Goal: Task Accomplishment & Management: Complete application form

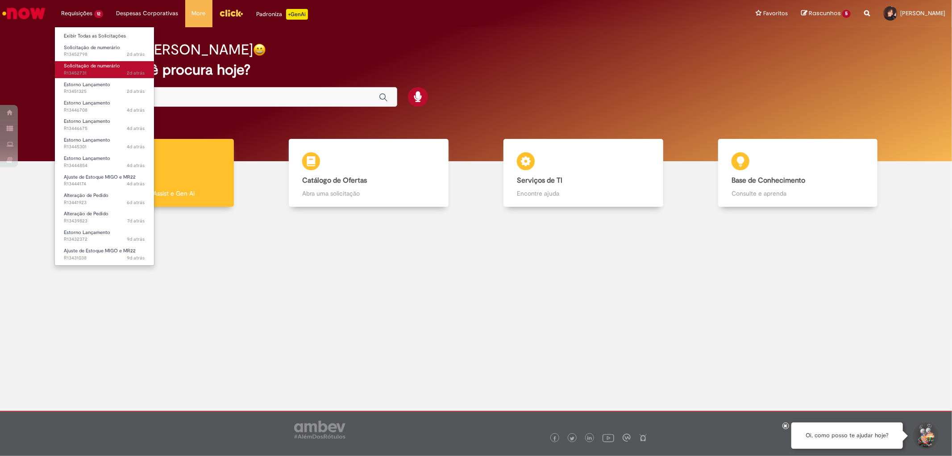
click at [99, 61] on link "Solicitação de numerário 2d atrás 2 dias atrás R13452731" at bounding box center [104, 69] width 99 height 17
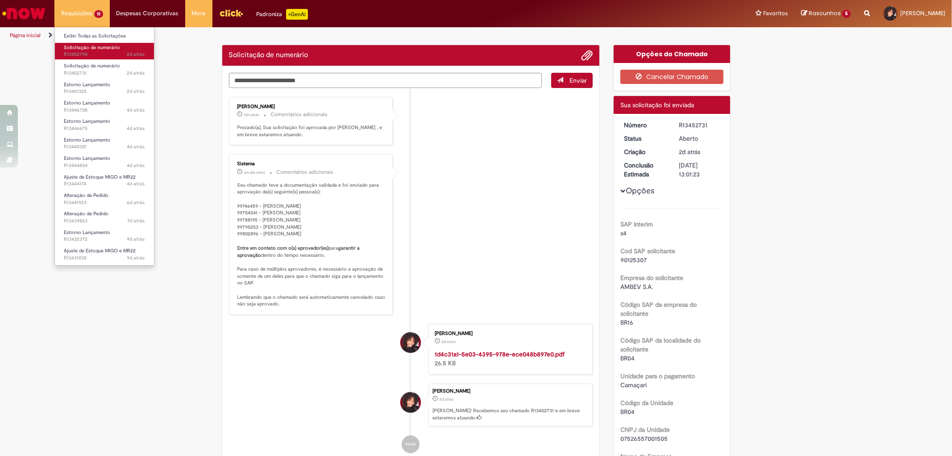
click at [93, 47] on span "Solicitação de numerário" at bounding box center [92, 47] width 56 height 7
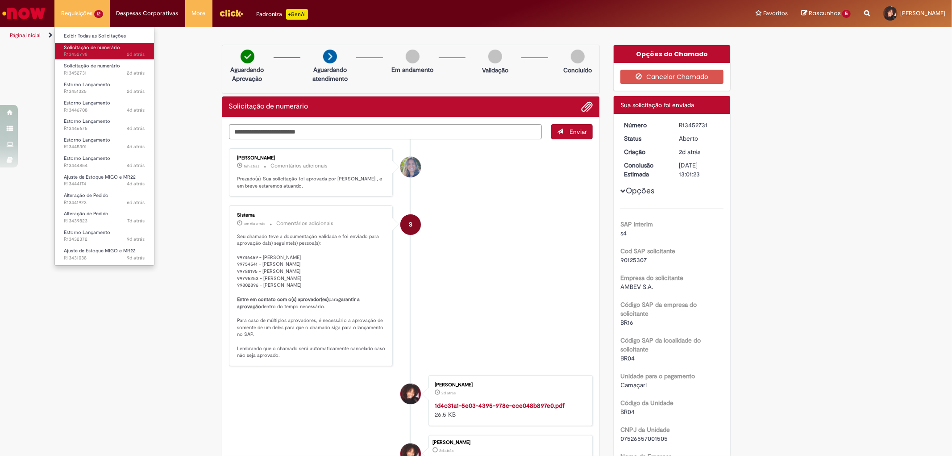
click at [104, 58] on span "2d atrás 2 dias atrás R13452798" at bounding box center [104, 54] width 81 height 7
click at [104, 69] on span "Solicitação de numerário" at bounding box center [92, 66] width 56 height 7
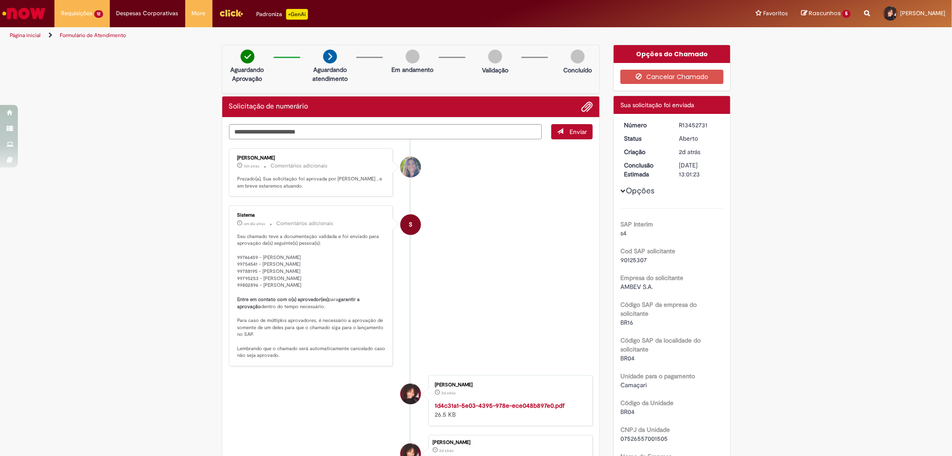
drag, startPoint x: 709, startPoint y: 125, endPoint x: 748, endPoint y: 136, distance: 41.2
click at [698, 125] on div "R13452731" at bounding box center [700, 125] width 42 height 9
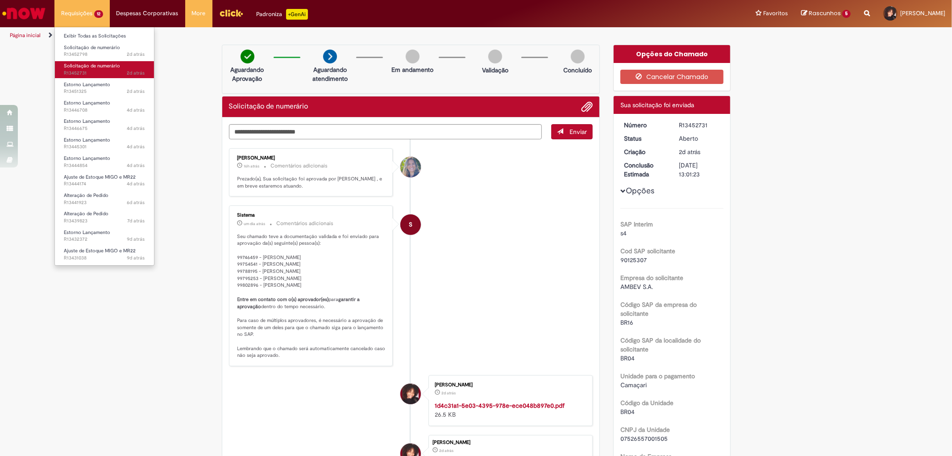
click at [100, 61] on li "Solicitação de numerário 2d atrás 2 dias atrás R13452731" at bounding box center [104, 68] width 99 height 18
click at [86, 47] on span "Solicitação de numerário" at bounding box center [92, 47] width 56 height 7
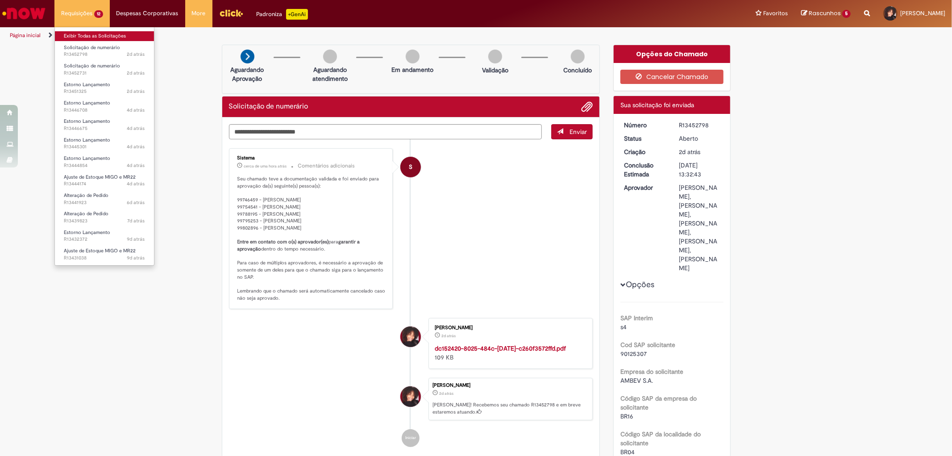
click at [104, 32] on link "Exibir Todas as Solicitações" at bounding box center [104, 36] width 99 height 10
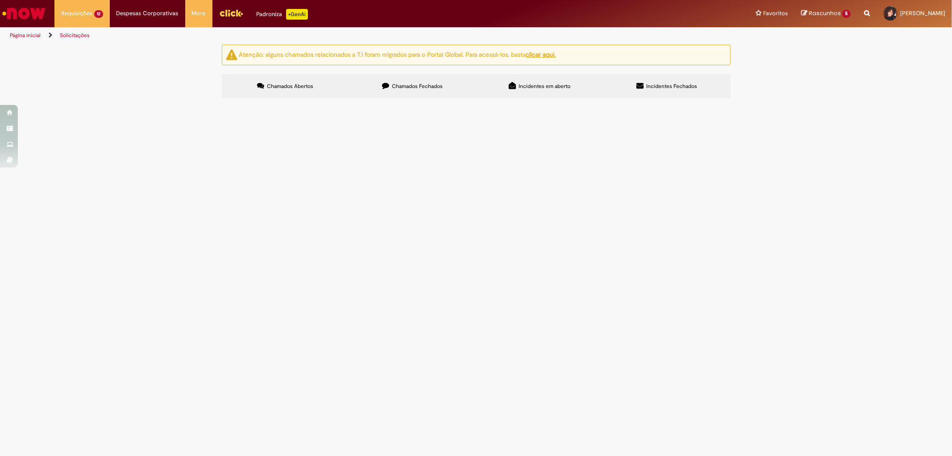
click at [423, 75] on label "Chamados Fechados" at bounding box center [412, 86] width 127 height 24
click at [0, 0] on span "Pagamento TFF agosto" at bounding box center [0, 0] width 0 height 0
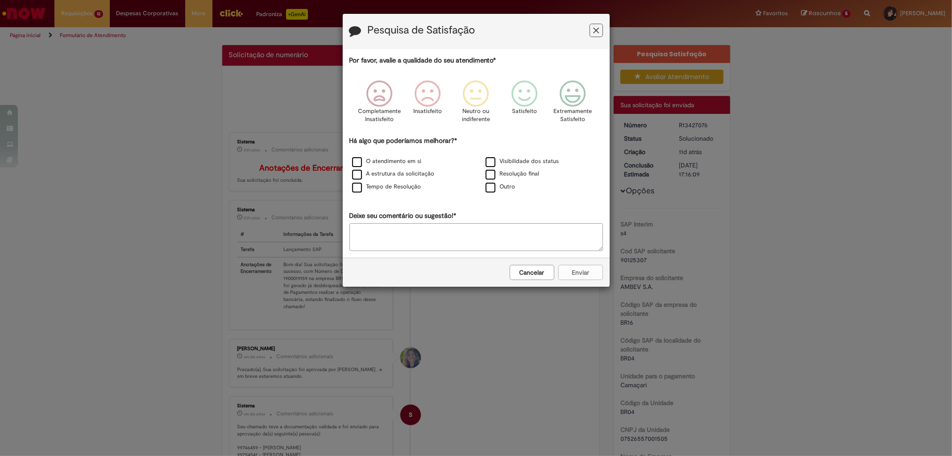
click at [598, 28] on icon "Feedback" at bounding box center [596, 30] width 6 height 9
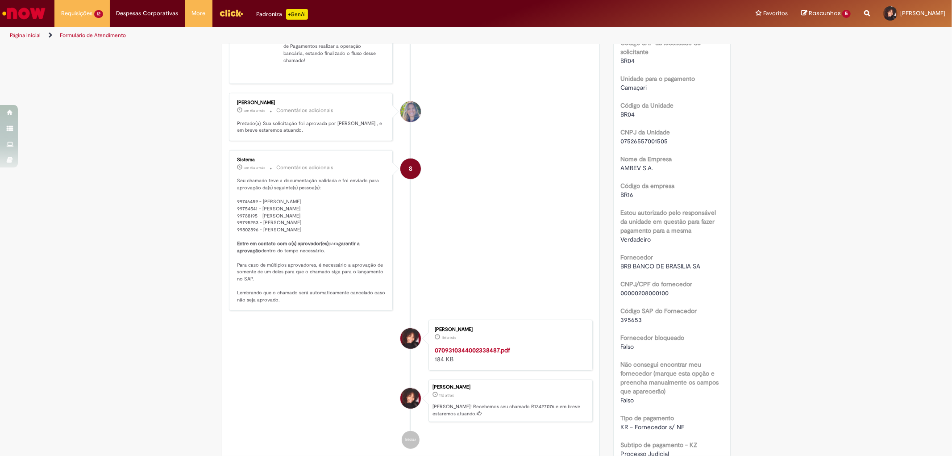
scroll to position [248, 0]
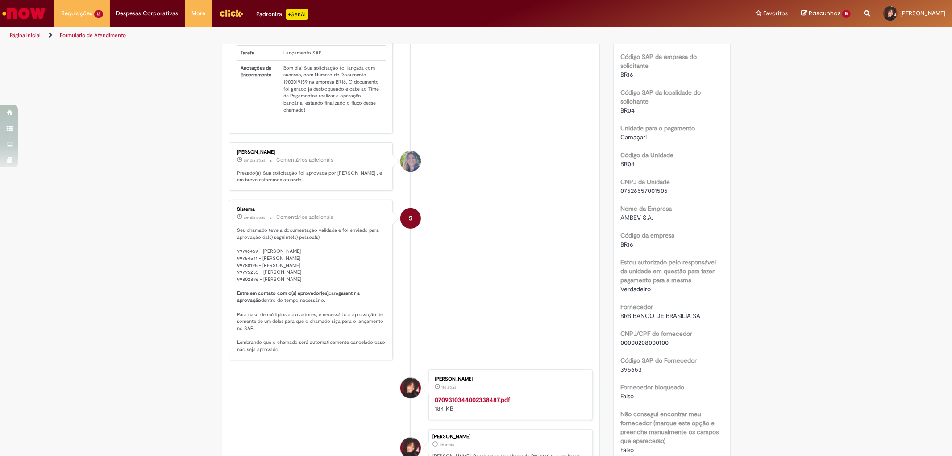
drag, startPoint x: 279, startPoint y: 87, endPoint x: 301, endPoint y: 87, distance: 21.9
click at [286, 87] on td "Bom dia! Sua solicitação foi lançada com sucesso, com Número de Documento 19000…" at bounding box center [333, 89] width 106 height 57
click at [301, 87] on td "Bom dia! Sua solicitação foi lançada com sucesso, com Número de Documento 19000…" at bounding box center [333, 89] width 106 height 57
click at [302, 87] on td "Bom dia! Sua solicitação foi lançada com sucesso, com Número de Documento 19000…" at bounding box center [333, 89] width 106 height 57
drag, startPoint x: 288, startPoint y: 87, endPoint x: 276, endPoint y: 85, distance: 12.2
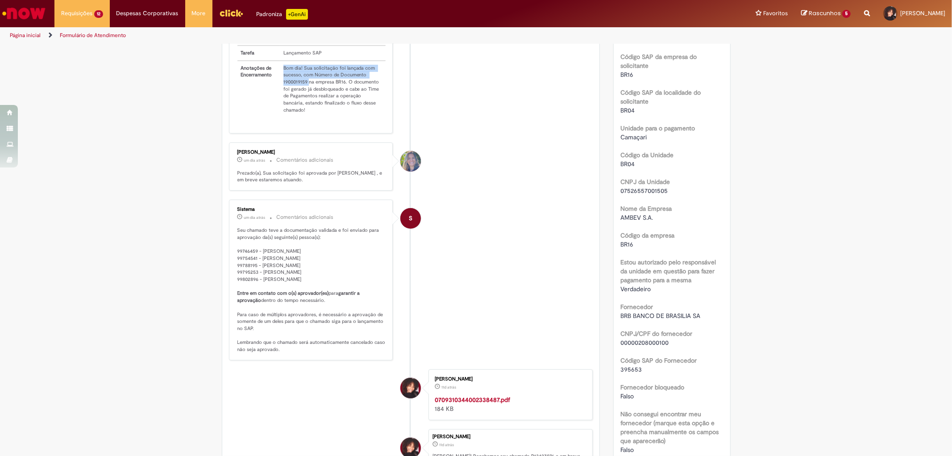
click at [280, 85] on td "Bom dia! Sua solicitação foi lançada com sucesso, com Número de Documento 19000…" at bounding box center [333, 89] width 106 height 57
click at [280, 87] on td "Bom dia! Sua solicitação foi lançada com sucesso, com Número de Documento 19000…" at bounding box center [333, 89] width 106 height 57
drag, startPoint x: 298, startPoint y: 86, endPoint x: 283, endPoint y: 87, distance: 15.2
click at [272, 87] on tr "Anotações de Encerramento Bom dia! Sua solicitação foi lançada com sucesso, com…" at bounding box center [312, 89] width 149 height 57
click at [286, 87] on td "Bom dia! Sua solicitação foi lançada com sucesso, com Número de Documento 19000…" at bounding box center [333, 89] width 106 height 57
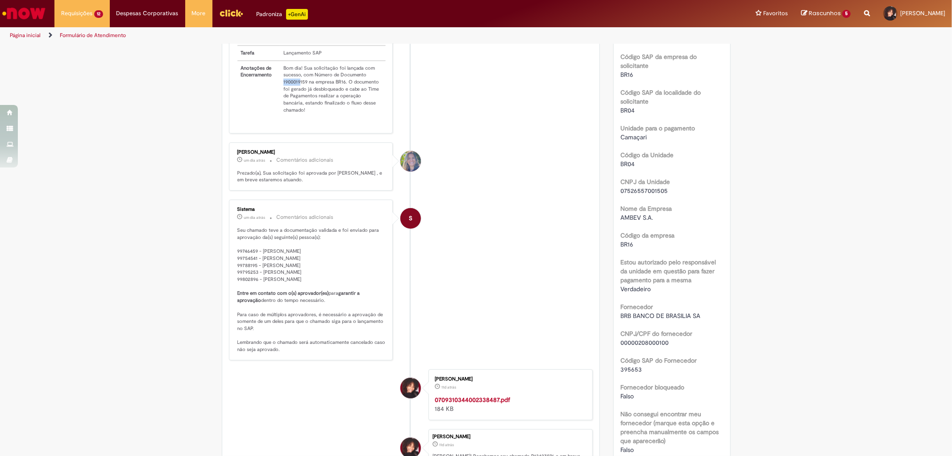
drag, startPoint x: 279, startPoint y: 87, endPoint x: 298, endPoint y: 84, distance: 19.4
click at [298, 84] on td "Bom dia! Sua solicitação foi lançada com sucesso, com Número de Documento 19000…" at bounding box center [333, 89] width 106 height 57
click at [304, 85] on td "Bom dia! Sua solicitação foi lançada com sucesso, com Número de Documento 19000…" at bounding box center [333, 89] width 106 height 57
drag, startPoint x: 304, startPoint y: 85, endPoint x: 278, endPoint y: 85, distance: 25.5
click at [280, 85] on td "Bom dia! Sua solicitação foi lançada com sucesso, com Número de Documento 19000…" at bounding box center [333, 89] width 106 height 57
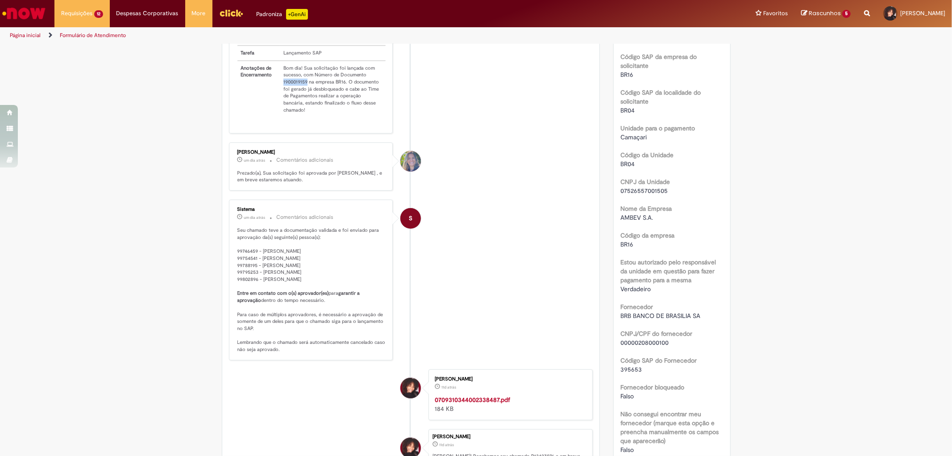
copy td "1900019159"
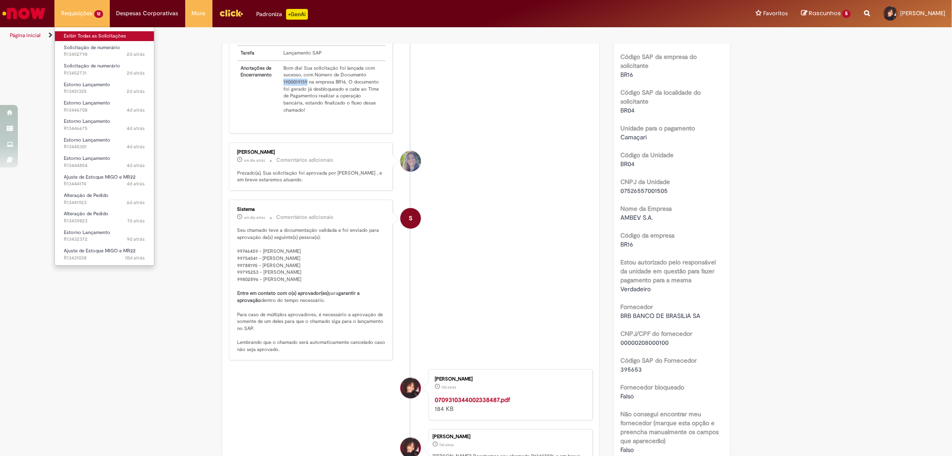
click at [113, 38] on link "Exibir Todas as Solicitações" at bounding box center [104, 36] width 99 height 10
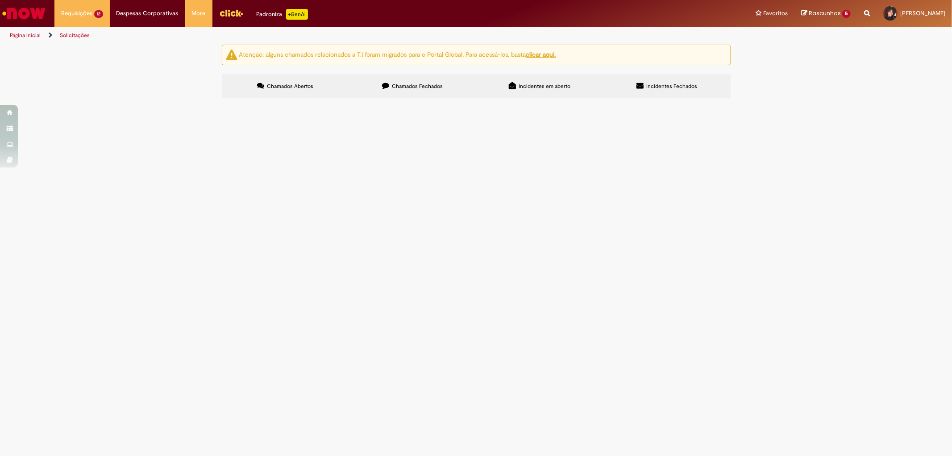
click at [383, 95] on label "Chamados Fechados" at bounding box center [412, 86] width 127 height 24
click at [0, 0] on span "Acordo judicial Cetrel" at bounding box center [0, 0] width 0 height 0
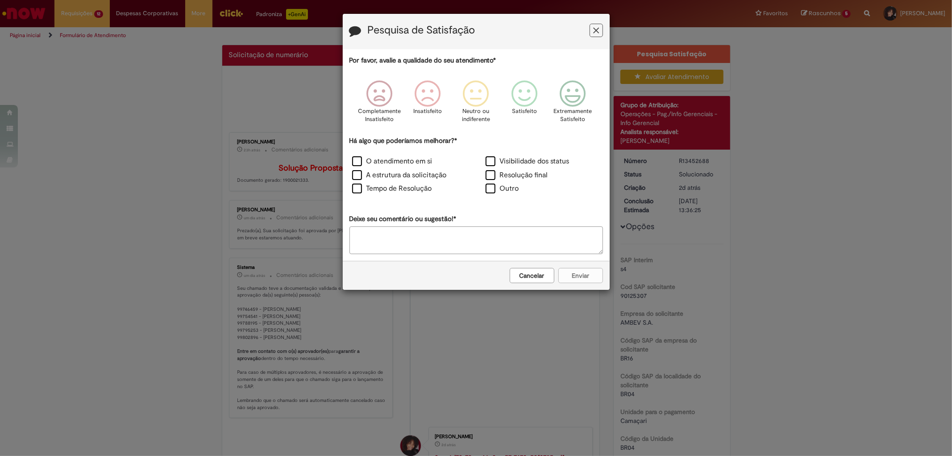
click at [593, 32] on button "Feedback" at bounding box center [596, 30] width 13 height 13
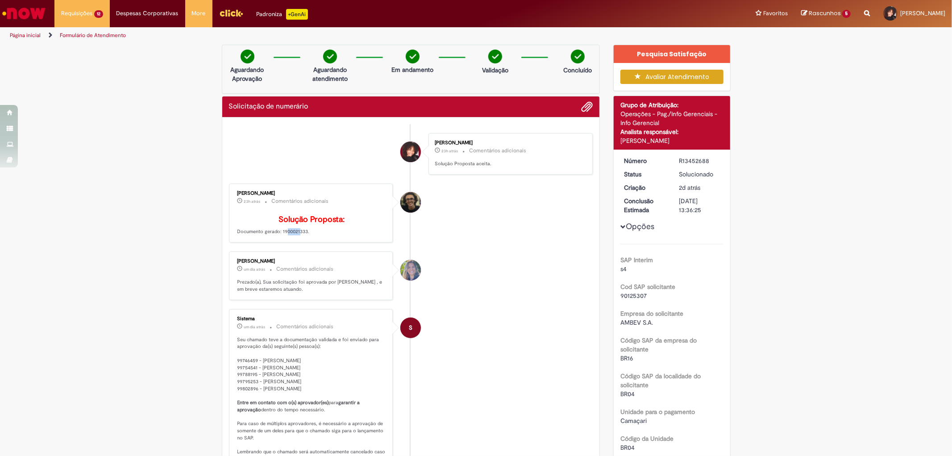
drag, startPoint x: 278, startPoint y: 246, endPoint x: 304, endPoint y: 246, distance: 25.9
click at [297, 236] on p "Solução Proposta: Documento gerado: 1900021333." at bounding box center [312, 225] width 149 height 21
click at [306, 236] on p "Solução Proposta: Documento gerado: 1900021333." at bounding box center [312, 225] width 149 height 21
click at [304, 236] on p "Solução Proposta: Documento gerado: 1900021333." at bounding box center [312, 225] width 149 height 21
drag, startPoint x: 304, startPoint y: 244, endPoint x: 286, endPoint y: 247, distance: 18.2
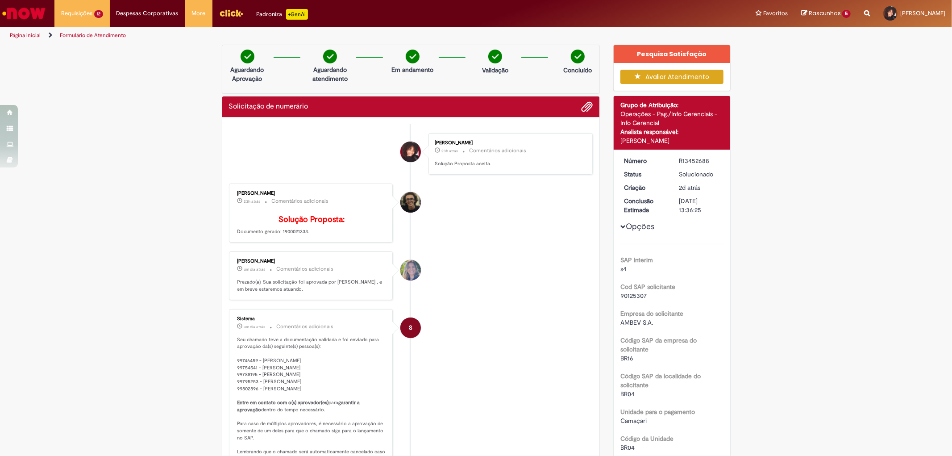
click at [288, 236] on p "Solução Proposta: Documento gerado: 1900021333." at bounding box center [312, 225] width 149 height 21
click at [280, 236] on p "Solução Proposta: Documento gerado: 1900021333." at bounding box center [312, 225] width 149 height 21
click at [279, 236] on p "Solução Proposta: Documento gerado: 1900021333." at bounding box center [312, 225] width 149 height 21
drag, startPoint x: 277, startPoint y: 244, endPoint x: 313, endPoint y: 243, distance: 35.3
click at [313, 236] on p "Solução Proposta: Documento gerado: 1900021333." at bounding box center [312, 225] width 149 height 21
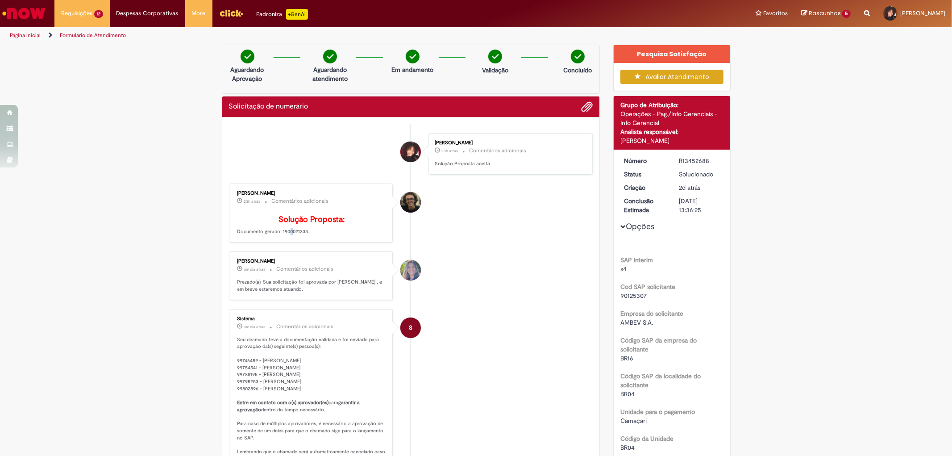
click at [302, 236] on p "Solução Proposta: Documento gerado: 1900021333." at bounding box center [312, 225] width 149 height 21
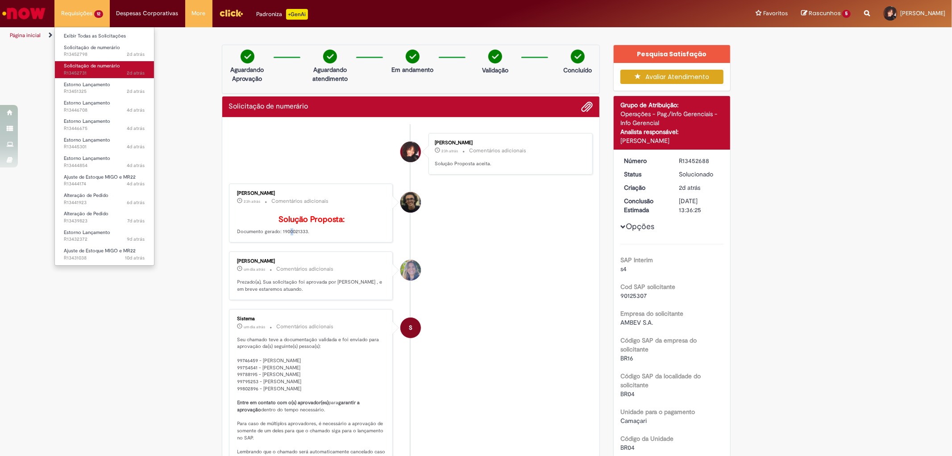
click at [90, 71] on span "2d atrás 2 dias atrás R13452731" at bounding box center [104, 73] width 81 height 7
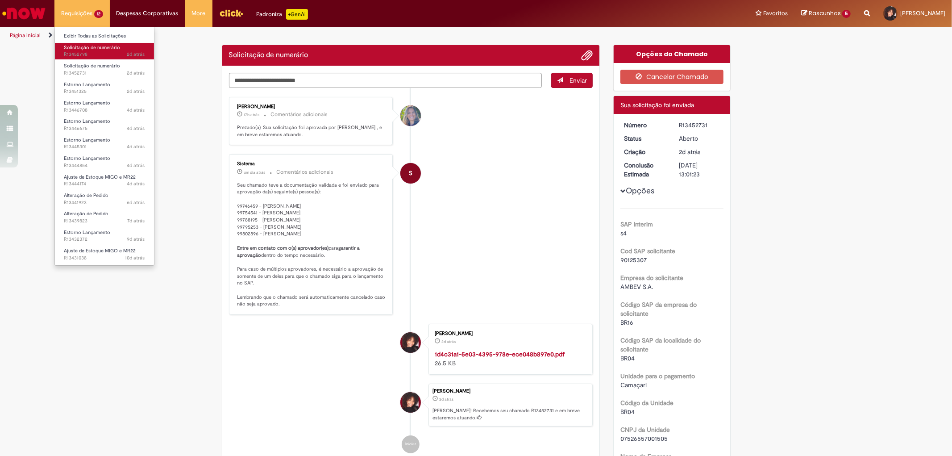
click at [97, 56] on span "2d atrás 2 dias atrás R13452798" at bounding box center [104, 54] width 81 height 7
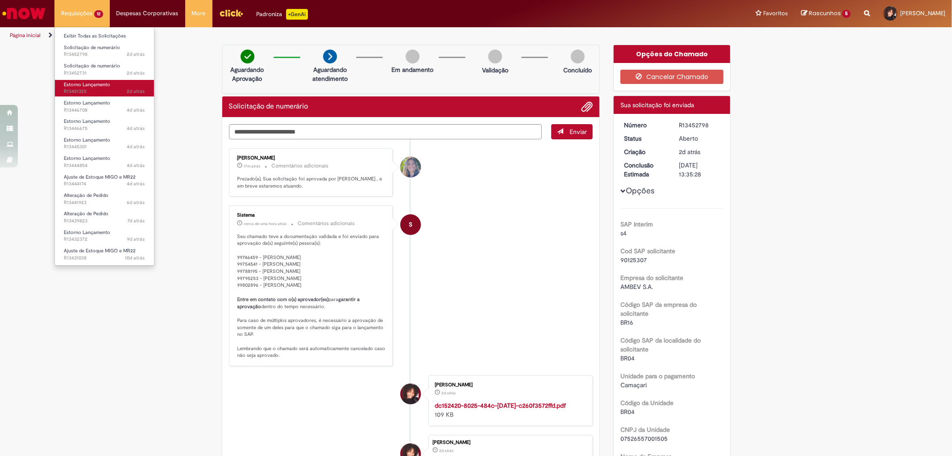
click at [92, 87] on span "Estorno Lançamento" at bounding box center [87, 84] width 46 height 7
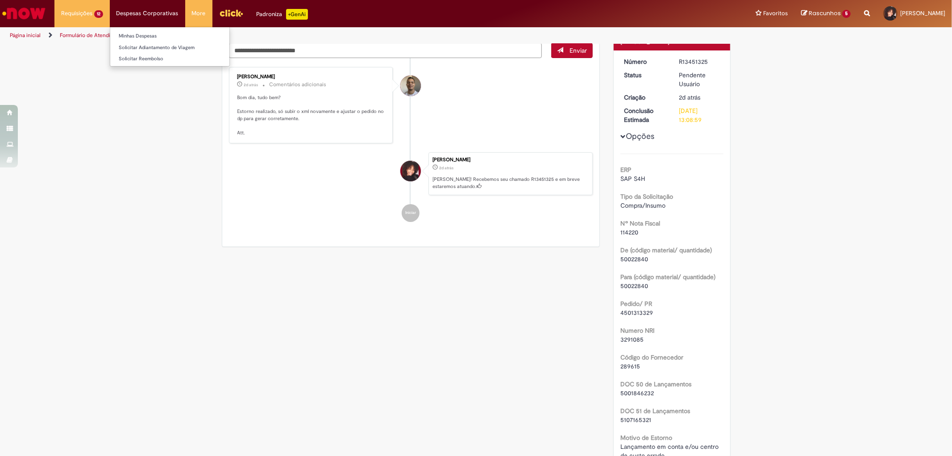
scroll to position [50, 0]
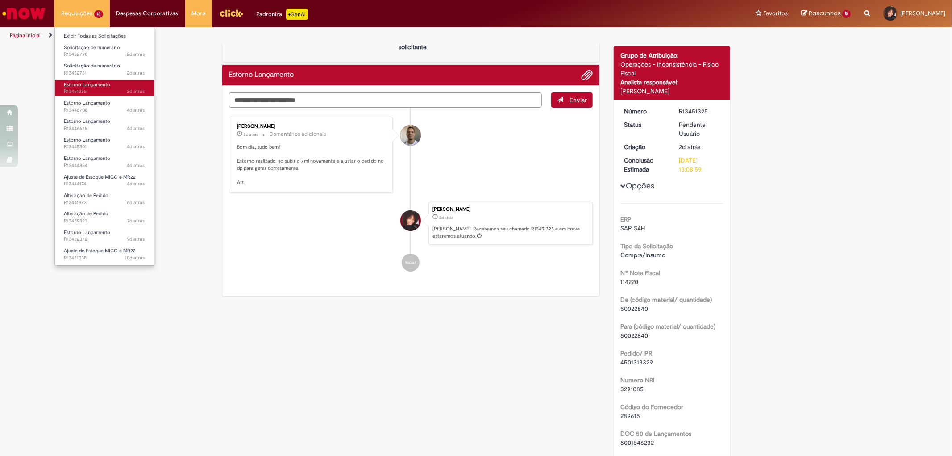
click at [81, 85] on span "Estorno Lançamento" at bounding box center [87, 84] width 46 height 7
click at [85, 100] on span "Estorno Lançamento" at bounding box center [87, 103] width 46 height 7
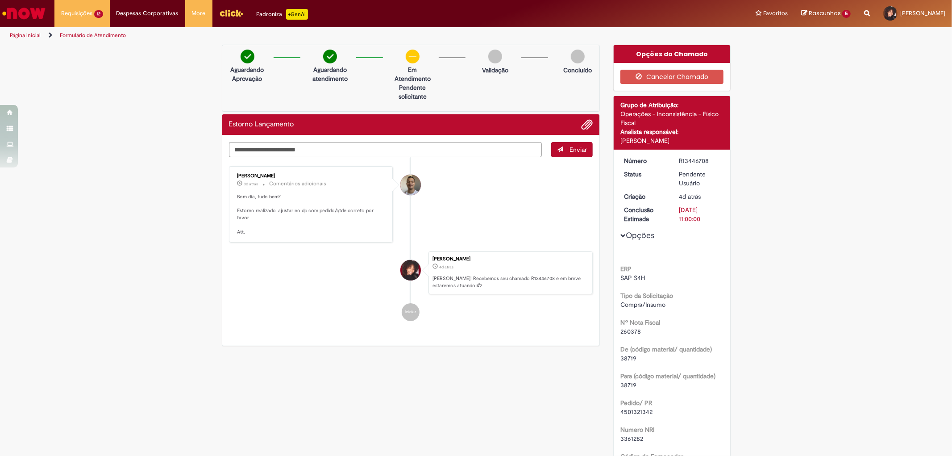
drag, startPoint x: 307, startPoint y: 121, endPoint x: 307, endPoint y: 139, distance: 18.8
click at [308, 130] on div "Estorno Lançamento" at bounding box center [411, 124] width 378 height 21
click at [307, 141] on div "Enviar Joziano De Jesus Oliveira 3d atrás 3 dias atrás Comentários adicionais B…" at bounding box center [411, 240] width 378 height 210
click at [305, 146] on textarea "Digite sua mensagem aqui..." at bounding box center [385, 149] width 313 height 15
drag, startPoint x: 313, startPoint y: 146, endPoint x: 177, endPoint y: 166, distance: 137.2
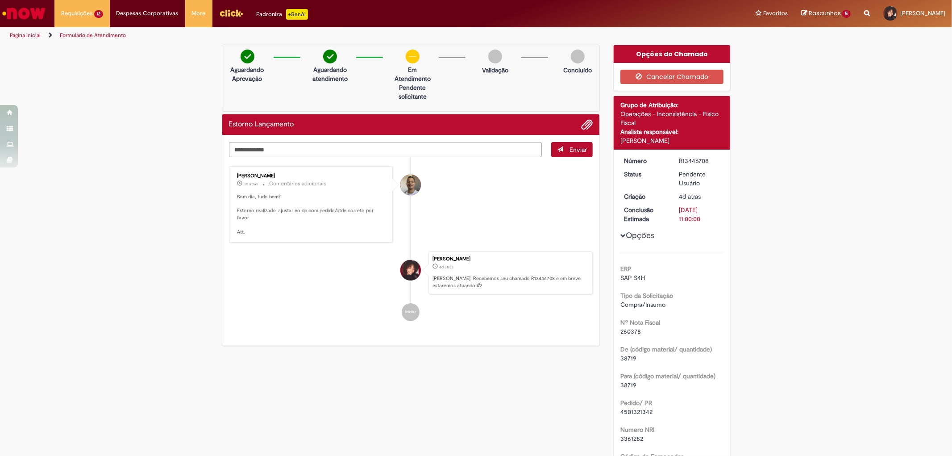
click at [177, 166] on div "**********" at bounding box center [476, 379] width 952 height 669
paste textarea "Digite sua mensagem aqui..."
type textarea "*"
type textarea "**********"
click at [315, 149] on textarea "**********" at bounding box center [385, 149] width 313 height 15
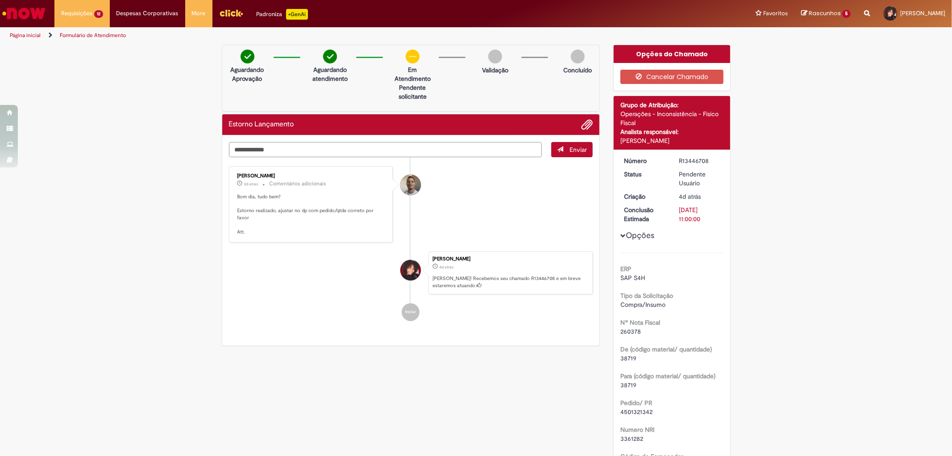
click at [314, 149] on textarea "**********" at bounding box center [385, 149] width 313 height 15
paste textarea "**********"
type textarea "**********"
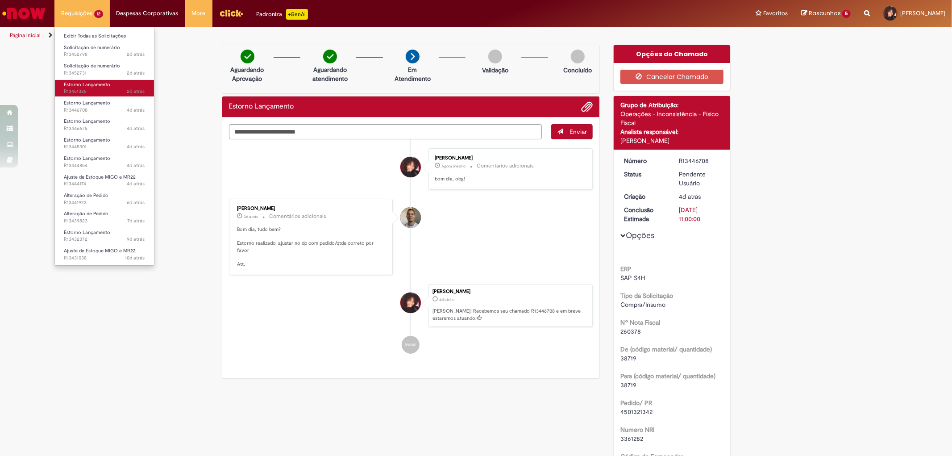
click at [91, 86] on span "Estorno Lançamento" at bounding box center [87, 84] width 46 height 7
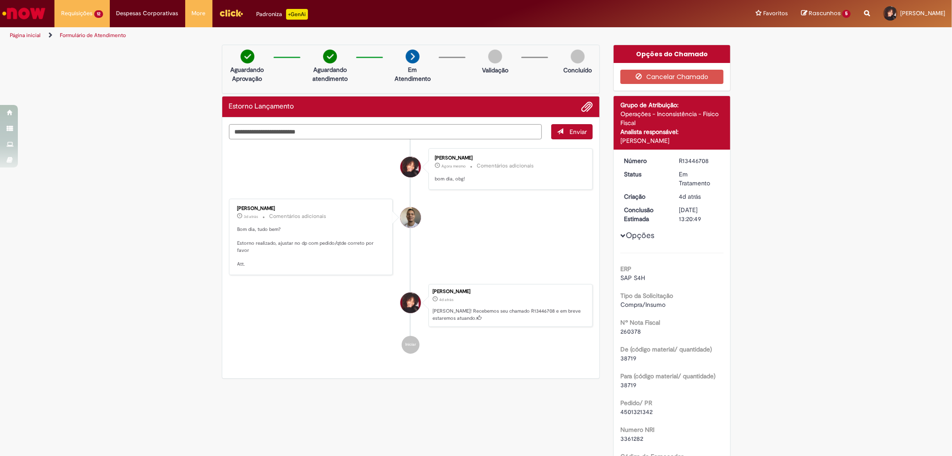
click at [313, 128] on textarea "Digite sua mensagem aqui..." at bounding box center [385, 131] width 313 height 15
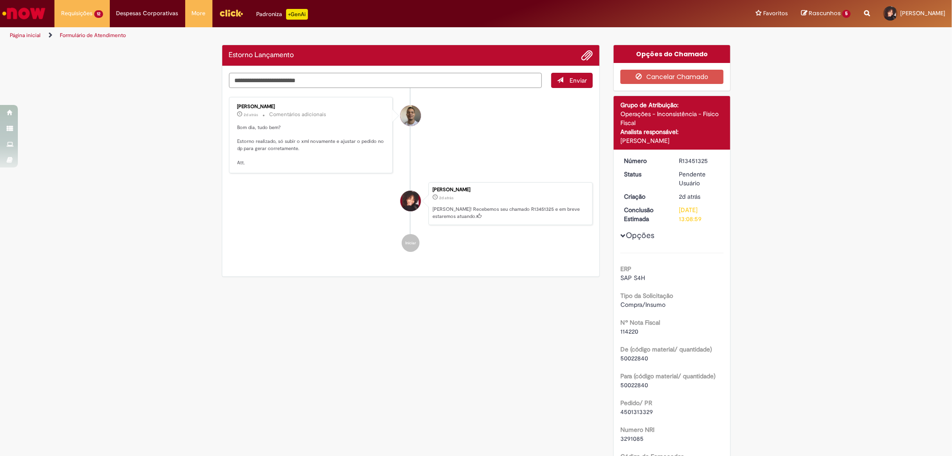
click at [315, 75] on textarea "Digite sua mensagem aqui..." at bounding box center [385, 80] width 313 height 15
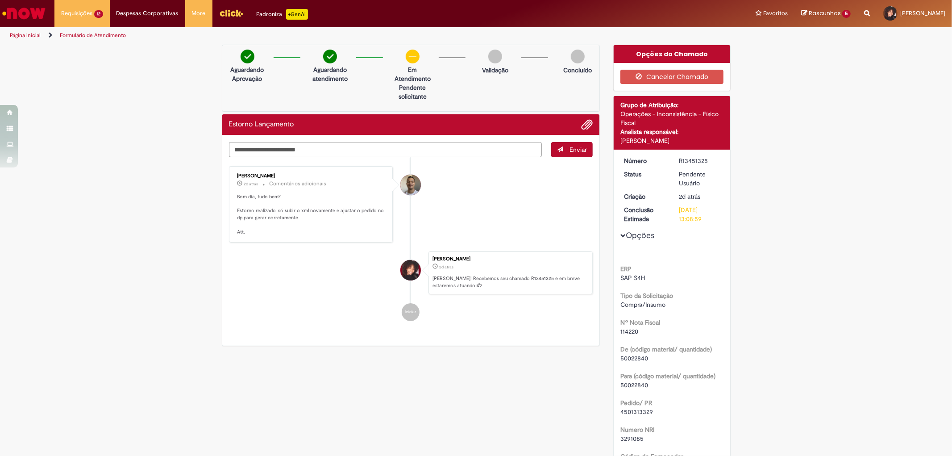
paste textarea "**********"
type textarea "**********"
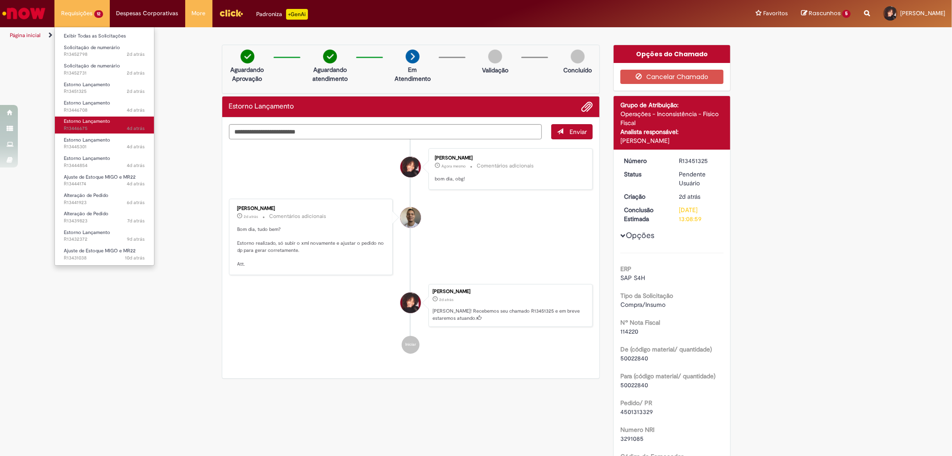
click at [92, 124] on span "Estorno Lançamento" at bounding box center [87, 121] width 46 height 7
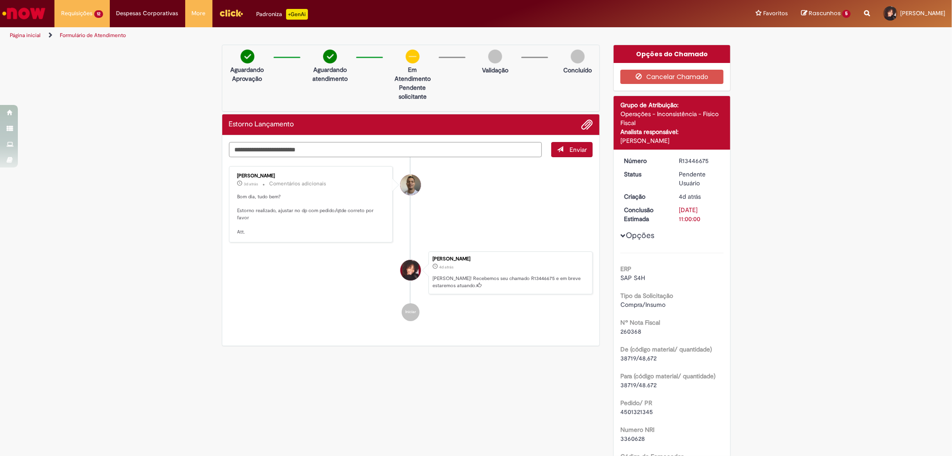
click at [342, 153] on textarea "Digite sua mensagem aqui..." at bounding box center [385, 149] width 313 height 15
paste textarea "**********"
type textarea "**********"
click at [561, 155] on button "Enviar" at bounding box center [572, 149] width 42 height 15
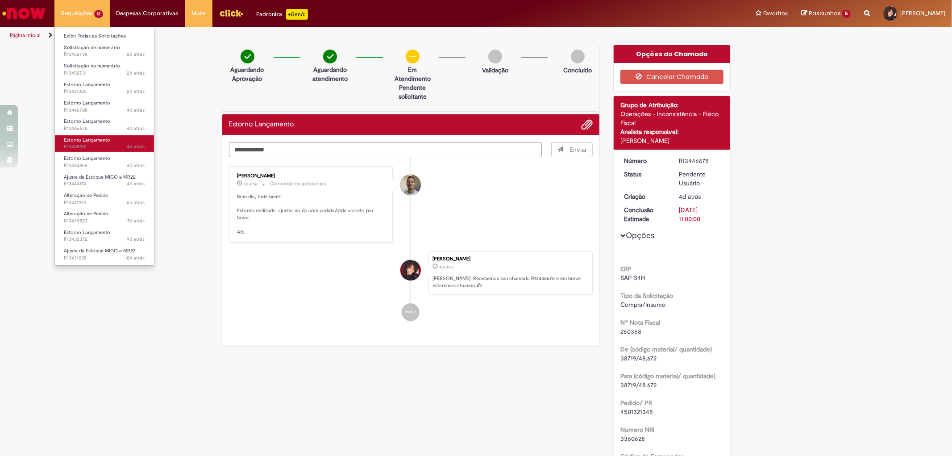
click at [88, 136] on link "Estorno Lançamento 4d atrás 4 dias atrás R13445301" at bounding box center [104, 143] width 99 height 17
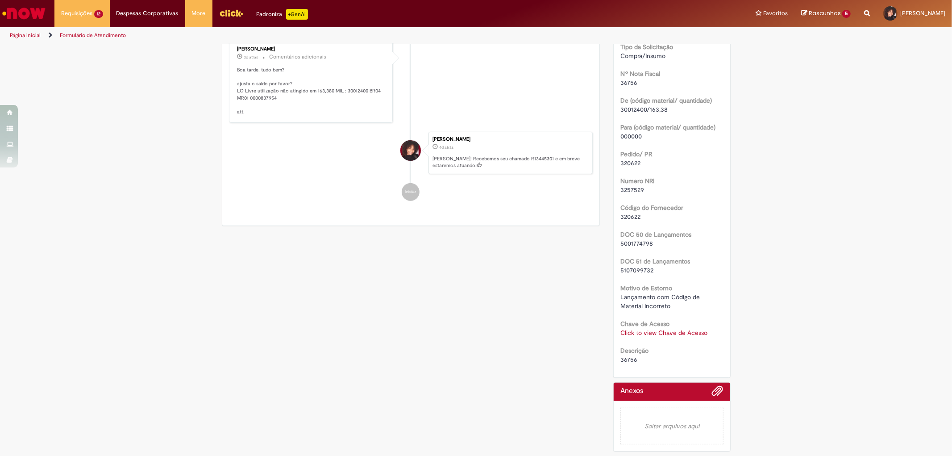
scroll to position [100, 0]
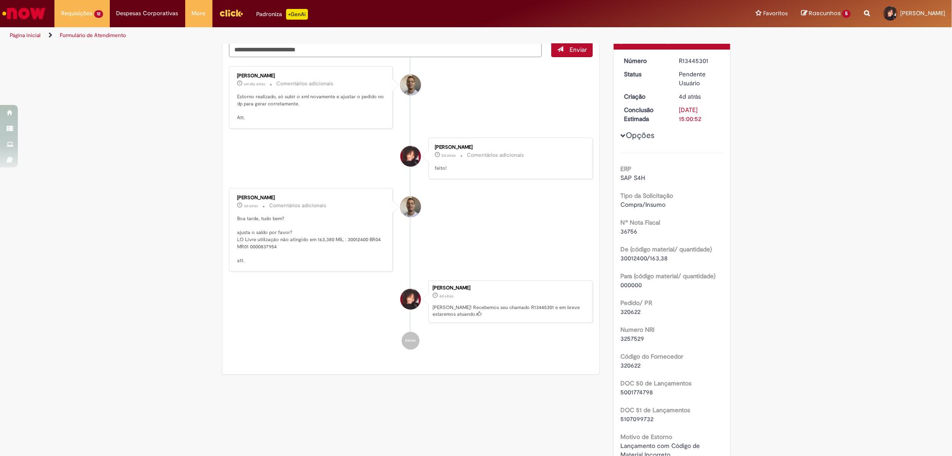
click at [224, 13] on img "Menu Cabeçalho" at bounding box center [231, 12] width 24 height 13
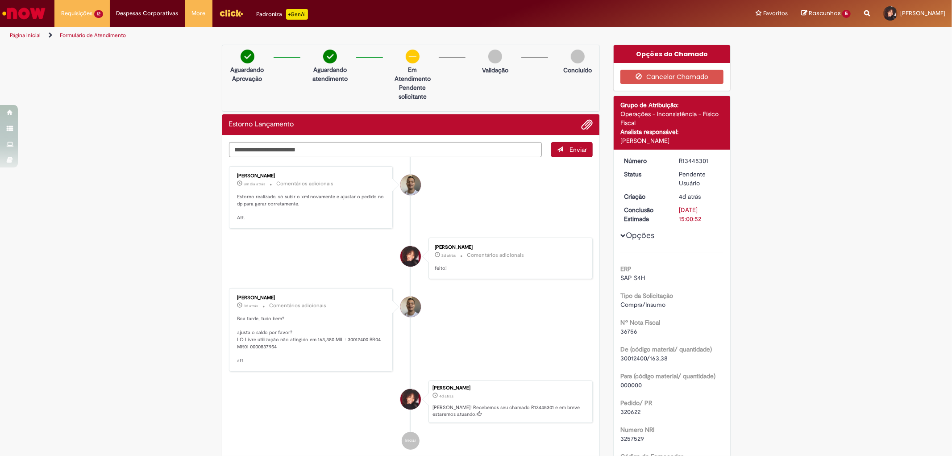
click at [221, 16] on img "Menu Cabeçalho" at bounding box center [231, 12] width 24 height 13
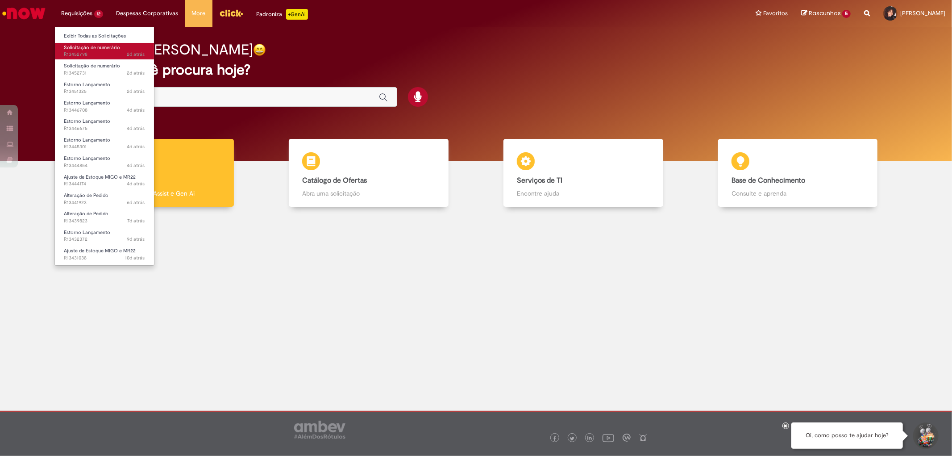
click at [89, 53] on span "2d atrás 2 dias atrás R13452798" at bounding box center [104, 54] width 81 height 7
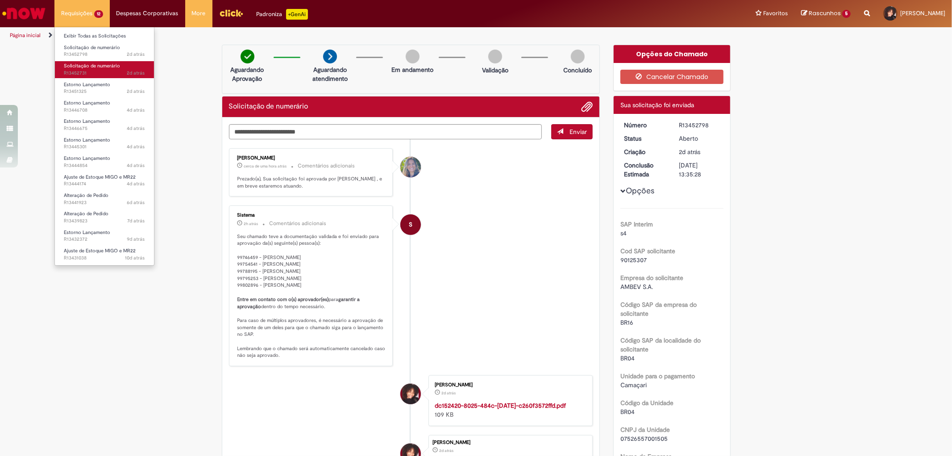
click at [83, 71] on span "2d atrás 2 dias atrás R13452731" at bounding box center [104, 73] width 81 height 7
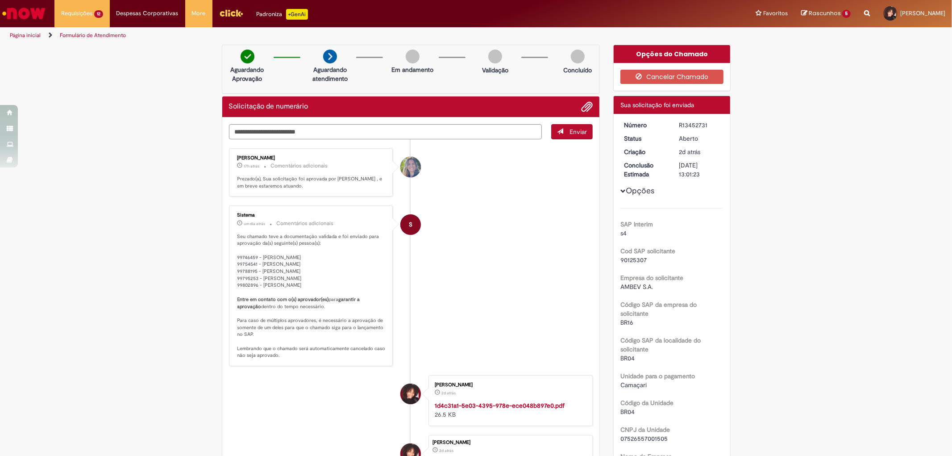
drag, startPoint x: 703, startPoint y: 122, endPoint x: 677, endPoint y: 122, distance: 26.3
click at [679, 122] on div "R13452731" at bounding box center [700, 125] width 42 height 9
copy div "R13452731"
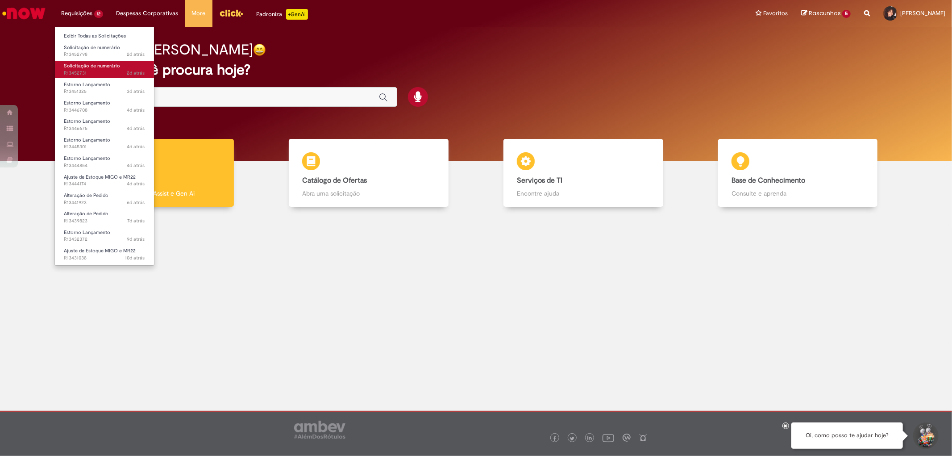
click at [92, 69] on link "Solicitação de numerário 2d atrás 2 dias atrás R13452731" at bounding box center [104, 69] width 99 height 17
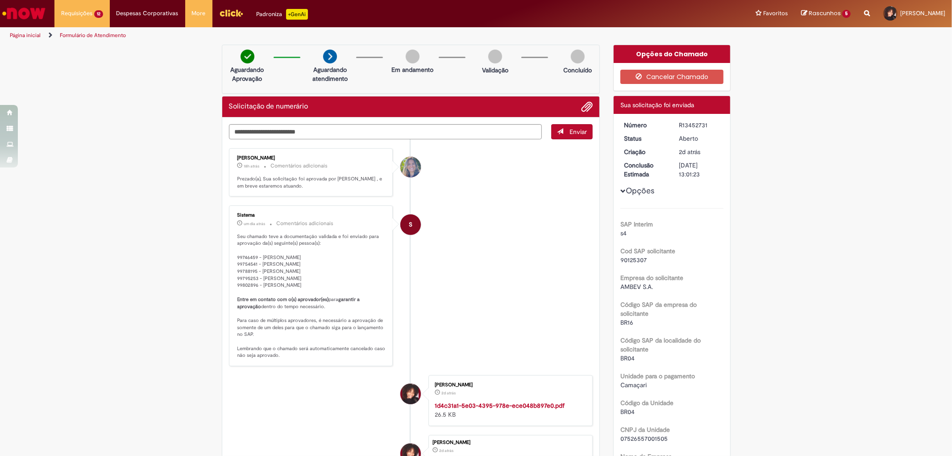
drag, startPoint x: 707, startPoint y: 119, endPoint x: 693, endPoint y: 119, distance: 13.4
drag, startPoint x: 693, startPoint y: 119, endPoint x: 684, endPoint y: 122, distance: 10.2
click at [713, 125] on div "R13452731" at bounding box center [700, 125] width 42 height 9
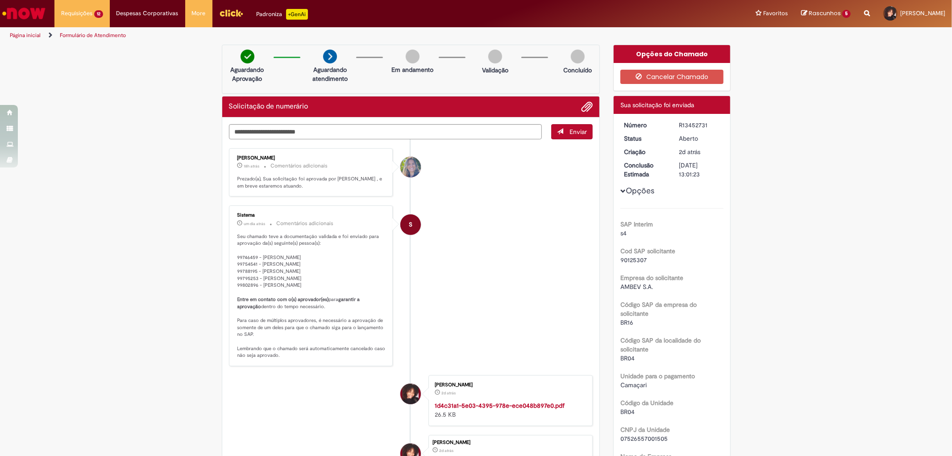
drag, startPoint x: 710, startPoint y: 124, endPoint x: 679, endPoint y: 125, distance: 31.3
click at [681, 124] on div "R13452731" at bounding box center [700, 125] width 42 height 9
click at [679, 126] on div "R13452731" at bounding box center [700, 125] width 42 height 9
click at [679, 124] on div "R13452731" at bounding box center [700, 125] width 42 height 9
copy div "R13452731"
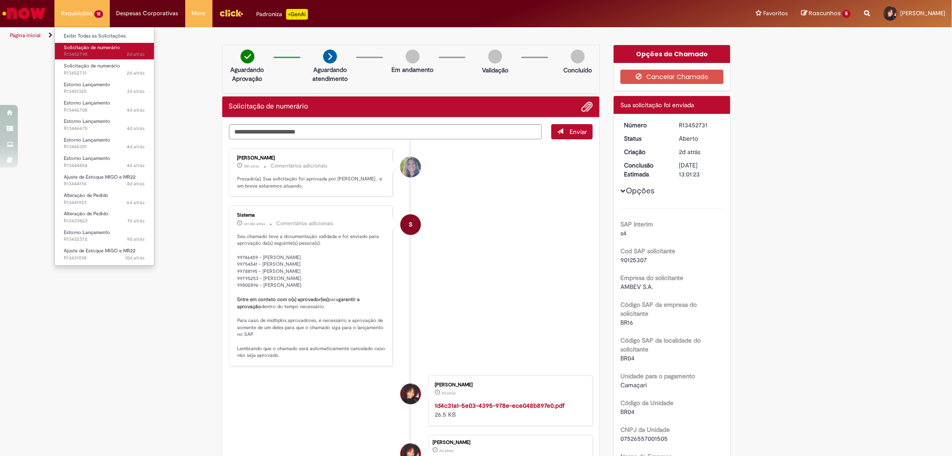
click at [112, 50] on span "Solicitação de numerário" at bounding box center [92, 47] width 56 height 7
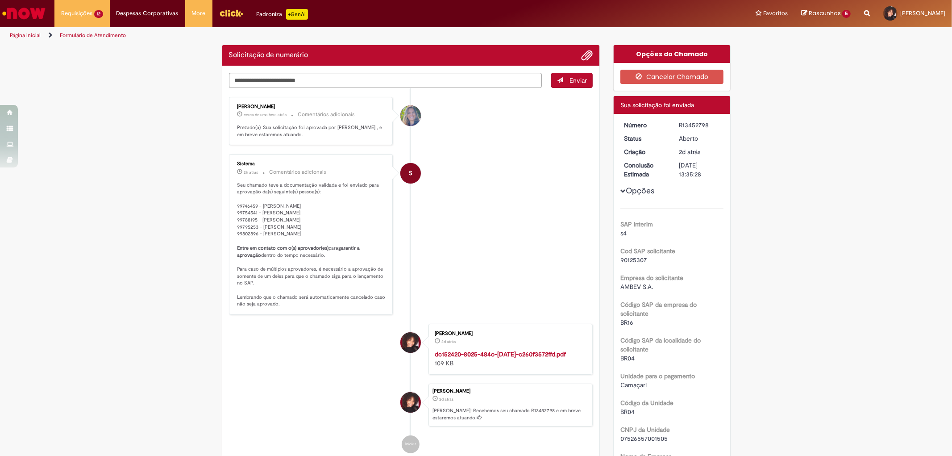
drag, startPoint x: 707, startPoint y: 123, endPoint x: 679, endPoint y: 123, distance: 28.1
click at [689, 123] on div "R13452798" at bounding box center [700, 125] width 42 height 9
drag, startPoint x: 679, startPoint y: 123, endPoint x: 674, endPoint y: 124, distance: 4.7
click at [674, 124] on dd "R13452798" at bounding box center [699, 125] width 55 height 9
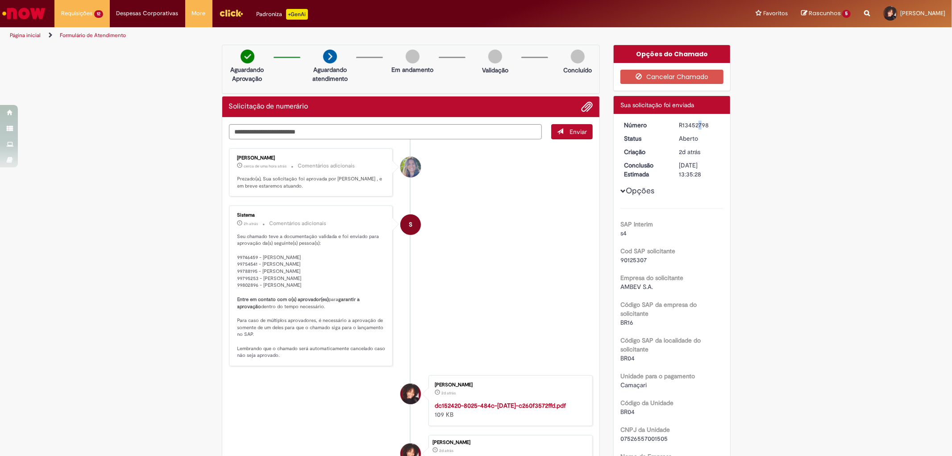
click at [674, 124] on dd "R13452798" at bounding box center [699, 125] width 55 height 9
drag, startPoint x: 674, startPoint y: 124, endPoint x: 739, endPoint y: 121, distance: 65.3
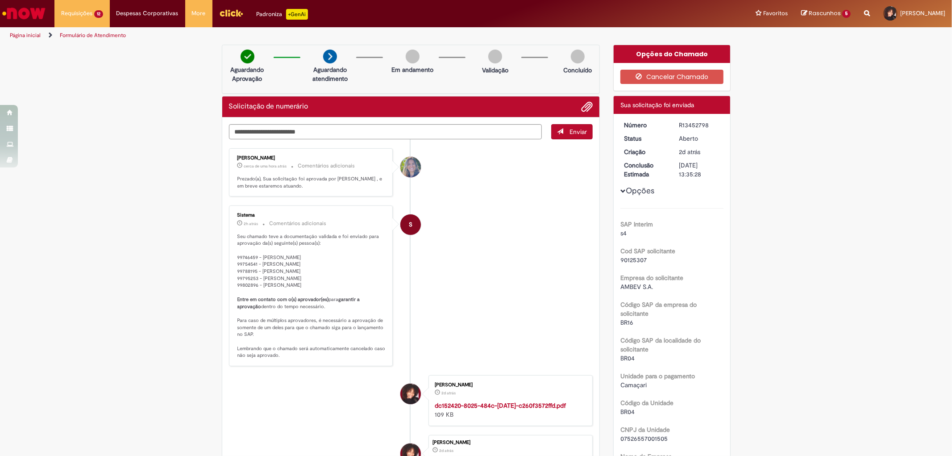
click at [711, 126] on div "R13452798" at bounding box center [700, 125] width 42 height 9
drag, startPoint x: 709, startPoint y: 124, endPoint x: 670, endPoint y: 124, distance: 38.8
click at [672, 124] on dd "R13452798" at bounding box center [699, 125] width 55 height 9
copy div "R13452798"
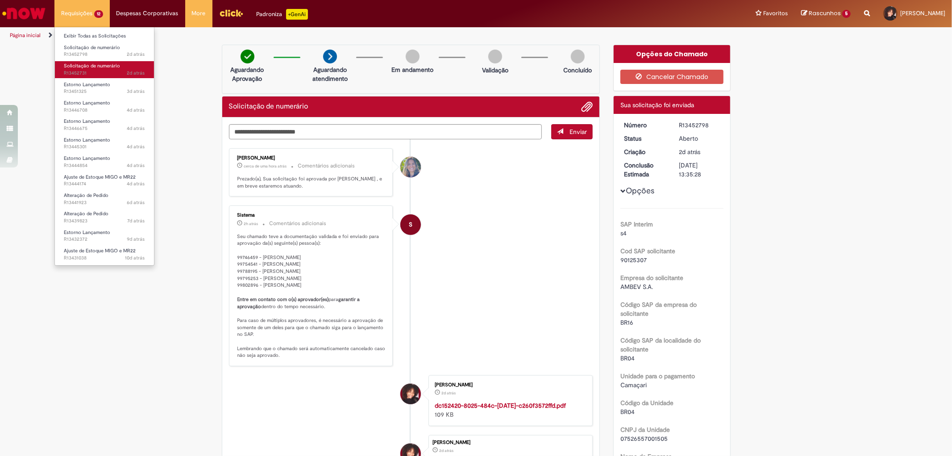
click at [81, 68] on span "Solicitação de numerário" at bounding box center [92, 66] width 56 height 7
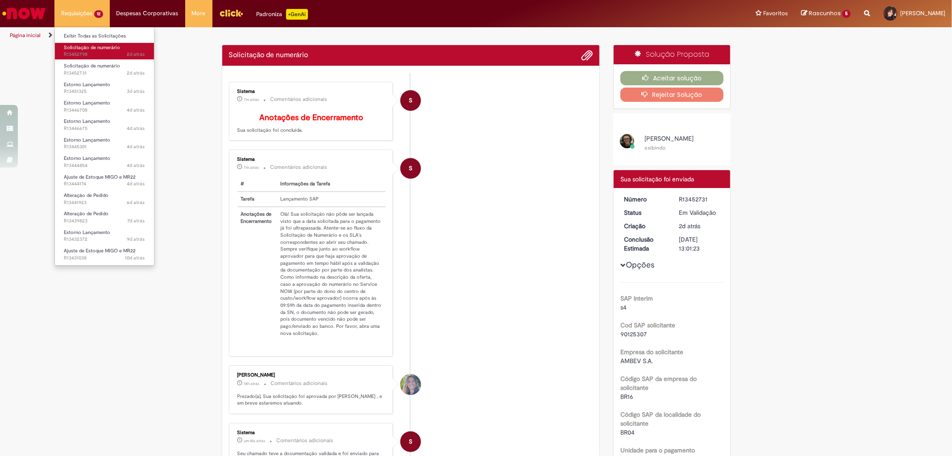
click at [96, 52] on span "2d atrás 2 dias atrás R13452798" at bounding box center [104, 54] width 81 height 7
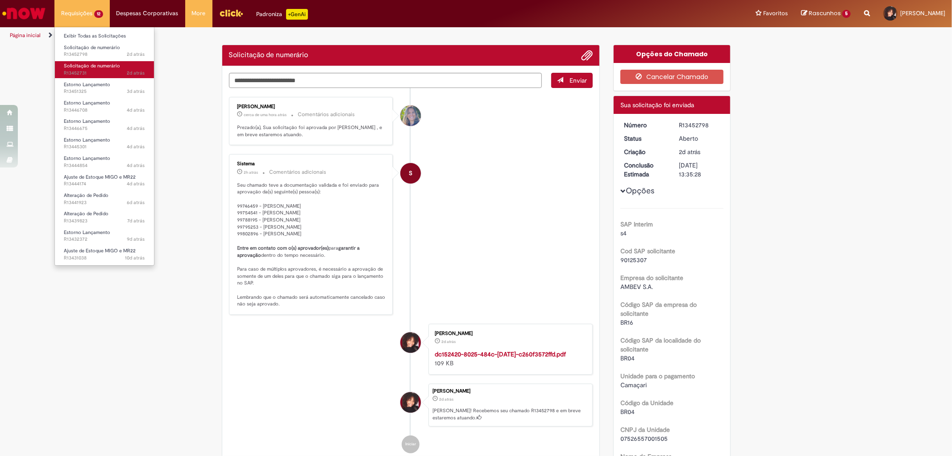
click at [98, 71] on span "2d atrás 2 dias atrás R13452731" at bounding box center [104, 73] width 81 height 7
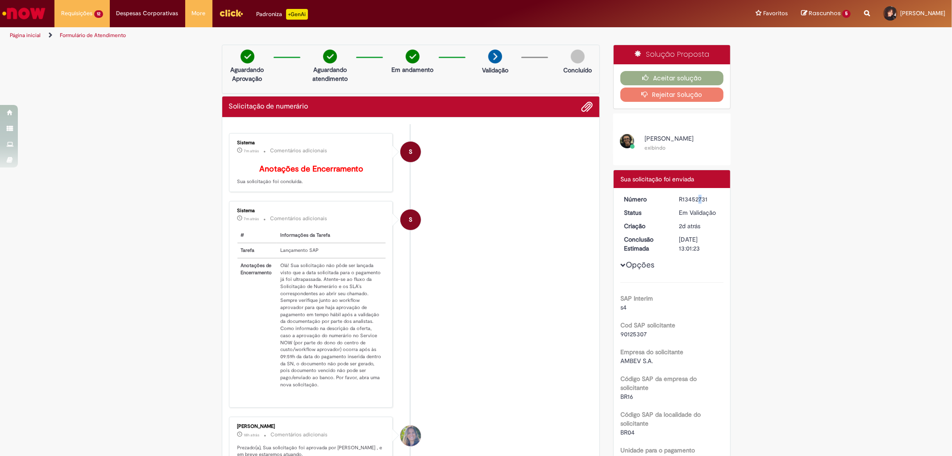
drag, startPoint x: 672, startPoint y: 199, endPoint x: 711, endPoint y: 197, distance: 38.5
click at [706, 197] on dd "R13452731" at bounding box center [699, 199] width 55 height 9
click at [713, 197] on div "R13452731" at bounding box center [700, 199] width 42 height 9
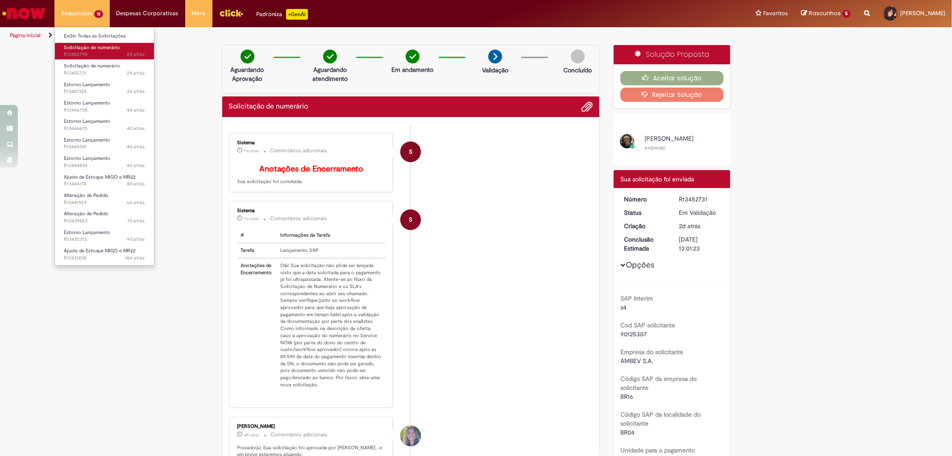
click at [92, 51] on span "2d atrás 2 dias atrás R13452798" at bounding box center [104, 54] width 81 height 7
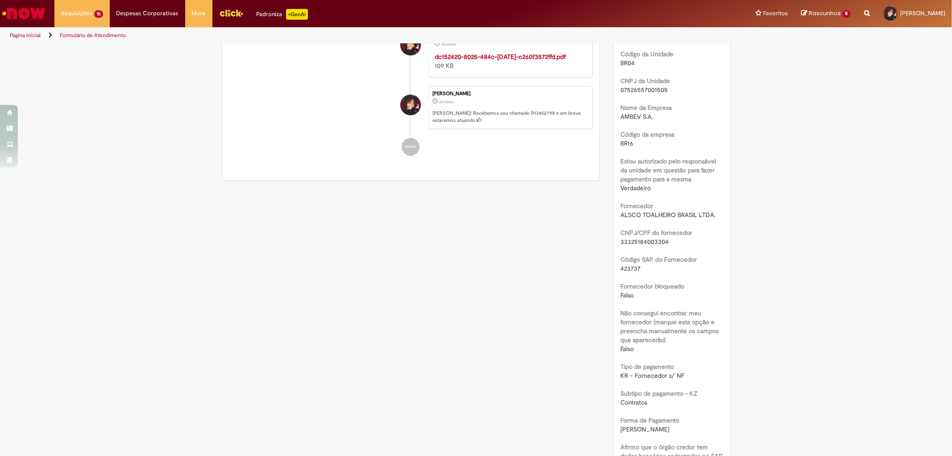
scroll to position [51, 0]
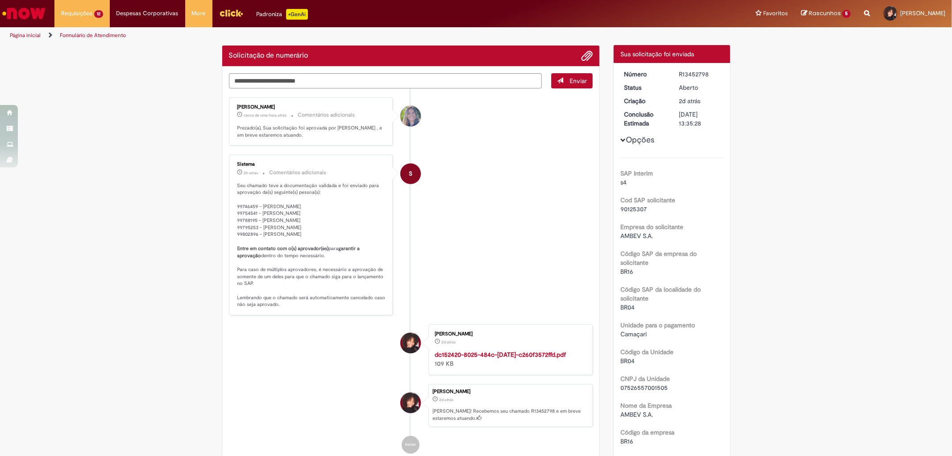
drag, startPoint x: 708, startPoint y: 72, endPoint x: 667, endPoint y: 72, distance: 41.5
click at [680, 72] on div "R13452798" at bounding box center [700, 74] width 42 height 9
click at [667, 72] on dt "Número" at bounding box center [645, 74] width 55 height 9
click at [720, 72] on dd "R13452798" at bounding box center [699, 74] width 55 height 9
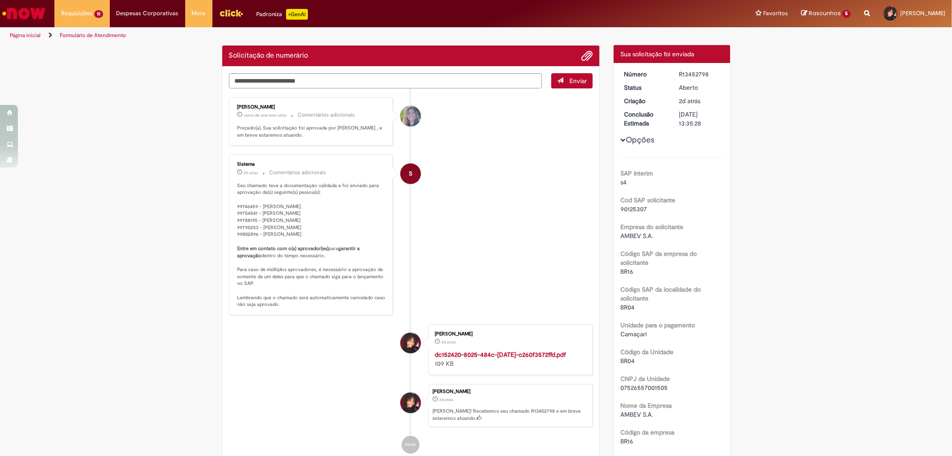
click at [590, 220] on div "Enviar Fernanda Souza Oliveira De Melo cerca de uma hora atrás cerca de uma hor…" at bounding box center [411, 273] width 378 height 412
click at [547, 260] on li "S Sistema 2h atrás 2 horas atrás Comentários adicionais Seu chamado teve a docu…" at bounding box center [411, 235] width 364 height 161
click at [430, 286] on li "S Sistema 2h atrás 2 horas atrás Comentários adicionais Seu chamado teve a docu…" at bounding box center [411, 235] width 364 height 161
click at [377, 441] on ul "Fernanda Souza Oliveira De Melo cerca de uma hora atrás cerca de uma hora atrás…" at bounding box center [411, 275] width 364 height 374
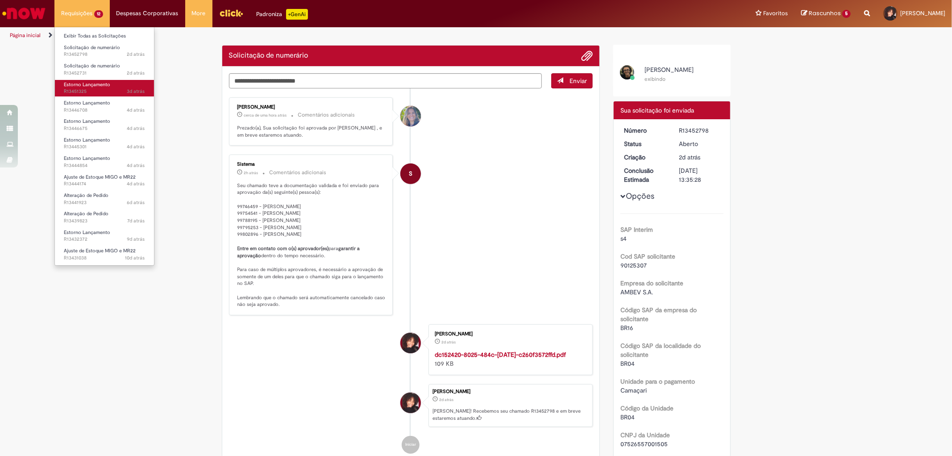
click at [86, 80] on link "Estorno Lançamento 3d atrás 3 dias atrás R13451325" at bounding box center [104, 88] width 99 height 17
click at [83, 71] on span "2d atrás 2 dias atrás R13452731" at bounding box center [104, 73] width 81 height 7
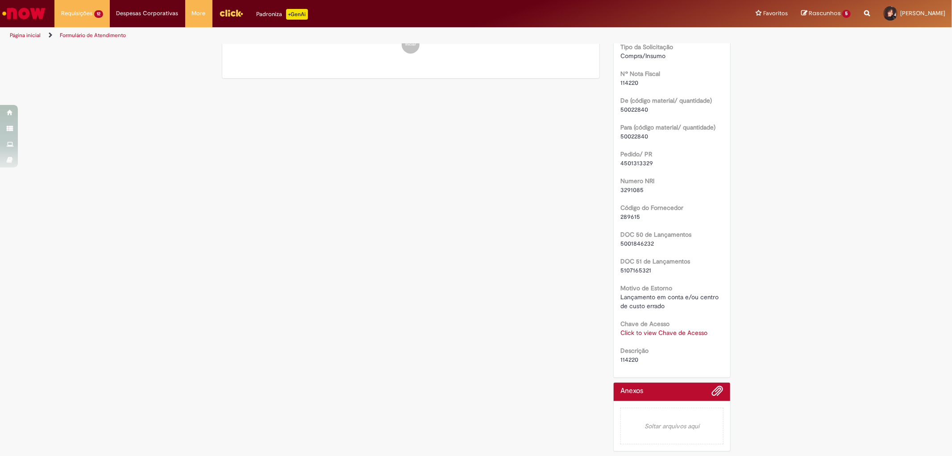
scroll to position [1, 0]
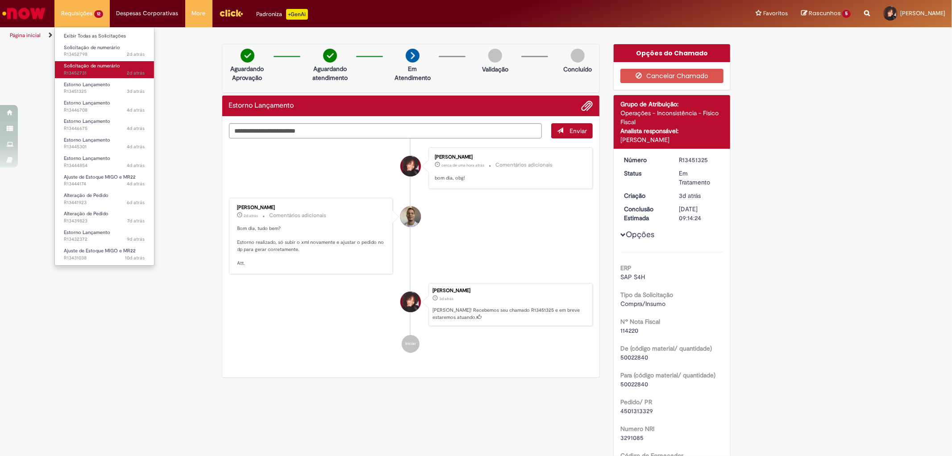
click at [101, 65] on span "Solicitação de numerário" at bounding box center [92, 66] width 56 height 7
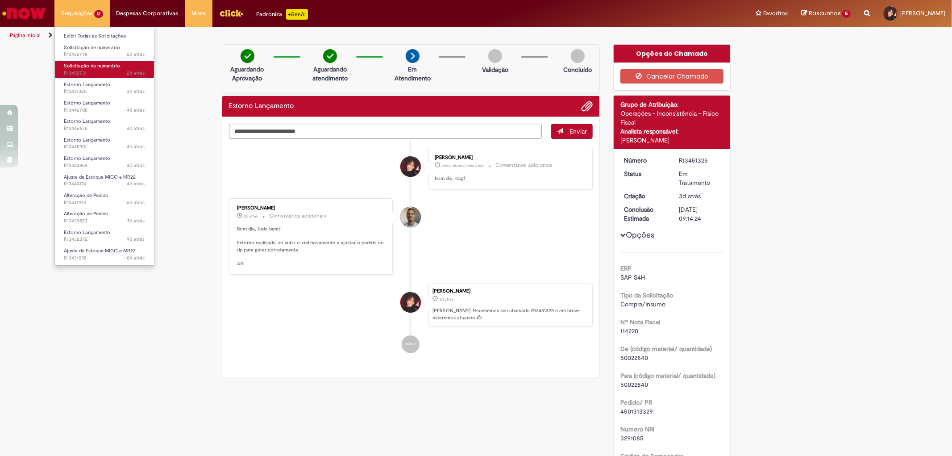
click at [102, 69] on span "Solicitação de numerário" at bounding box center [92, 66] width 56 height 7
click at [87, 58] on span "2d atrás 2 dias atrás R13452798" at bounding box center [104, 54] width 81 height 7
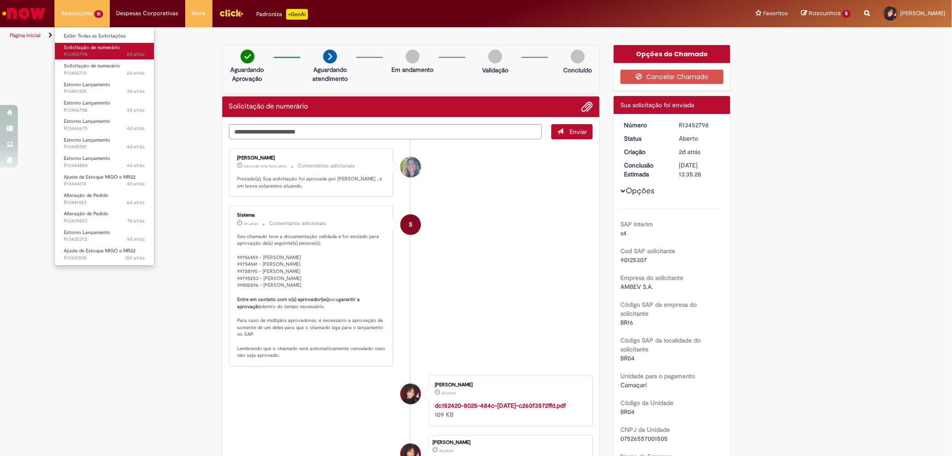
click at [108, 52] on span "2d atrás 2 dias atrás R13452798" at bounding box center [104, 54] width 81 height 7
click at [95, 41] on li "Solicitação de numerário 2d atrás 2 dias atrás R13452798" at bounding box center [104, 50] width 99 height 18
click at [95, 51] on span "2d atrás 2 dias atrás R13452798" at bounding box center [104, 54] width 81 height 7
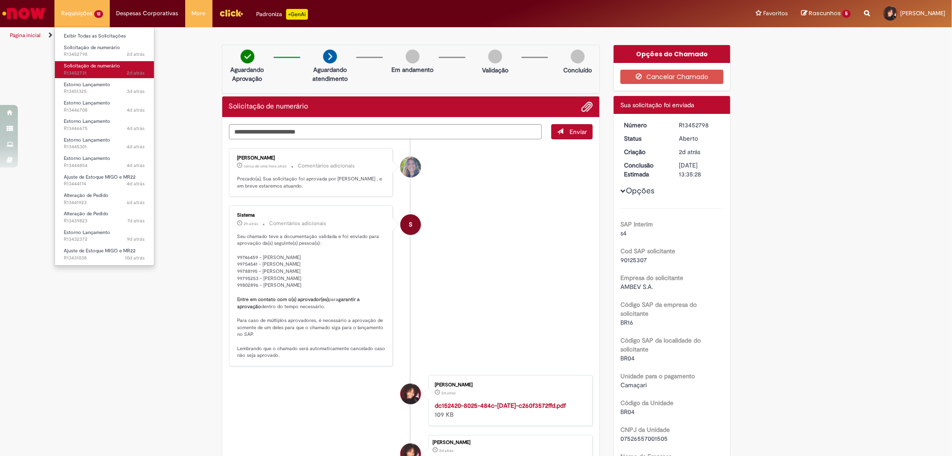
click at [97, 71] on span "2d atrás 2 dias atrás R13452731" at bounding box center [104, 73] width 81 height 7
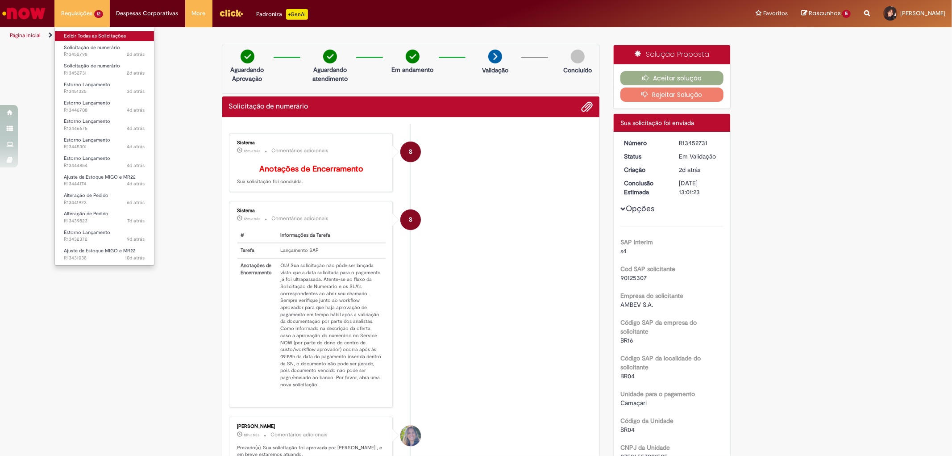
click at [91, 33] on link "Exibir Todas as Solicitações" at bounding box center [104, 36] width 99 height 10
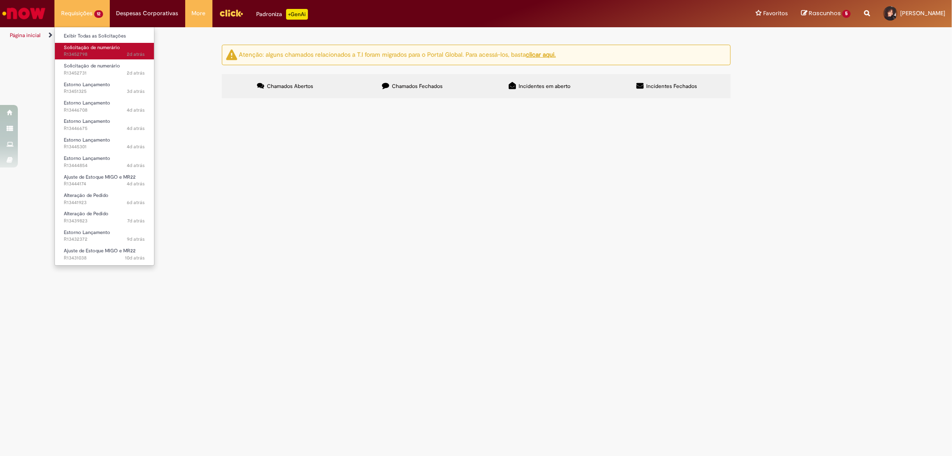
click at [86, 50] on span "Solicitação de numerário" at bounding box center [92, 47] width 56 height 7
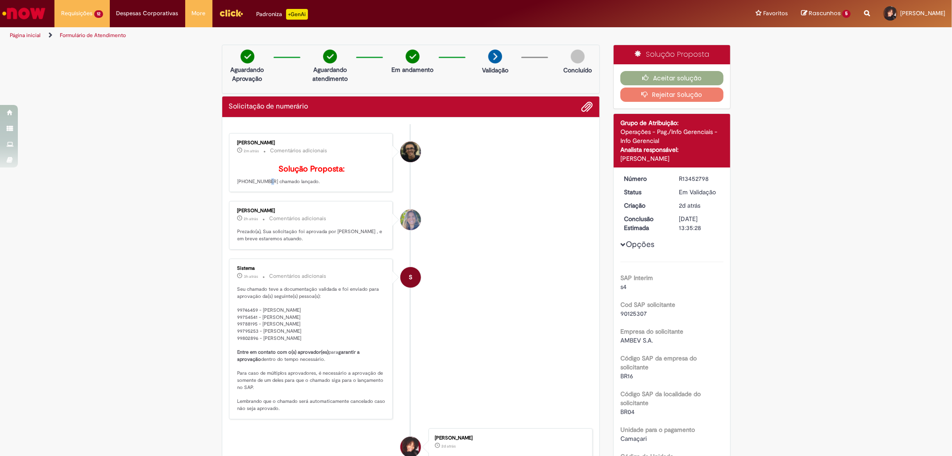
drag, startPoint x: 258, startPoint y: 192, endPoint x: 243, endPoint y: 194, distance: 14.5
click at [249, 185] on p "Solução Proposta: [PHONE_NUMBER] chamado lançado." at bounding box center [312, 175] width 149 height 21
click at [251, 185] on p "Solução Proposta: [PHONE_NUMBER] chamado lançado." at bounding box center [312, 175] width 149 height 21
click at [260, 185] on p "Solução Proposta: [PHONE_NUMBER] chamado lançado." at bounding box center [312, 175] width 149 height 21
drag, startPoint x: 233, startPoint y: 198, endPoint x: 291, endPoint y: 200, distance: 58.1
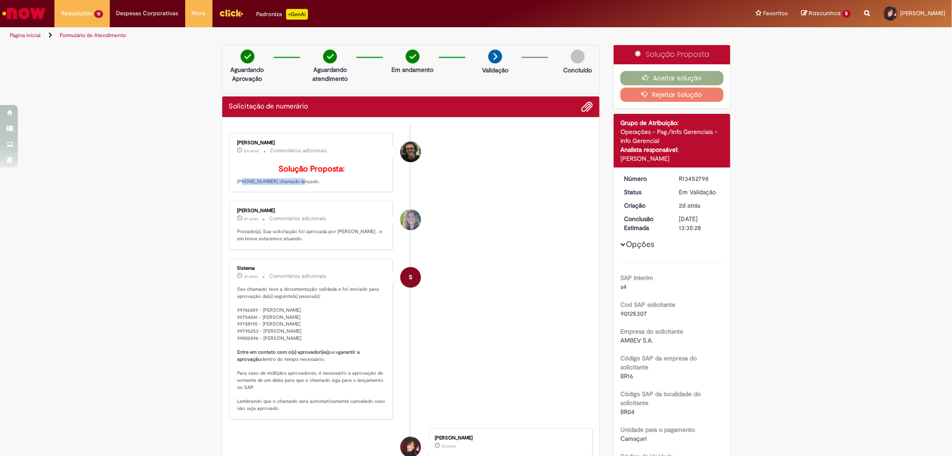
click at [291, 190] on div "Cleber Gressoni Rodrigues 2m atrás 2 minutos atrás Comentários adicionais Soluç…" at bounding box center [311, 163] width 159 height 54
drag, startPoint x: 274, startPoint y: 200, endPoint x: 261, endPoint y: 197, distance: 13.1
click at [263, 190] on div "Cleber Gressoni Rodrigues 2m atrás 2 minutos atrás Comentários adicionais Soluç…" at bounding box center [311, 163] width 159 height 54
click at [261, 185] on p "Solução Proposta: [PHONE_NUMBER] chamado lançado." at bounding box center [312, 175] width 149 height 21
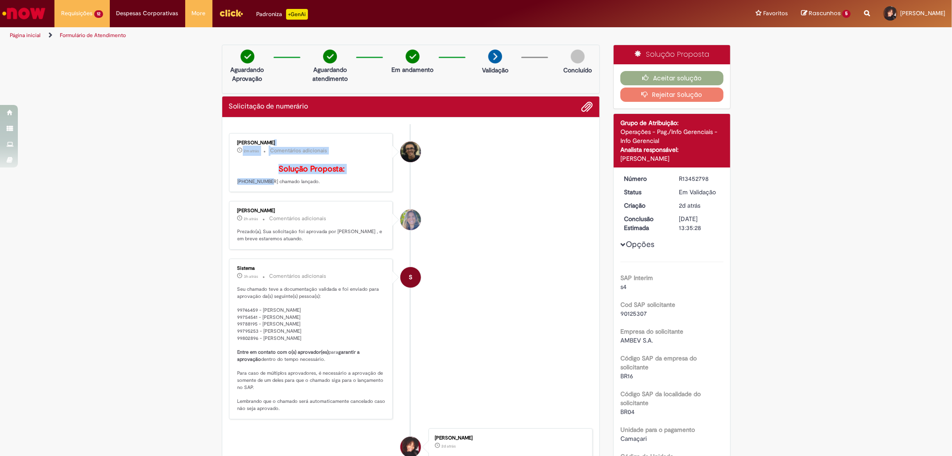
drag, startPoint x: 258, startPoint y: 195, endPoint x: 192, endPoint y: 191, distance: 66.2
click at [224, 195] on div "Enviar Cleber Gressoni Rodrigues 2m atrás 2 minutos atrás Comentários adicionai…" at bounding box center [411, 349] width 378 height 464
drag, startPoint x: 231, startPoint y: 193, endPoint x: 244, endPoint y: 194, distance: 13.4
click at [244, 190] on div "Cleber Gressoni Rodrigues 2m atrás 2 minutos atrás Comentários adicionais Soluç…" at bounding box center [311, 163] width 159 height 54
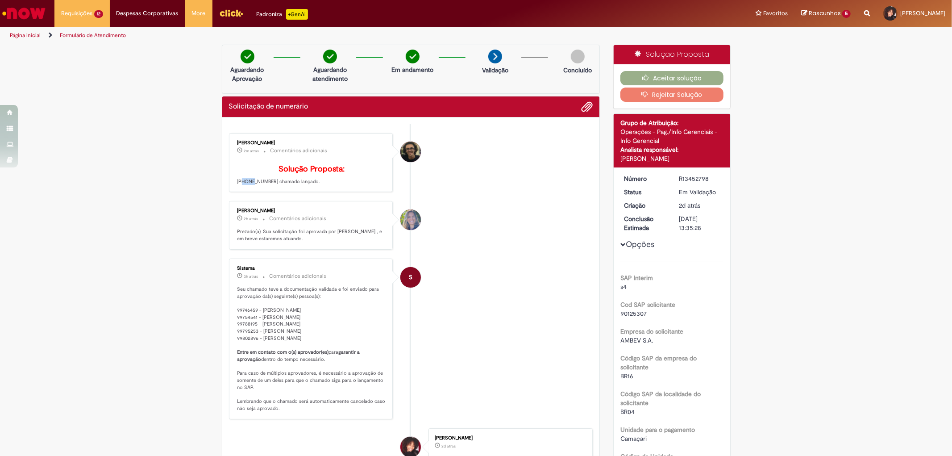
click at [255, 185] on p "Solução Proposta: [PHONE_NUMBER] chamado lançado." at bounding box center [312, 175] width 149 height 21
click at [256, 185] on p "Solução Proposta: [PHONE_NUMBER] chamado lançado." at bounding box center [312, 175] width 149 height 21
drag, startPoint x: 258, startPoint y: 193, endPoint x: 239, endPoint y: 193, distance: 18.3
click at [244, 185] on p "Solução Proposta: [PHONE_NUMBER] chamado lançado." at bounding box center [312, 175] width 149 height 21
click at [232, 190] on div "Cleber Gressoni Rodrigues 2m atrás 2 minutos atrás Comentários adicionais Soluç…" at bounding box center [311, 163] width 159 height 54
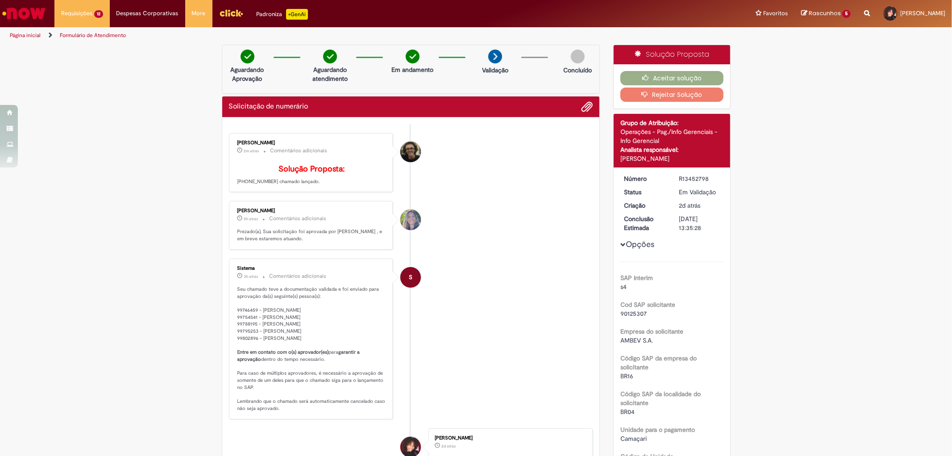
click at [238, 185] on p "Solução Proposta: [PHONE_NUMBER] chamado lançado." at bounding box center [312, 175] width 149 height 21
drag, startPoint x: 234, startPoint y: 195, endPoint x: 260, endPoint y: 197, distance: 26.5
click at [260, 185] on p "Solução Proposta: [PHONE_NUMBER] chamado lançado." at bounding box center [312, 175] width 149 height 21
click at [259, 185] on p "Solução Proposta: [PHONE_NUMBER] chamado lançado." at bounding box center [312, 175] width 149 height 21
click at [257, 185] on p "Solução Proposta: [PHONE_NUMBER] chamado lançado." at bounding box center [312, 175] width 149 height 21
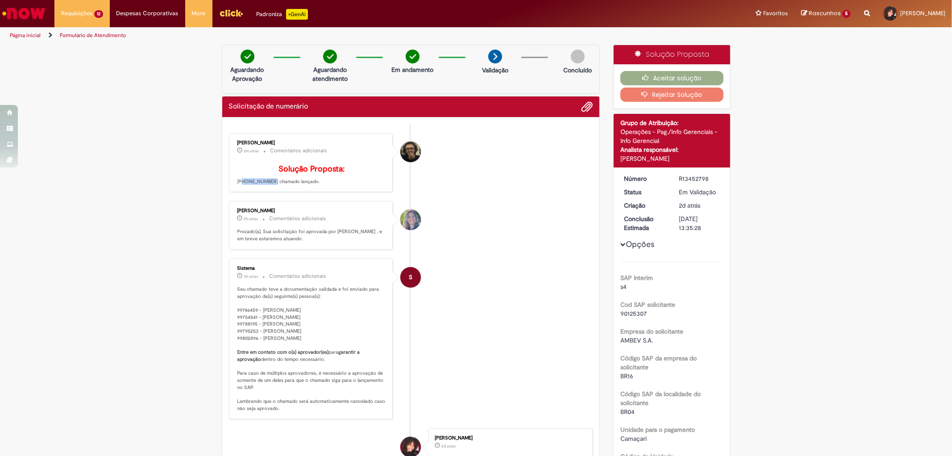
copy p "1900013527"
click at [8, 17] on img "Ir para a Homepage" at bounding box center [24, 13] width 46 height 18
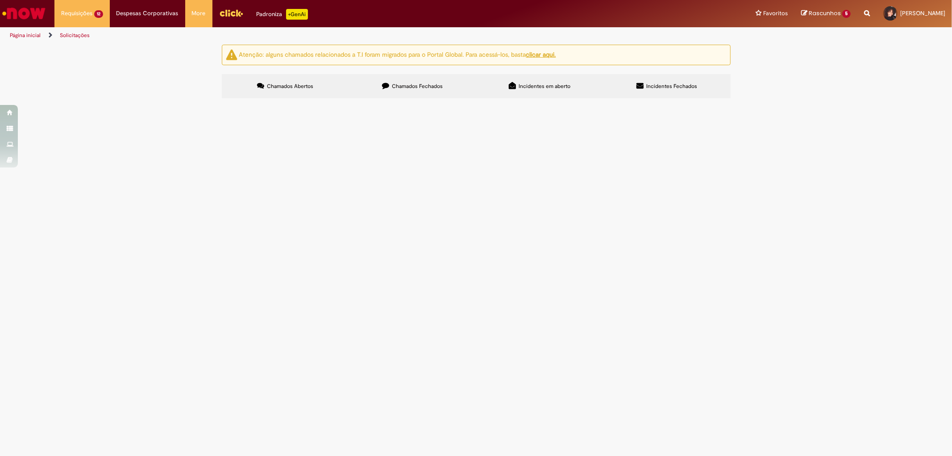
click at [0, 0] on td "Locação banheiro químico" at bounding box center [0, 0] width 0 height 0
click at [0, 0] on span "Locação banheiro químico" at bounding box center [0, 0] width 0 height 0
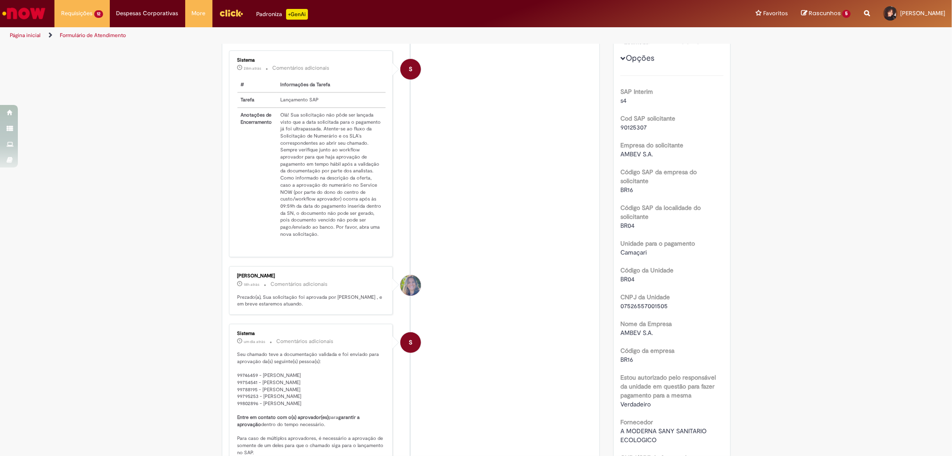
scroll to position [250, 0]
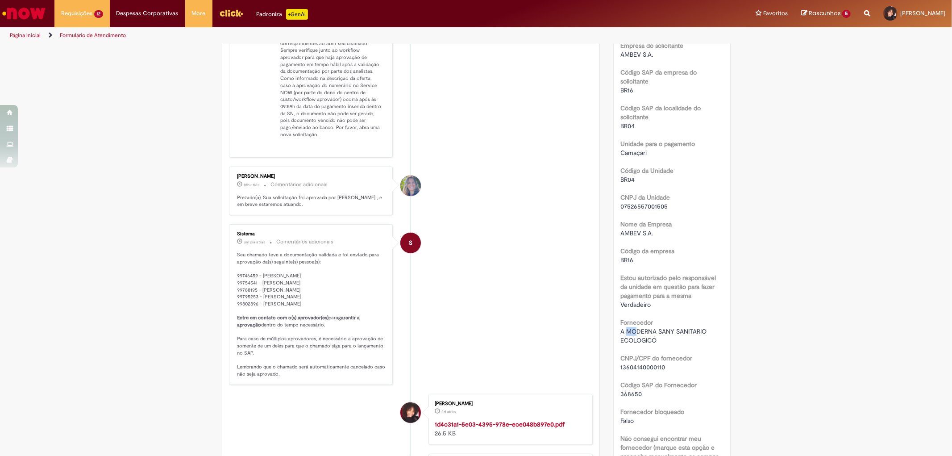
click at [623, 331] on div "A MODERNA SANY SANITARIO ECOLOGICO" at bounding box center [672, 336] width 103 height 18
click at [621, 329] on span "A MODERNA SANY SANITARIO ECOLOGICO" at bounding box center [665, 335] width 88 height 17
drag, startPoint x: 618, startPoint y: 329, endPoint x: 661, endPoint y: 340, distance: 44.8
click at [661, 340] on div "A MODERNA SANY SANITARIO ECOLOGICO" at bounding box center [672, 336] width 103 height 18
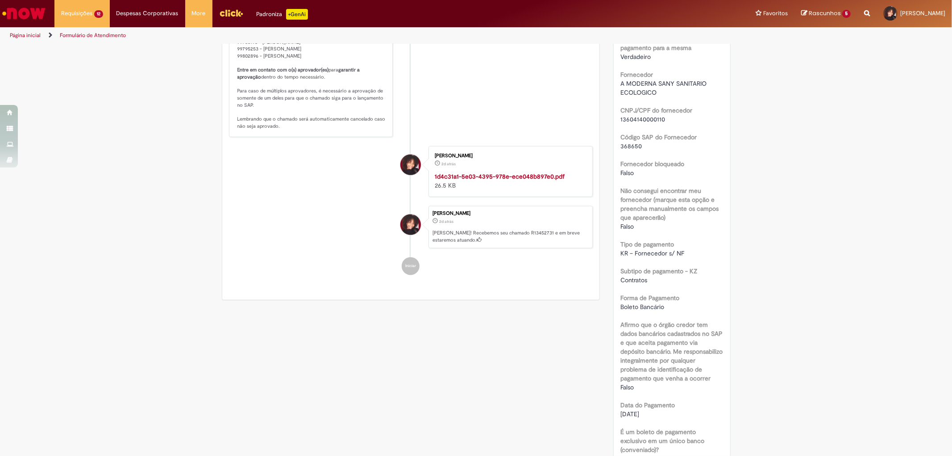
scroll to position [399, 0]
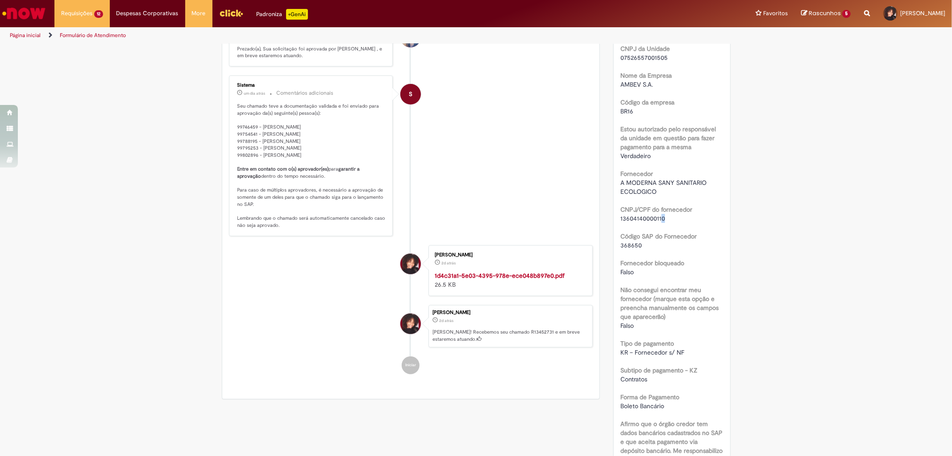
drag, startPoint x: 664, startPoint y: 216, endPoint x: 616, endPoint y: 217, distance: 47.3
click at [616, 217] on div "Número R13452731 Status Em Validação Criação 2d atrás 2 dias atrás Conclusão Es…" at bounding box center [672, 324] width 117 height 1182
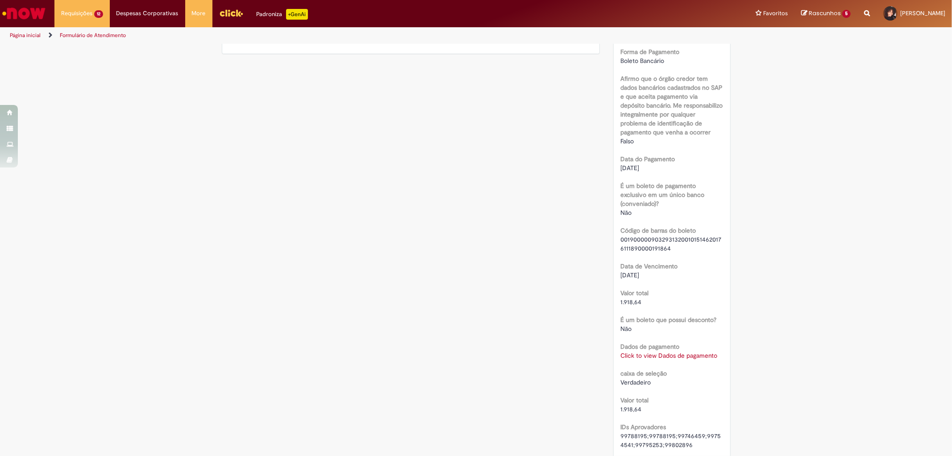
scroll to position [843, 0]
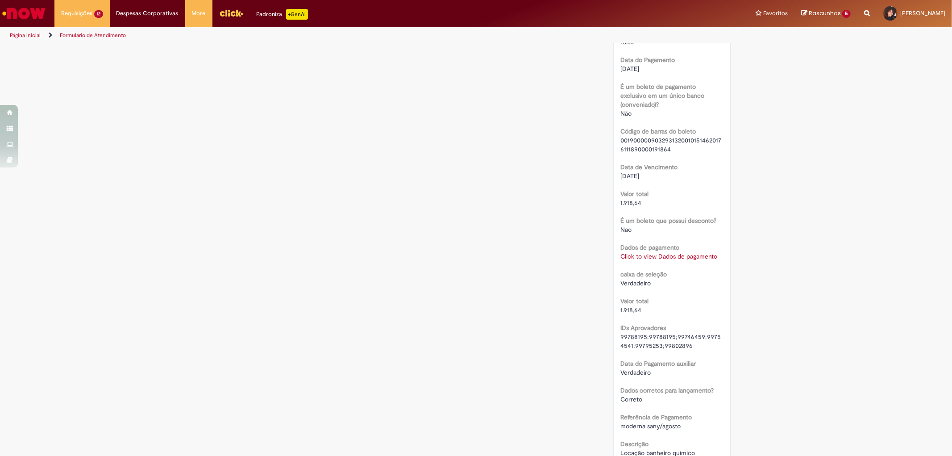
click at [675, 252] on link "Click to view Dados de pagamento" at bounding box center [669, 256] width 97 height 8
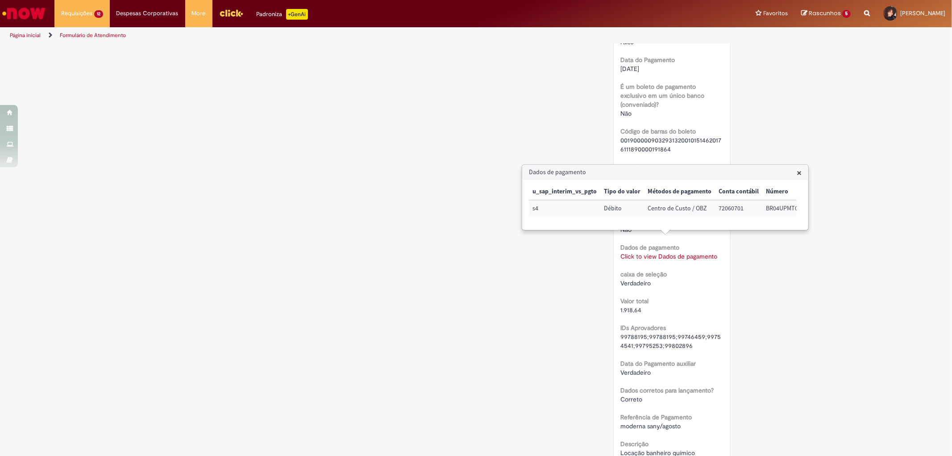
scroll to position [893, 0]
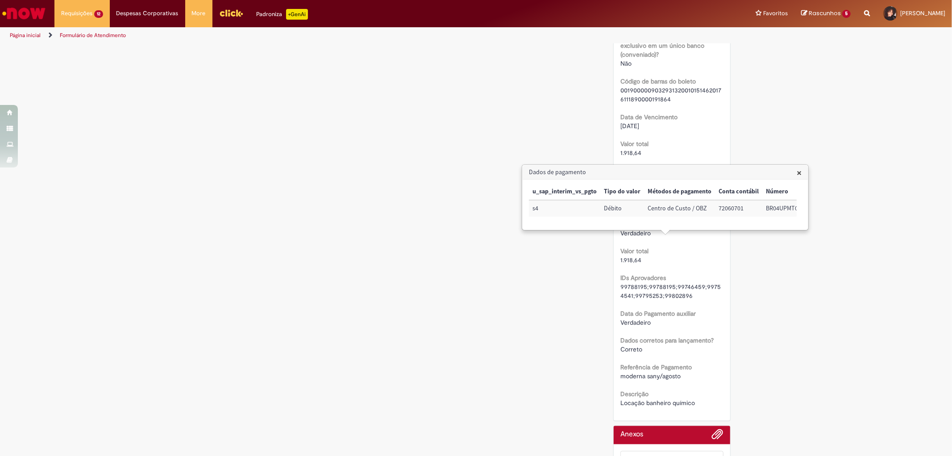
drag, startPoint x: 724, startPoint y: 315, endPoint x: 685, endPoint y: 289, distance: 47.3
click at [685, 282] on div "99788195;99788195;99746459;99754541;99795253;99802896" at bounding box center [672, 291] width 103 height 18
drag, startPoint x: 681, startPoint y: 323, endPoint x: 719, endPoint y: 203, distance: 125.5
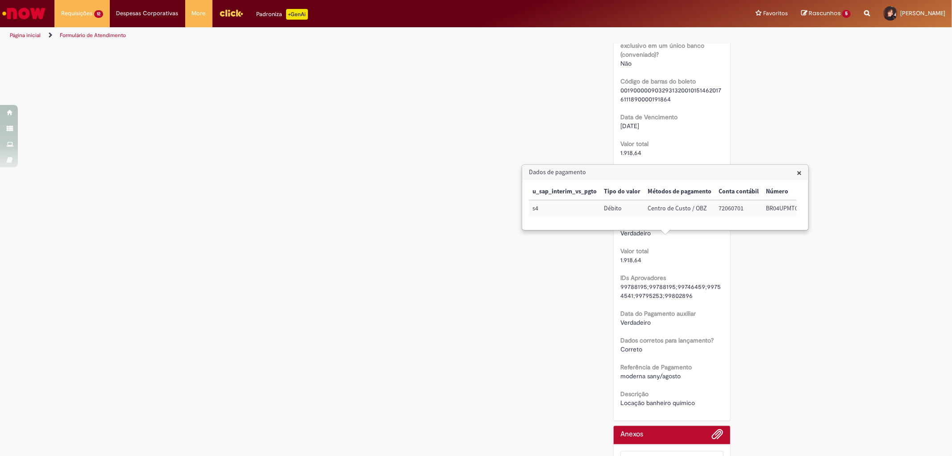
click at [794, 176] on h3 "Dados de pagamento" at bounding box center [665, 172] width 285 height 14
click at [798, 171] on span "×" at bounding box center [799, 173] width 5 height 12
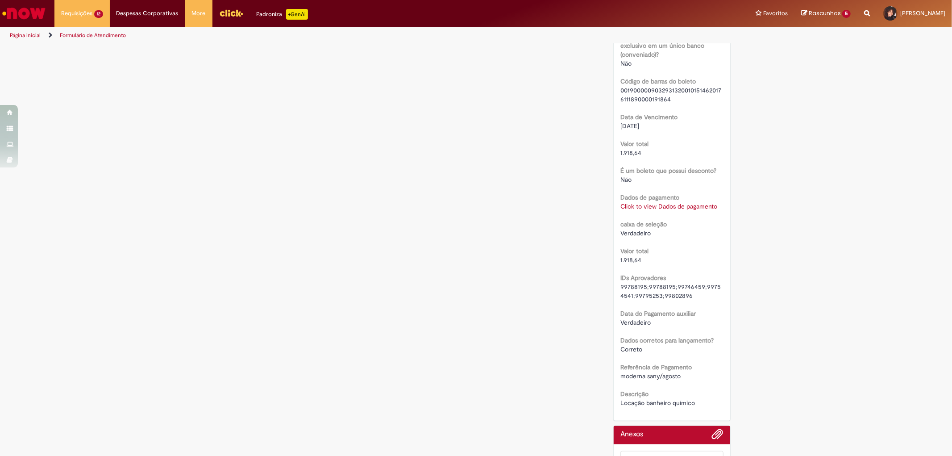
scroll to position [843, 0]
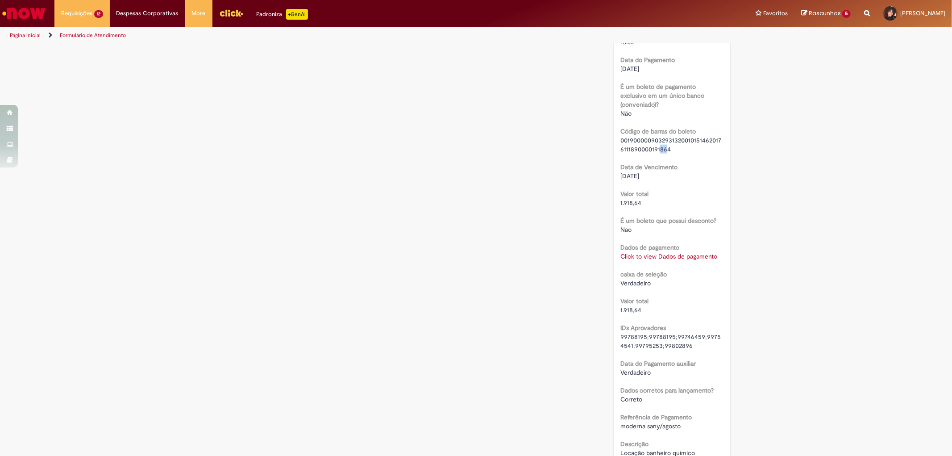
drag, startPoint x: 664, startPoint y: 139, endPoint x: 605, endPoint y: 129, distance: 59.9
click at [639, 136] on span "00190000090329313200101514620176111890000191864" at bounding box center [671, 144] width 101 height 17
drag, startPoint x: 617, startPoint y: 128, endPoint x: 689, endPoint y: 144, distance: 73.6
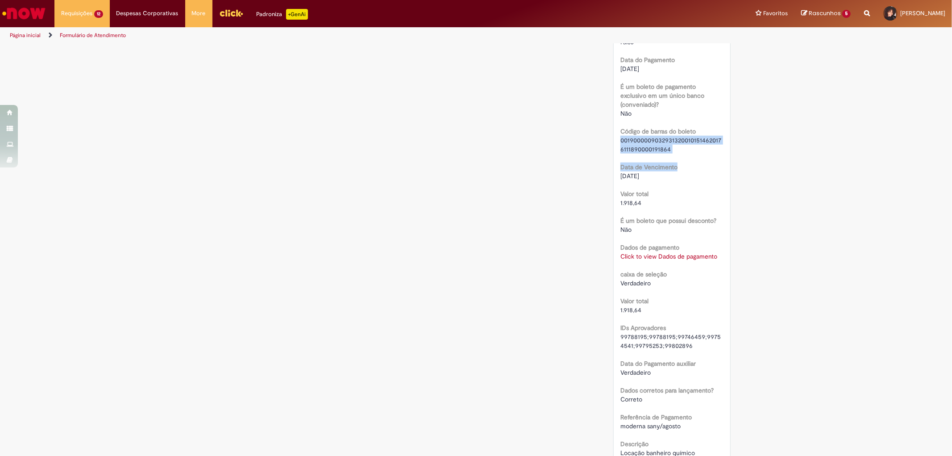
copy div "00190000090329313200101514620176111890000191864 Data de Vencimento"
drag, startPoint x: 697, startPoint y: 164, endPoint x: 677, endPoint y: 142, distance: 30.3
click at [693, 160] on div "Data de Vencimento 08/01/2001" at bounding box center [672, 170] width 103 height 20
click at [649, 136] on div "00190000090329313200101514620176111890000191864" at bounding box center [672, 145] width 103 height 18
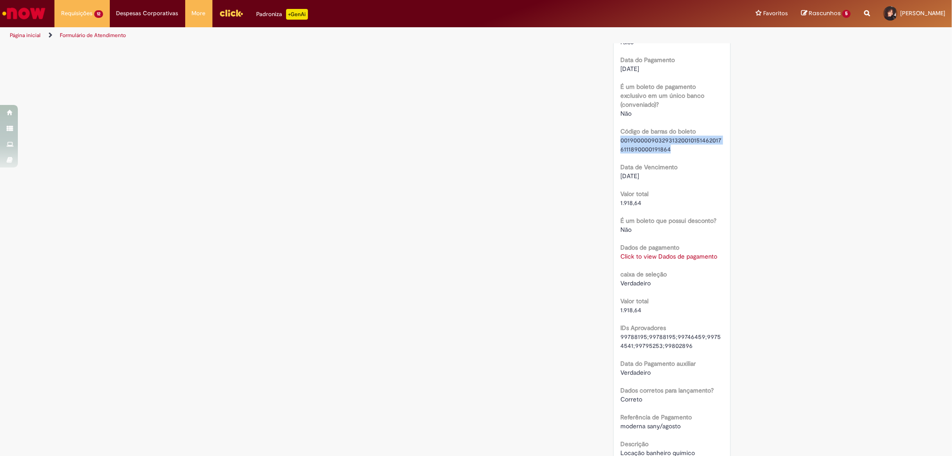
drag, startPoint x: 646, startPoint y: 128, endPoint x: 666, endPoint y: 135, distance: 21.2
click at [666, 136] on span "00190000090329313200101514620176111890000191864" at bounding box center [671, 144] width 101 height 17
copy span "00190000090329313200101514620176111890000191864"
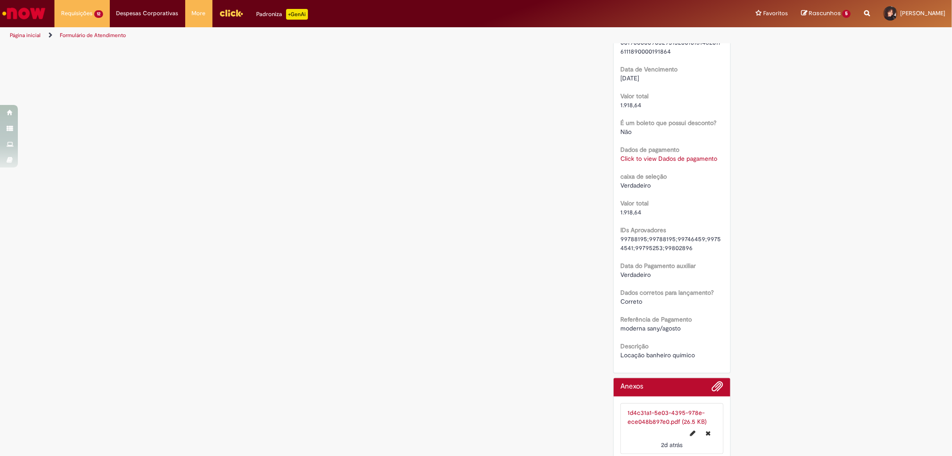
click at [668, 146] on b "Dados de pagamento" at bounding box center [650, 150] width 59 height 8
click at [668, 155] on link "Click to view Dados de pagamento" at bounding box center [669, 159] width 97 height 8
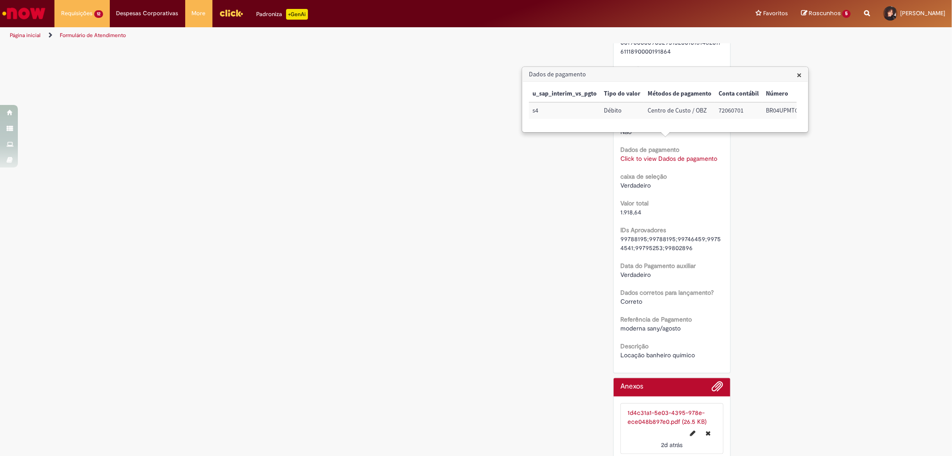
drag, startPoint x: 719, startPoint y: 114, endPoint x: 736, endPoint y: 113, distance: 17.0
click at [721, 113] on td "72060701" at bounding box center [738, 110] width 47 height 17
click at [742, 113] on td "72060701" at bounding box center [738, 110] width 47 height 17
click at [745, 113] on td "72060701" at bounding box center [738, 110] width 47 height 17
drag, startPoint x: 746, startPoint y: 110, endPoint x: 703, endPoint y: 110, distance: 43.3
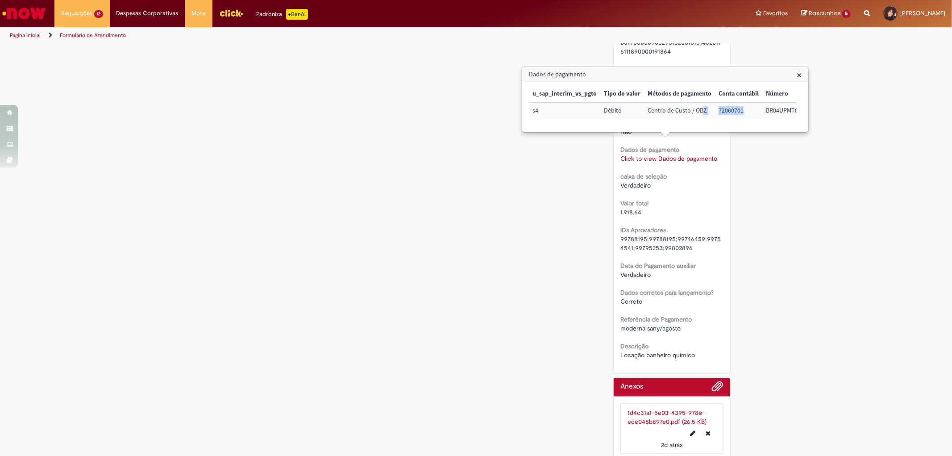
click at [703, 110] on tr "s4 Débito Centro de Custo / OBZ 72060701 BR04UPMT01 BR04 1.918,64" at bounding box center [713, 110] width 368 height 17
click at [703, 110] on td "Centro de Custo / OBZ" at bounding box center [679, 110] width 71 height 17
click at [744, 104] on td "72060701" at bounding box center [738, 110] width 47 height 17
drag, startPoint x: 717, startPoint y: 106, endPoint x: 712, endPoint y: 106, distance: 5.4
click at [715, 106] on td "72060701" at bounding box center [738, 110] width 47 height 17
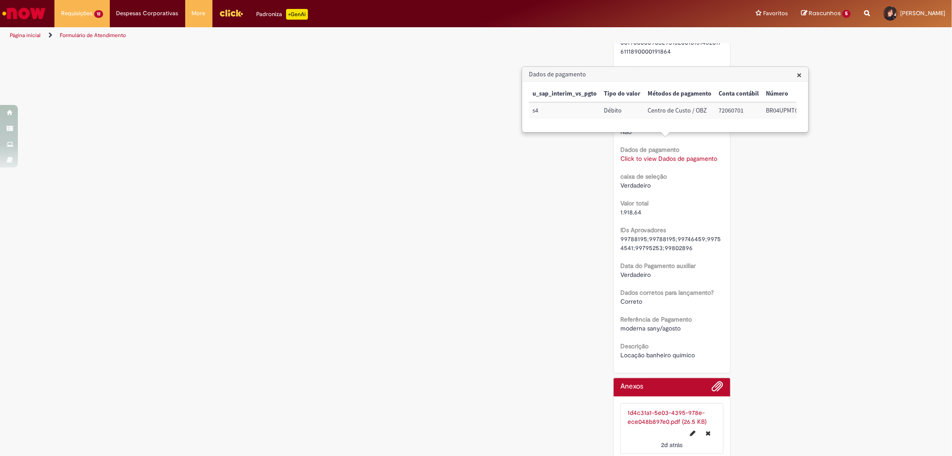
click at [706, 106] on td "Centro de Custo / OBZ" at bounding box center [679, 110] width 71 height 17
click at [725, 112] on td "72060701" at bounding box center [738, 110] width 47 height 17
drag, startPoint x: 719, startPoint y: 109, endPoint x: 746, endPoint y: 110, distance: 27.3
click at [746, 110] on td "72060701" at bounding box center [738, 110] width 47 height 17
copy td "72060701"
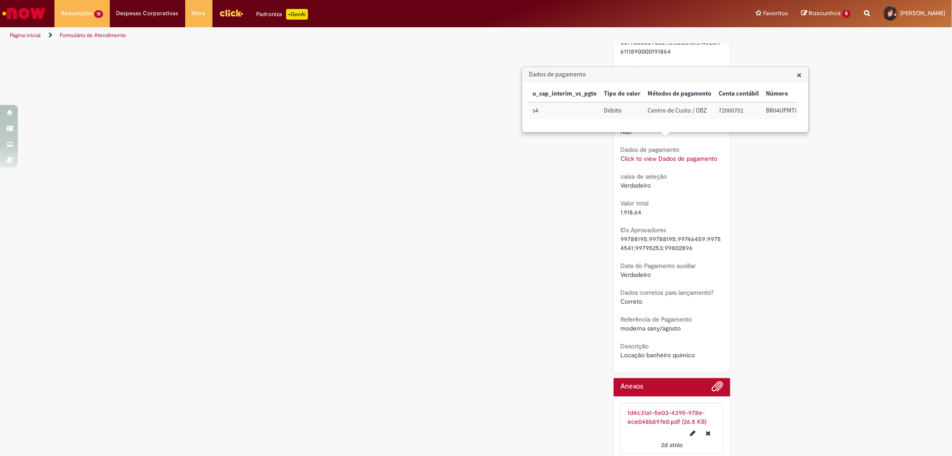
click at [769, 110] on td "BR04UPMT01" at bounding box center [784, 110] width 42 height 17
drag, startPoint x: 767, startPoint y: 112, endPoint x: 800, endPoint y: 113, distance: 32.6
click at [800, 113] on div "× u_sap_interim_vs_pgto Tipo do valor Métodos de pagamento Conta contábil Númer…" at bounding box center [665, 107] width 273 height 42
click at [702, 108] on td "BR04UPMT01" at bounding box center [685, 110] width 42 height 17
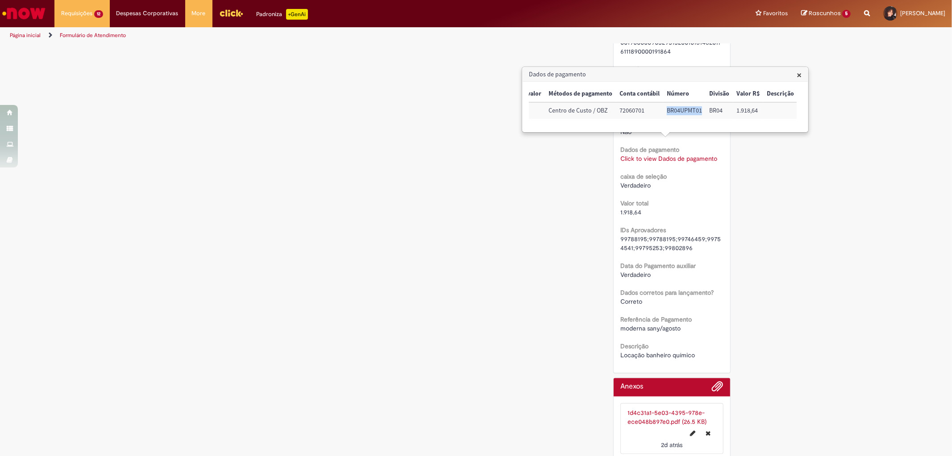
drag, startPoint x: 703, startPoint y: 109, endPoint x: 653, endPoint y: 110, distance: 50.0
click at [682, 109] on td "BR04UPMT01" at bounding box center [685, 110] width 42 height 17
click at [653, 110] on td "72060701" at bounding box center [640, 110] width 47 height 17
click at [664, 110] on td "BR04UPMT01" at bounding box center [685, 110] width 42 height 17
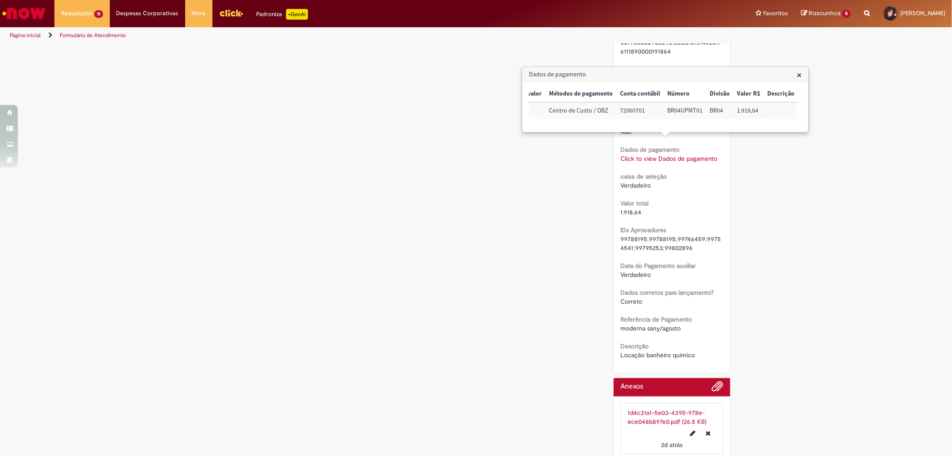
click at [670, 108] on td "BR04UPMT01" at bounding box center [685, 110] width 42 height 17
drag, startPoint x: 669, startPoint y: 109, endPoint x: 695, endPoint y: 109, distance: 25.9
click at [695, 109] on td "BR04UPMT01" at bounding box center [685, 110] width 42 height 17
click at [697, 109] on td "BR04UPMT01" at bounding box center [685, 110] width 42 height 17
click at [698, 109] on td "BR04UPMT01" at bounding box center [685, 110] width 42 height 17
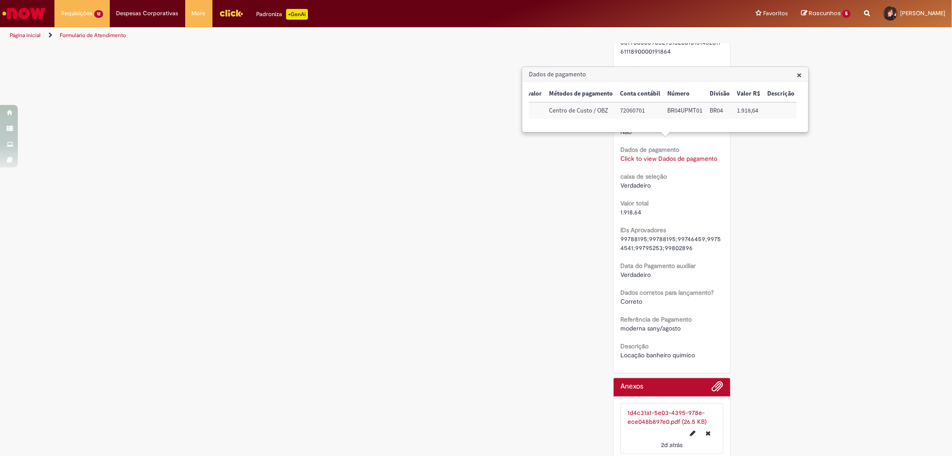
click at [675, 208] on div "1.918,64" at bounding box center [672, 212] width 103 height 9
drag, startPoint x: 675, startPoint y: 197, endPoint x: 764, endPoint y: 100, distance: 132.4
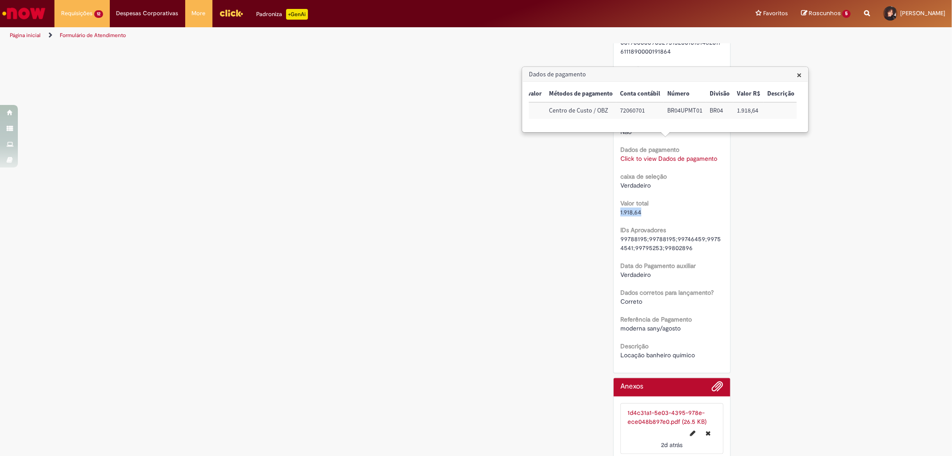
click at [798, 74] on span "×" at bounding box center [799, 75] width 5 height 12
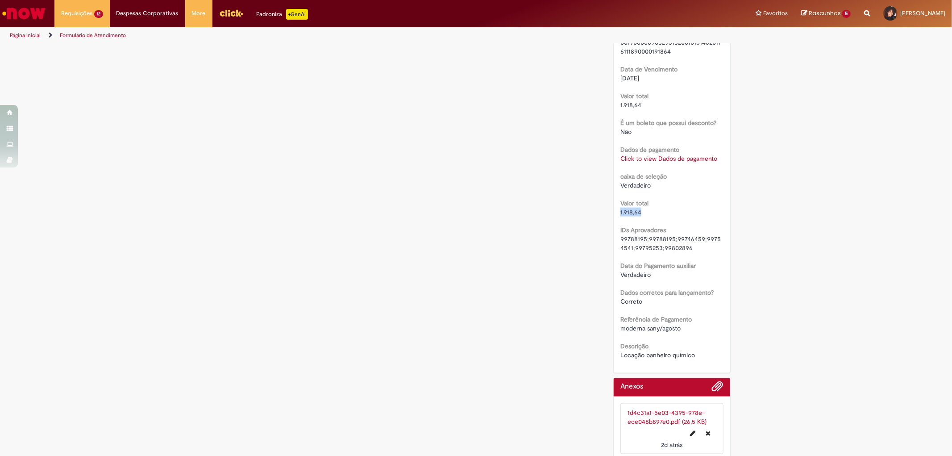
scroll to position [792, 0]
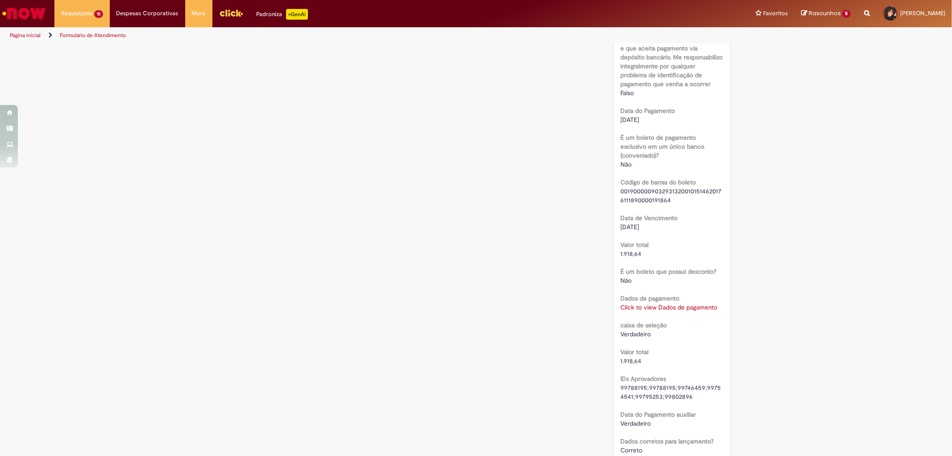
click at [640, 249] on div "1.918,64" at bounding box center [672, 253] width 103 height 9
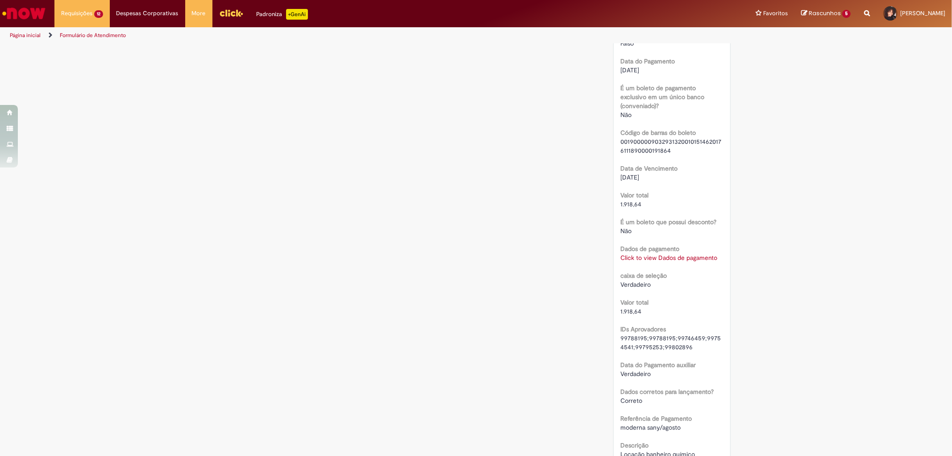
scroll to position [941, 0]
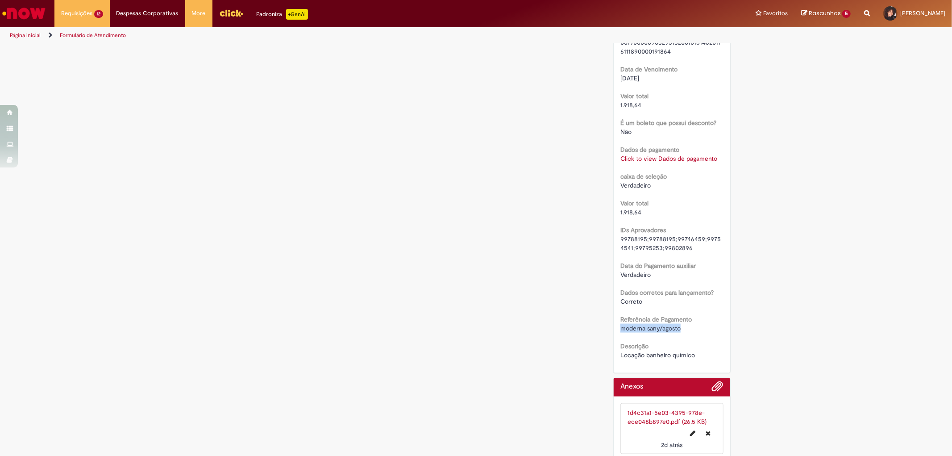
drag, startPoint x: 677, startPoint y: 319, endPoint x: 612, endPoint y: 320, distance: 64.8
copy span "moderna sany/agosto"
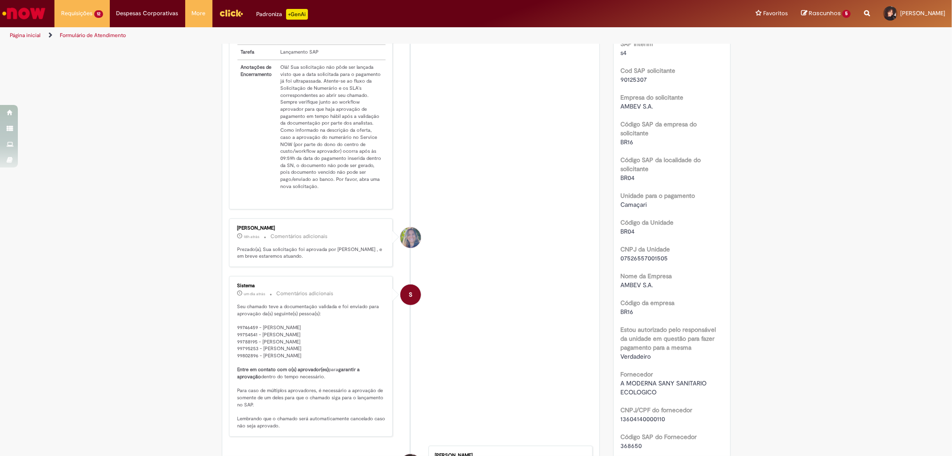
scroll to position [297, 0]
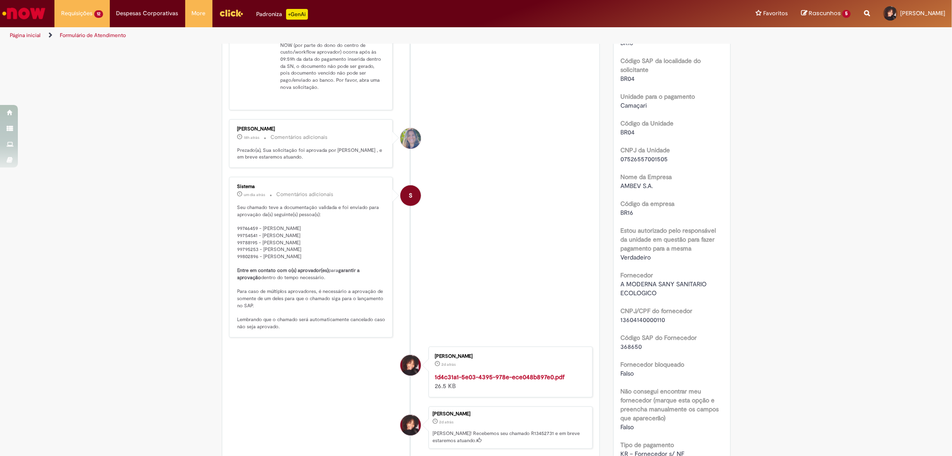
click at [489, 381] on strong "1d4c31a1-5e03-4395-978e-ece048b897e0.pdf" at bounding box center [500, 377] width 130 height 8
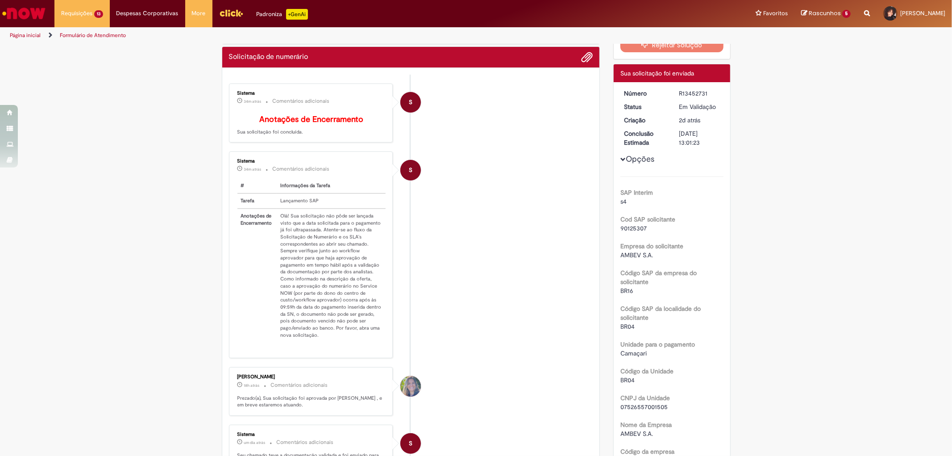
scroll to position [0, 0]
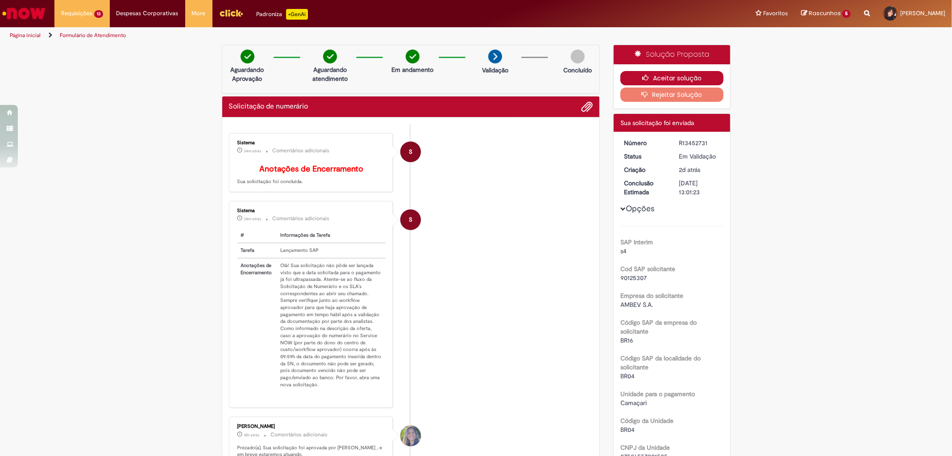
click at [693, 78] on button "Aceitar solução" at bounding box center [672, 78] width 103 height 14
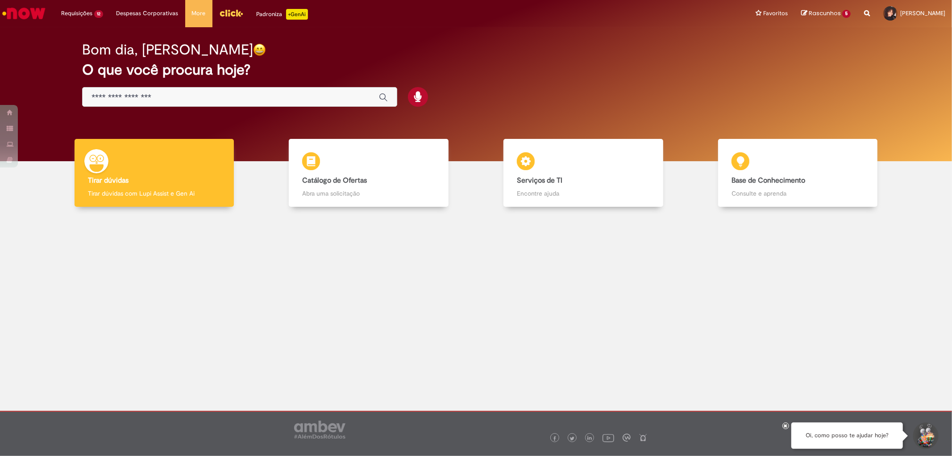
click at [190, 104] on div "Global" at bounding box center [239, 97] width 315 height 20
drag, startPoint x: 190, startPoint y: 104, endPoint x: 191, endPoint y: 99, distance: 5.0
click at [190, 103] on div "Global" at bounding box center [239, 97] width 315 height 20
click at [190, 95] on input "Basta digitar aqui" at bounding box center [231, 97] width 279 height 10
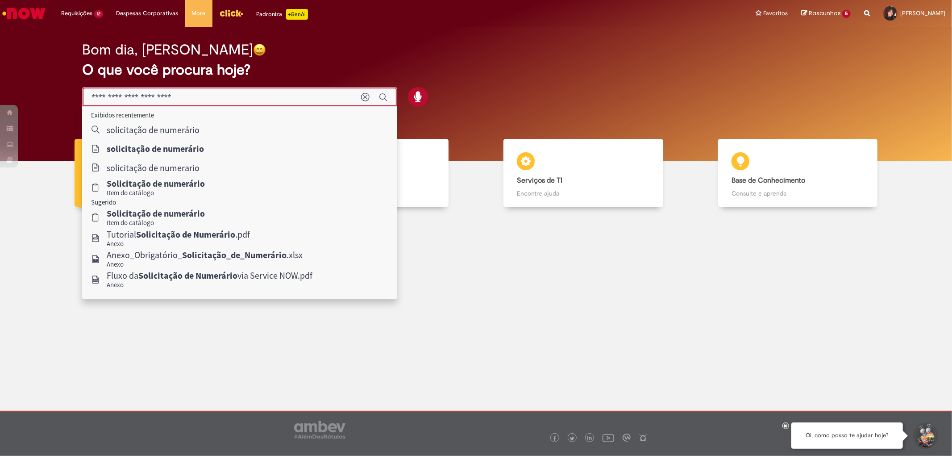
type input "**********"
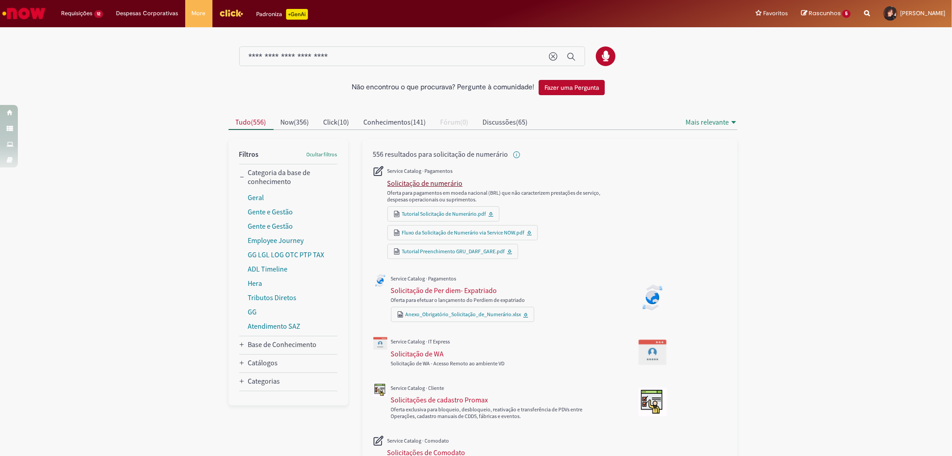
click at [450, 186] on div "Solicitação de numerário" at bounding box center [425, 183] width 75 height 9
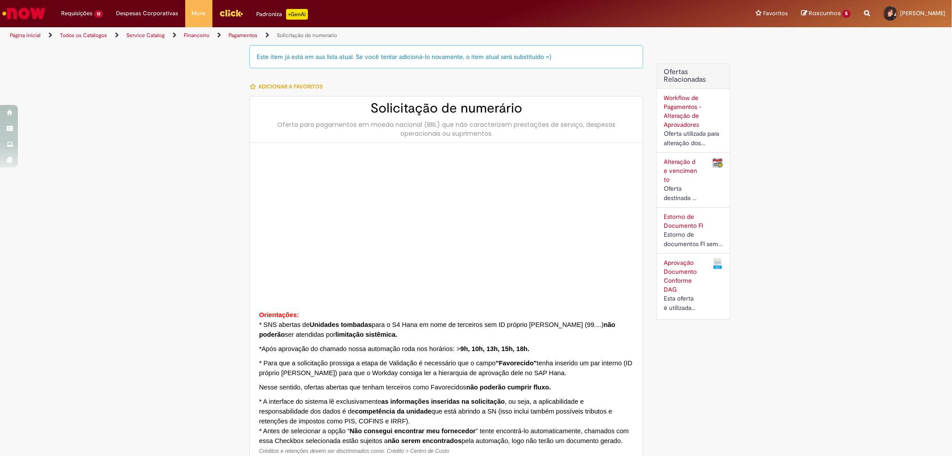
type input "********"
type input "**********"
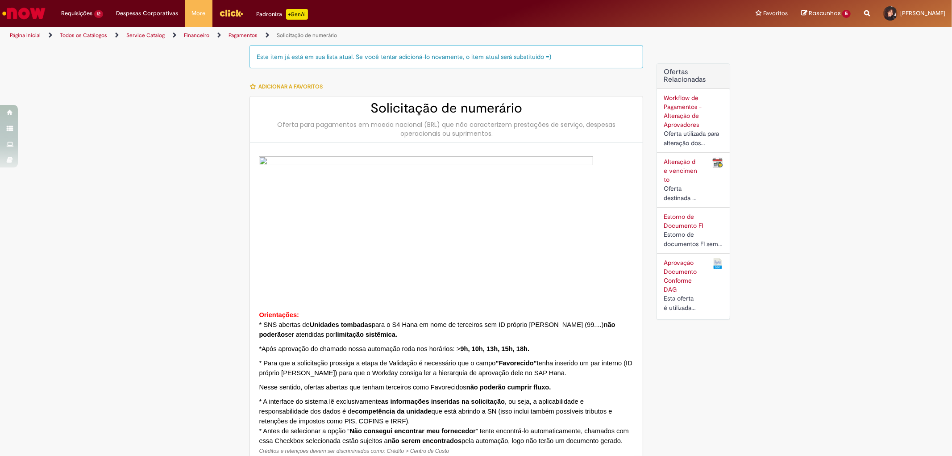
type input "****"
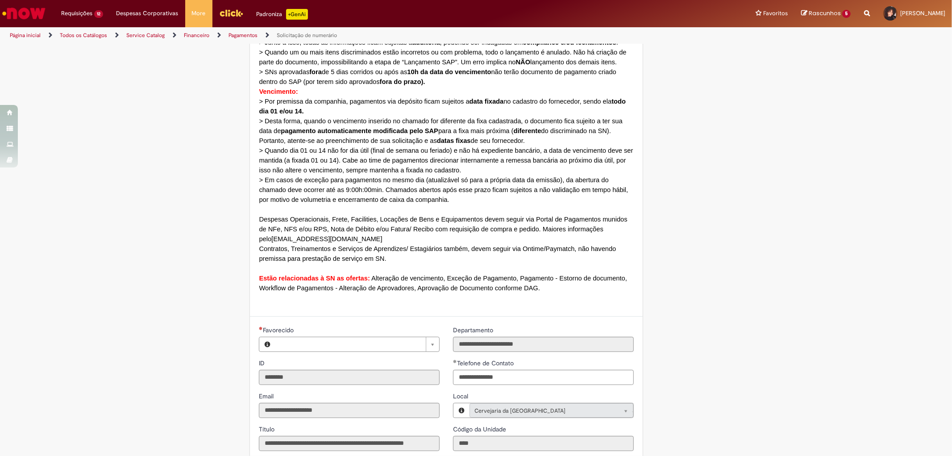
type input "**********"
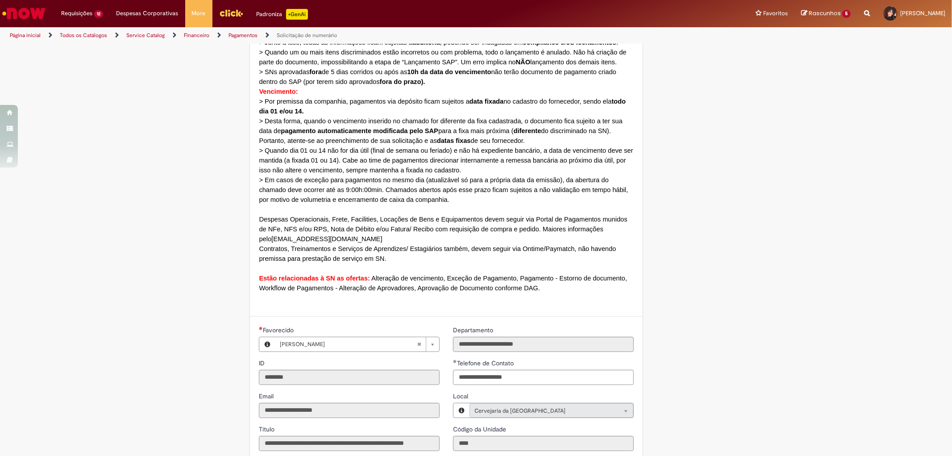
type input "**********"
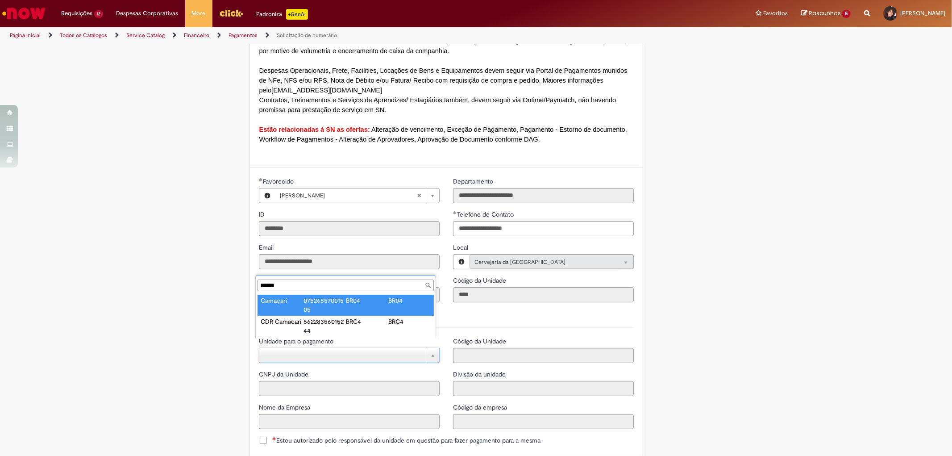
type input "******"
type input "********"
type input "**********"
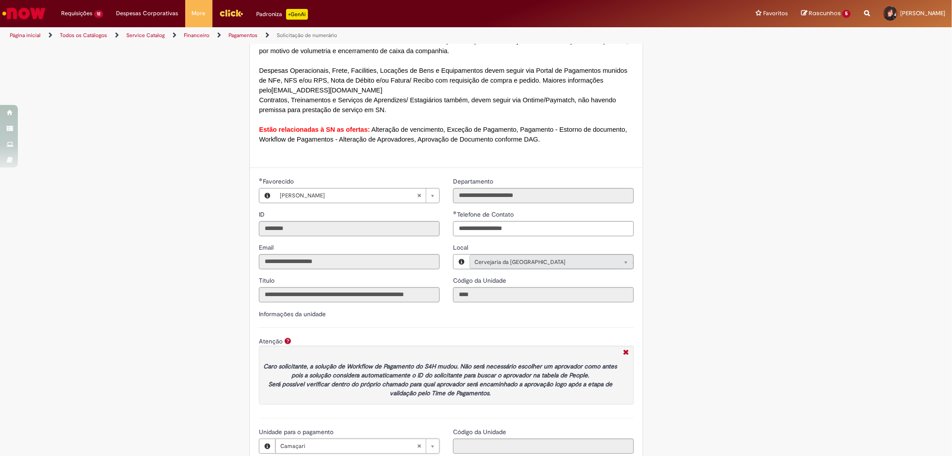
type input "**********"
type input "****"
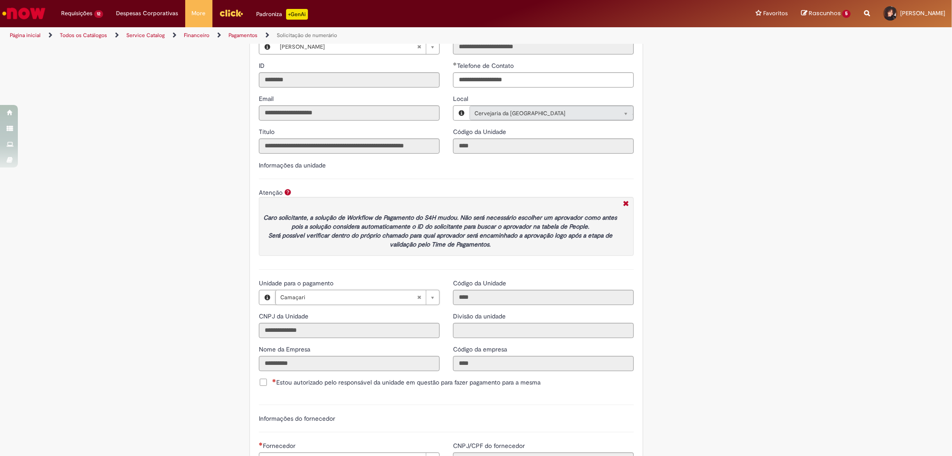
scroll to position [893, 0]
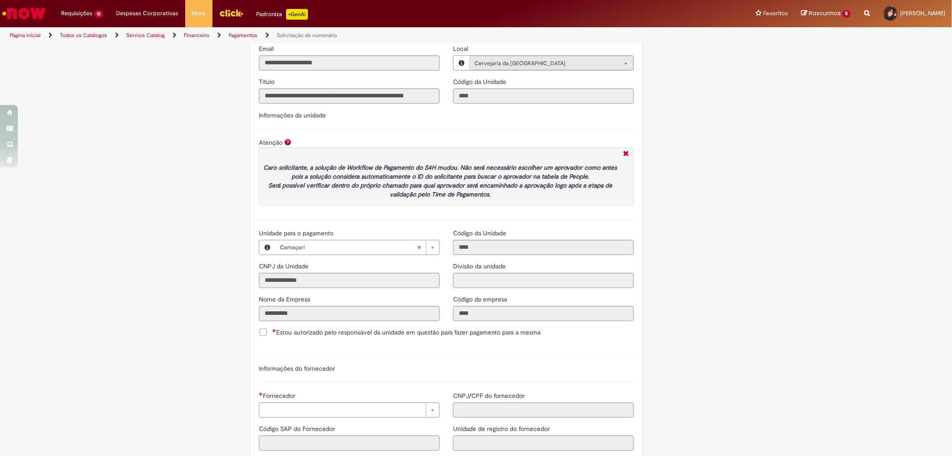
click at [255, 328] on div "Estou autorizado pelo responsável da unidade em questão para fazer pagamento pa…" at bounding box center [446, 333] width 388 height 11
click at [272, 328] on span "Estou autorizado pelo responsável da unidade em questão para fazer pagamento pa…" at bounding box center [406, 332] width 268 height 9
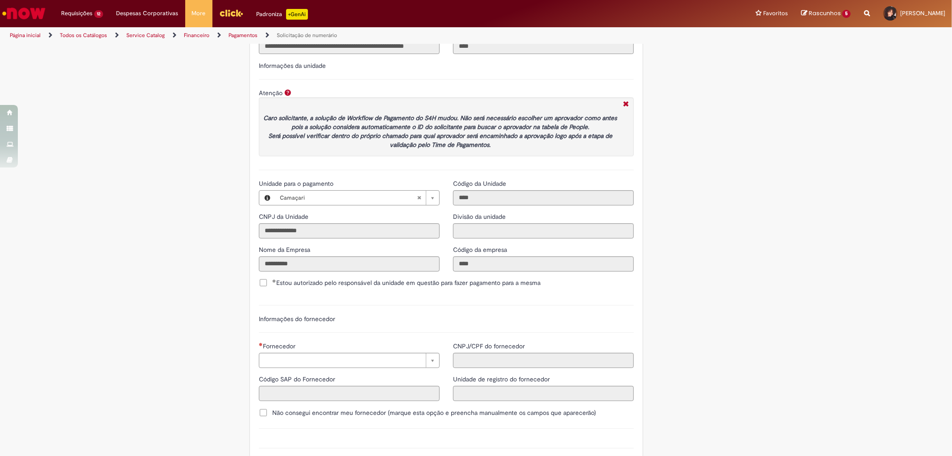
drag, startPoint x: 326, startPoint y: 356, endPoint x: 329, endPoint y: 351, distance: 6.2
click at [386, 342] on div "Fornecedor" at bounding box center [349, 347] width 181 height 11
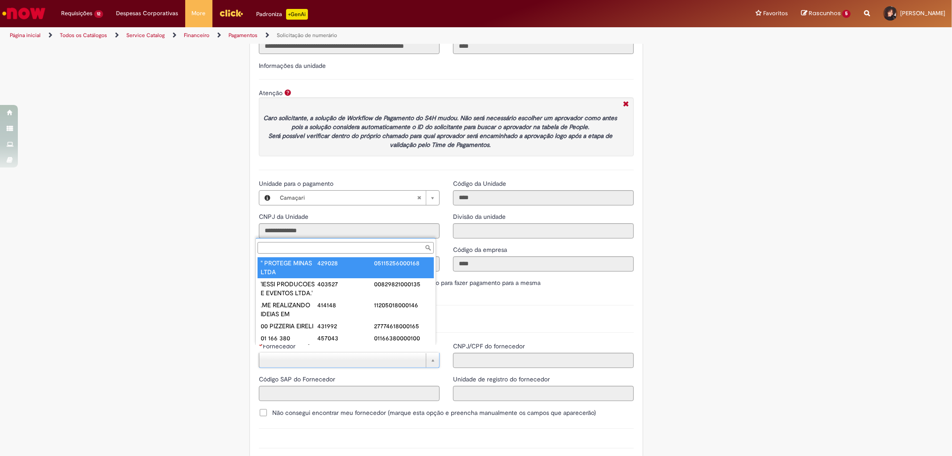
paste input "**********"
type input "**********"
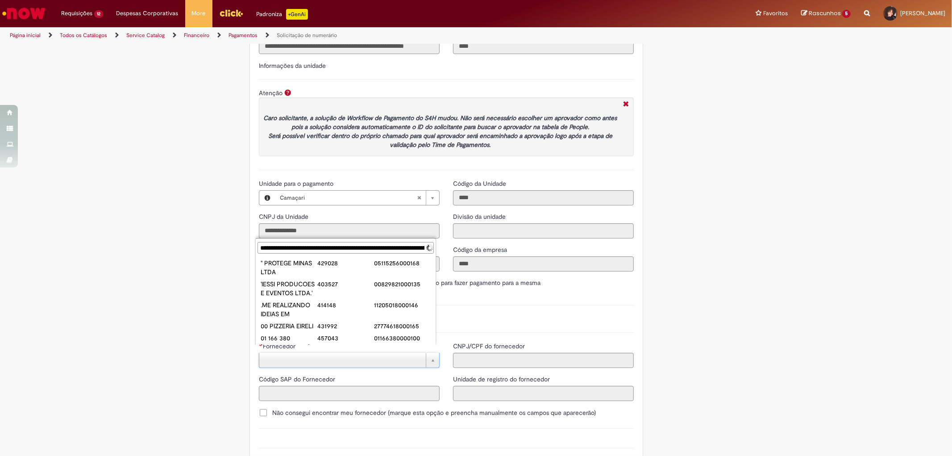
scroll to position [0, 469]
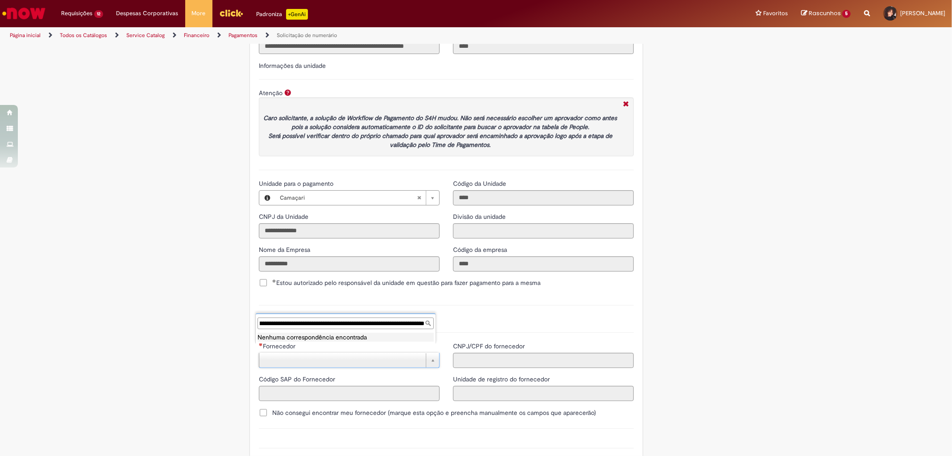
click at [374, 325] on input "**********" at bounding box center [346, 323] width 176 height 12
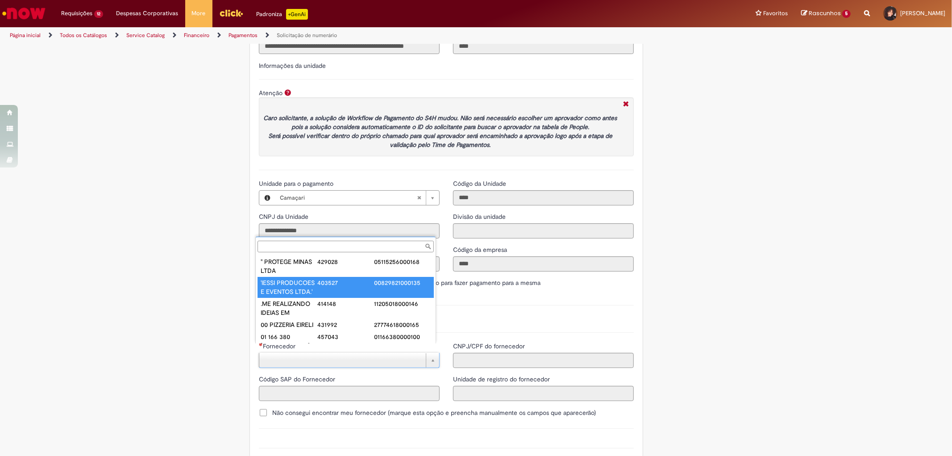
paste input "**********"
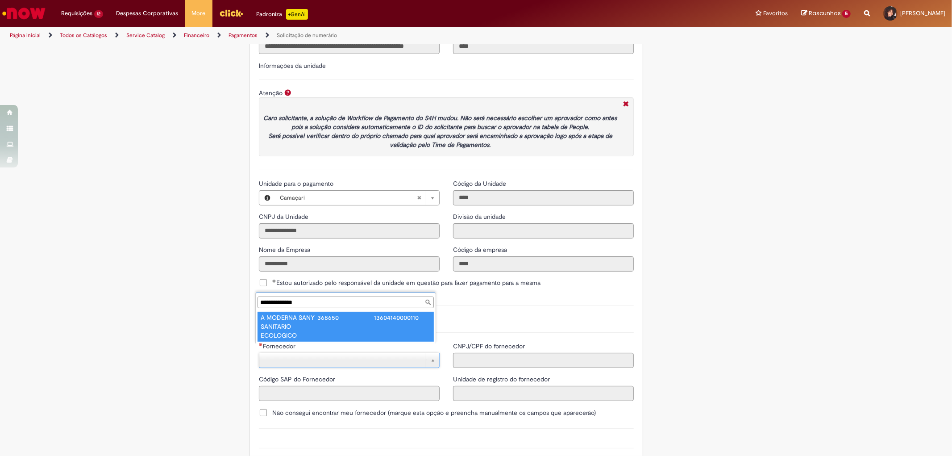
type input "**********"
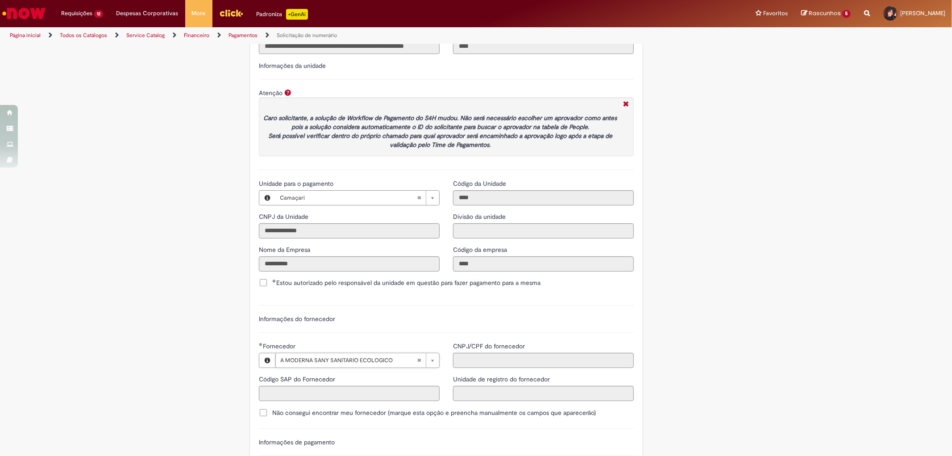
type input "******"
type input "**********"
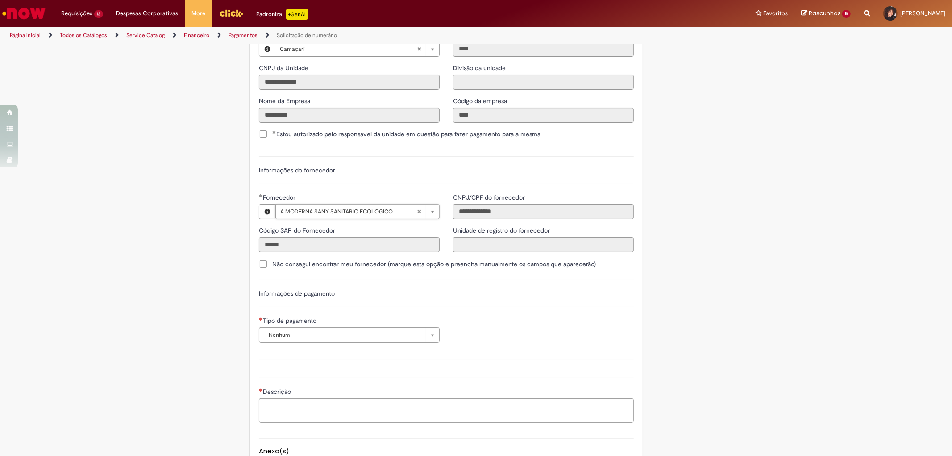
scroll to position [1141, 0]
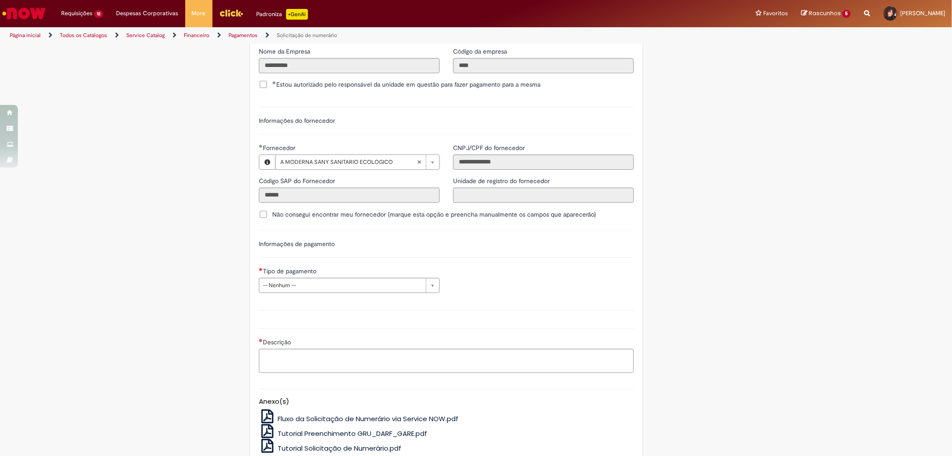
drag, startPoint x: 322, startPoint y: 274, endPoint x: 322, endPoint y: 280, distance: 5.8
type input "**********"
select select "****"
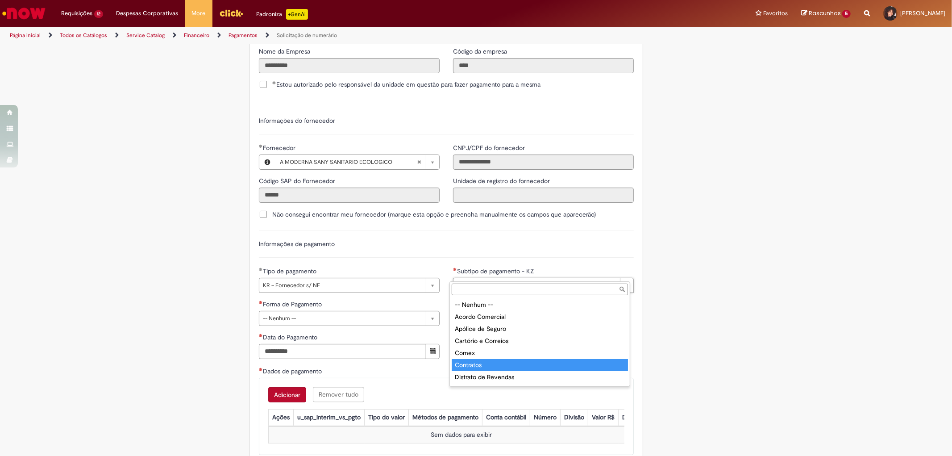
type input "*********"
select select "*********"
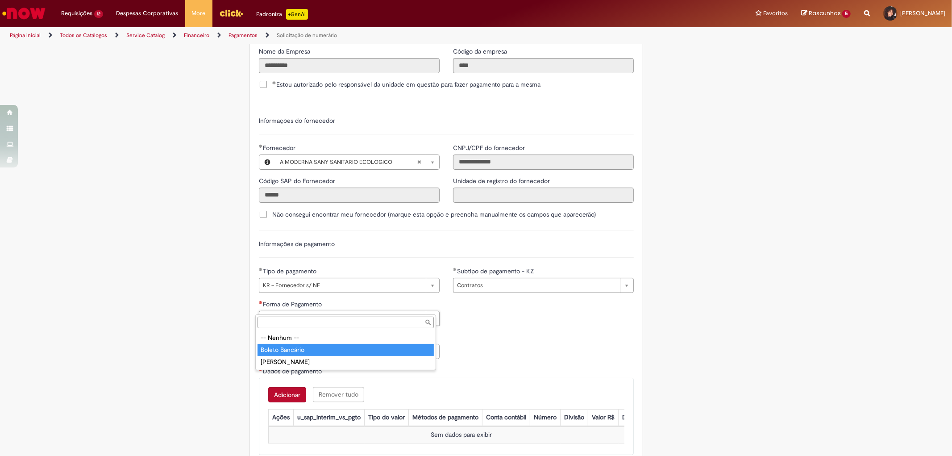
type input "**********"
select select "**********"
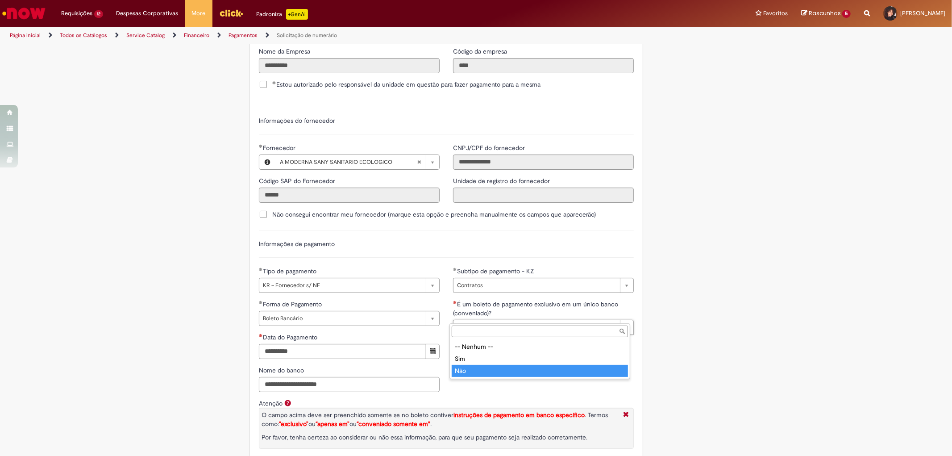
type input "***"
select select "**"
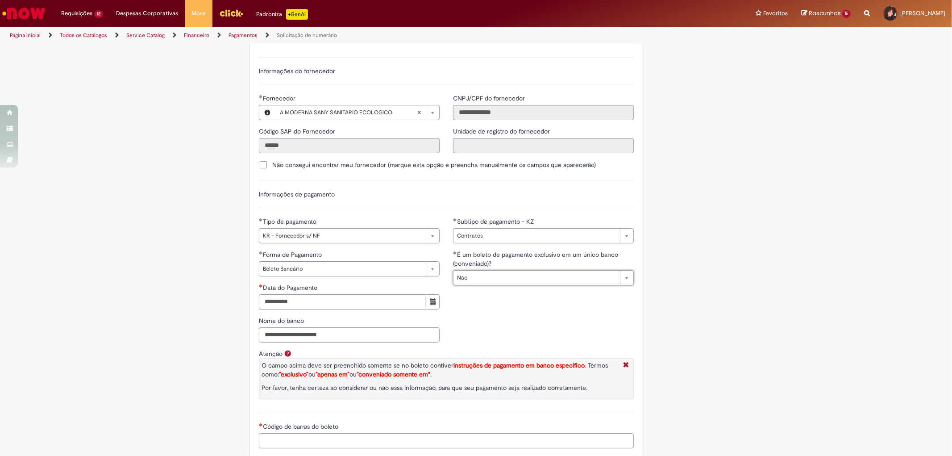
click at [315, 300] on input "Data do Pagamento" at bounding box center [342, 301] width 167 height 15
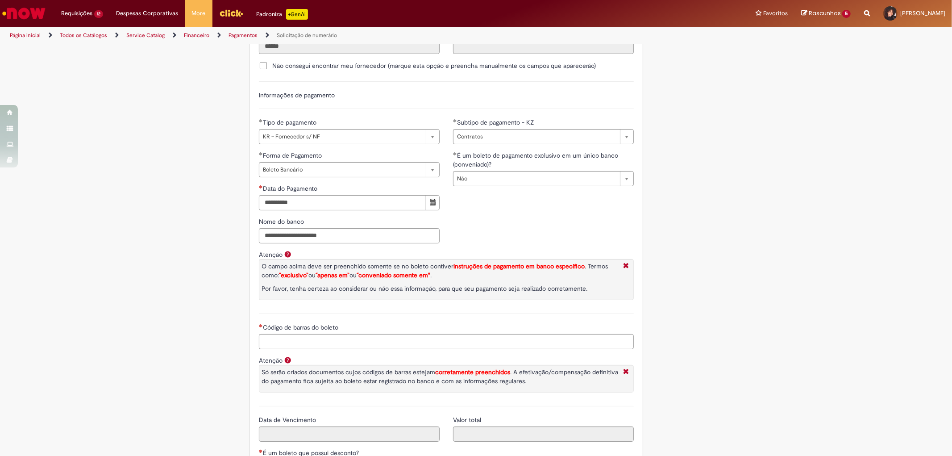
type input "**********"
click at [344, 334] on input "Código de barras do boleto" at bounding box center [446, 341] width 375 height 15
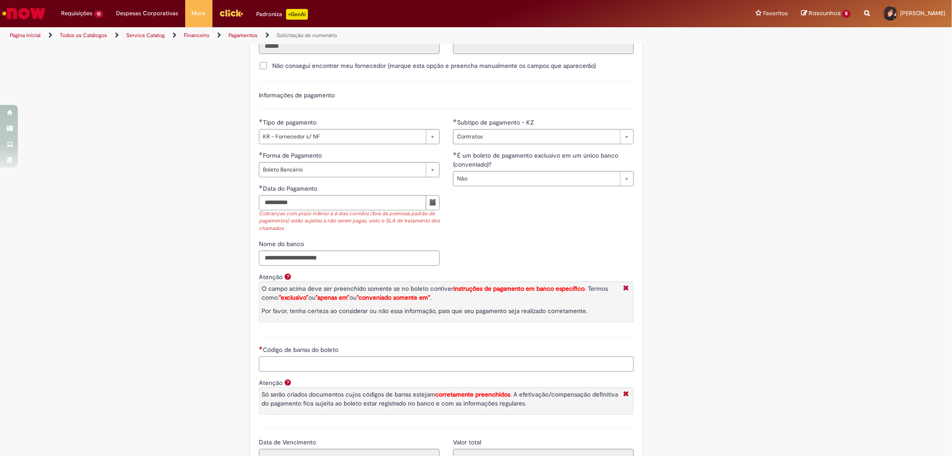
scroll to position [1340, 0]
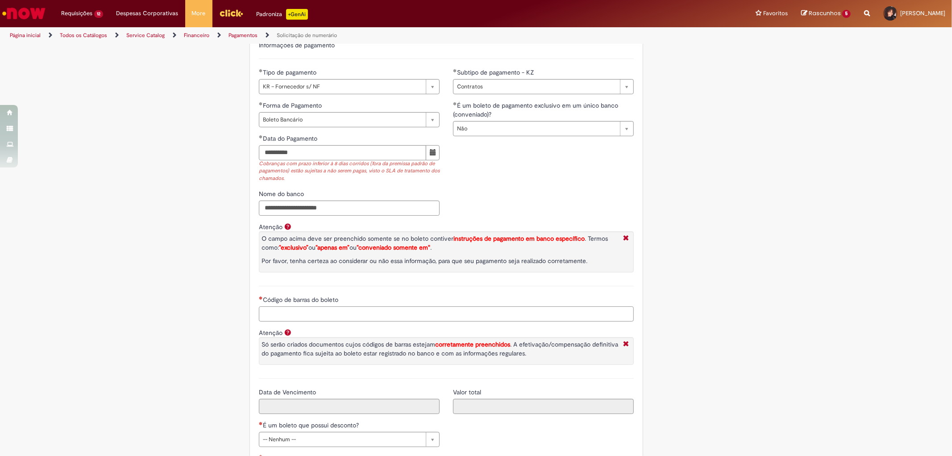
paste input "**********"
type input "**********"
type input "********"
type input "**********"
click at [399, 349] on div "Só serão criados documentos cujos códigos de barras estejam corretamente preenc…" at bounding box center [440, 351] width 358 height 22
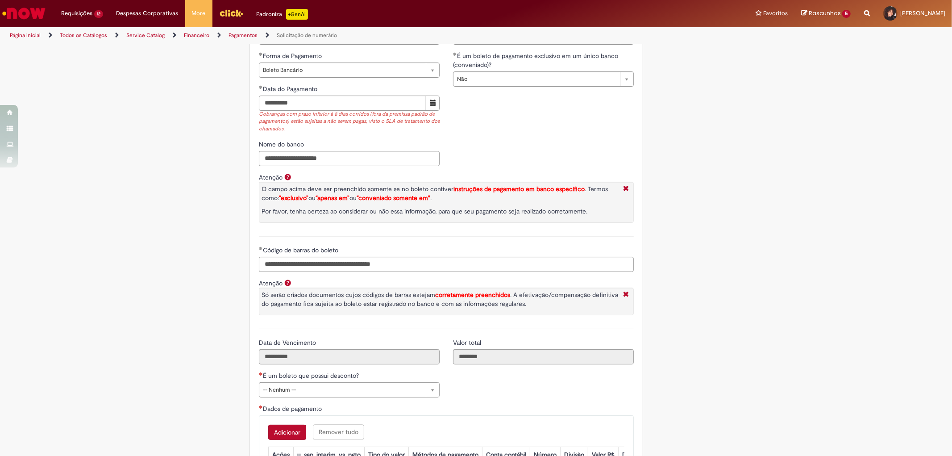
scroll to position [1439, 0]
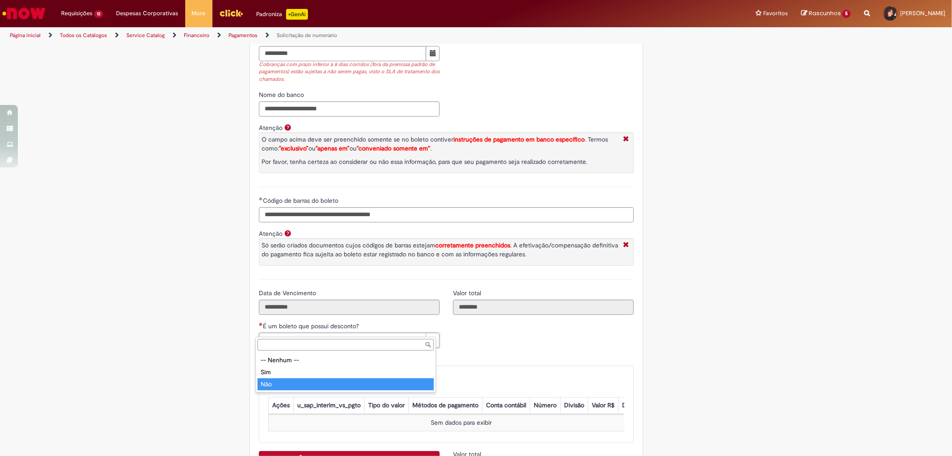
type input "***"
select select "**"
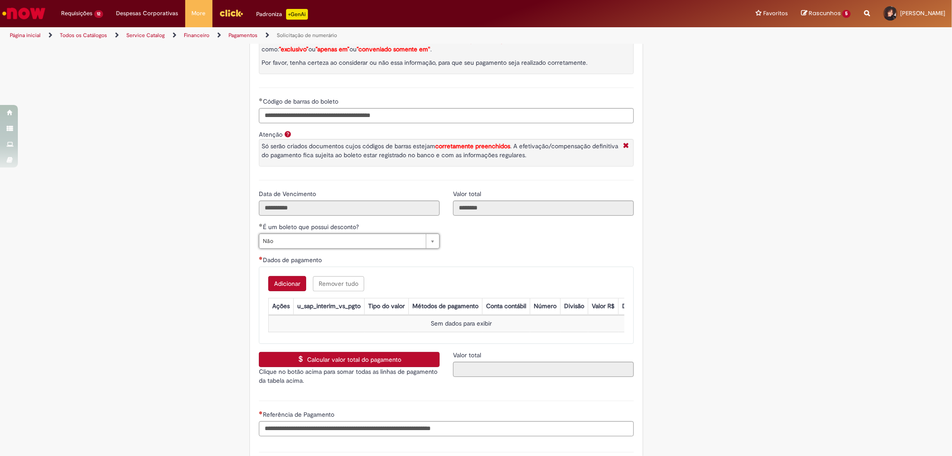
click at [275, 276] on button "Adicionar" at bounding box center [287, 283] width 38 height 15
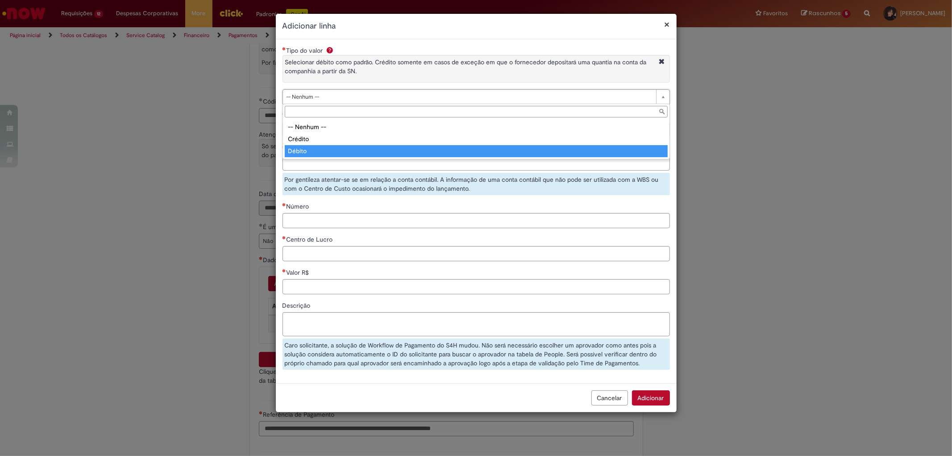
type input "******"
select select "******"
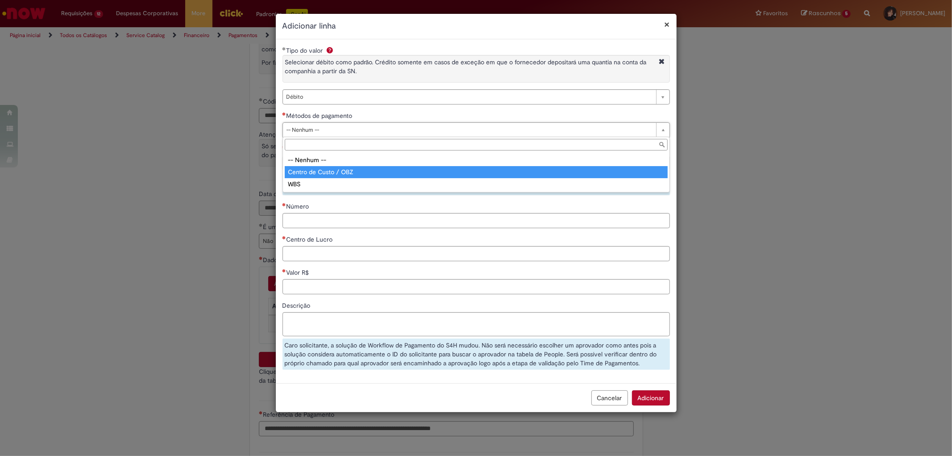
type input "**********"
select select "*"
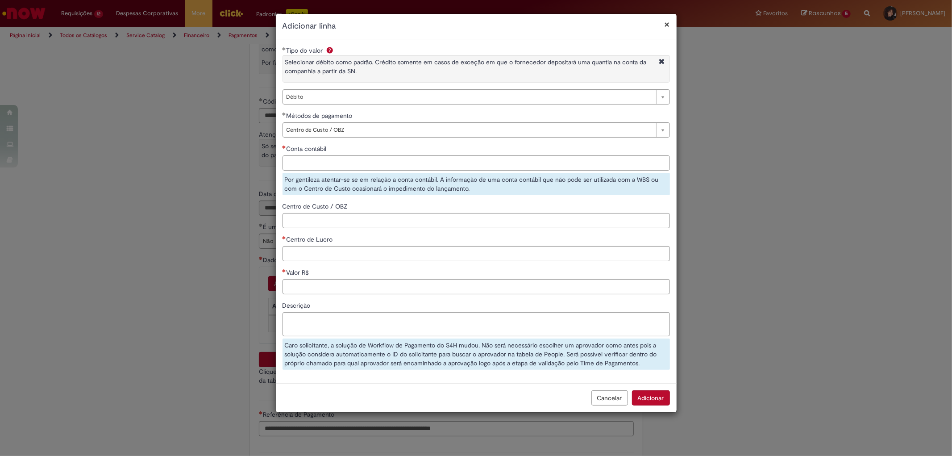
click at [320, 168] on input "Conta contábil" at bounding box center [477, 162] width 388 height 15
paste input "********"
type input "********"
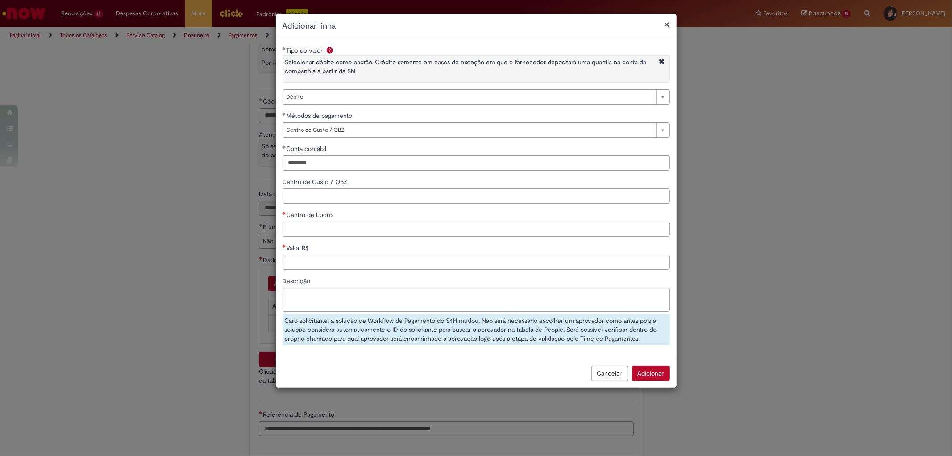
click at [334, 219] on div "**********" at bounding box center [476, 199] width 401 height 306
paste input "**********"
type input "**********"
click at [351, 225] on input "Centro de Lucro" at bounding box center [477, 228] width 388 height 15
type input "****"
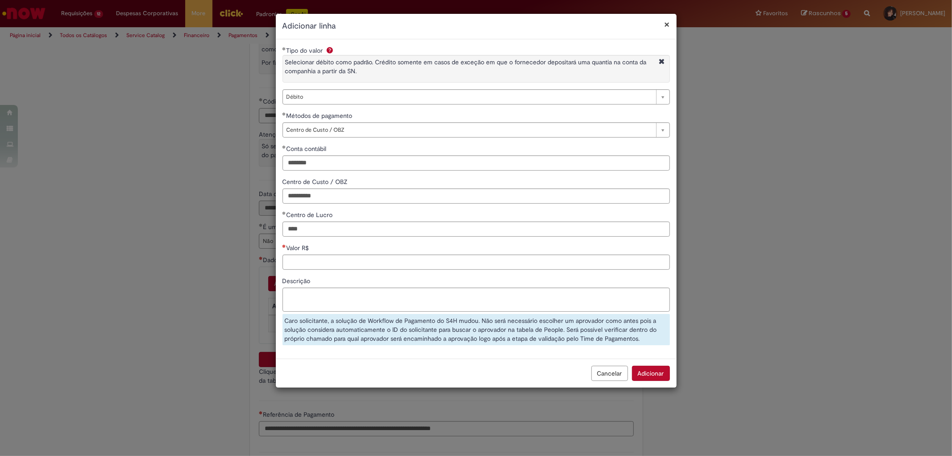
click at [344, 255] on div "Valor R$" at bounding box center [477, 248] width 388 height 11
click at [368, 269] on input "Valor R$" at bounding box center [477, 262] width 388 height 15
click at [359, 263] on input "********" at bounding box center [477, 262] width 388 height 15
type input "********"
click at [364, 300] on textarea "Descrição" at bounding box center [477, 300] width 388 height 24
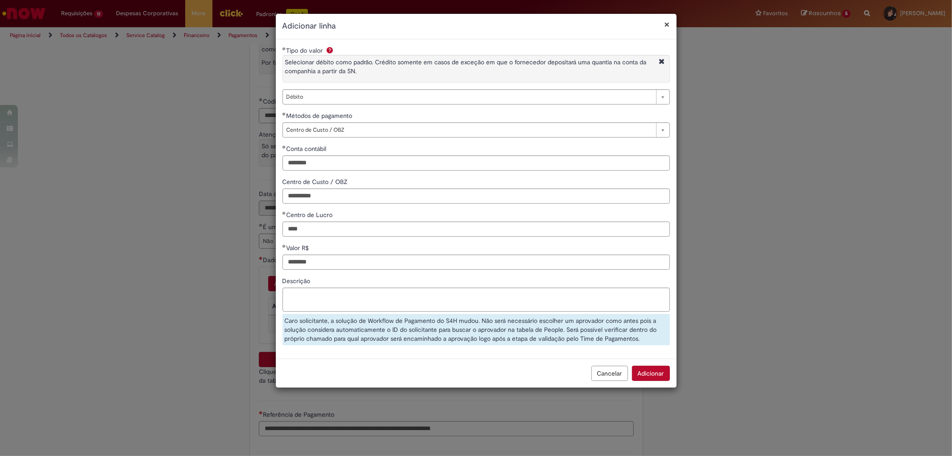
click at [658, 379] on button "Adicionar" at bounding box center [651, 373] width 38 height 15
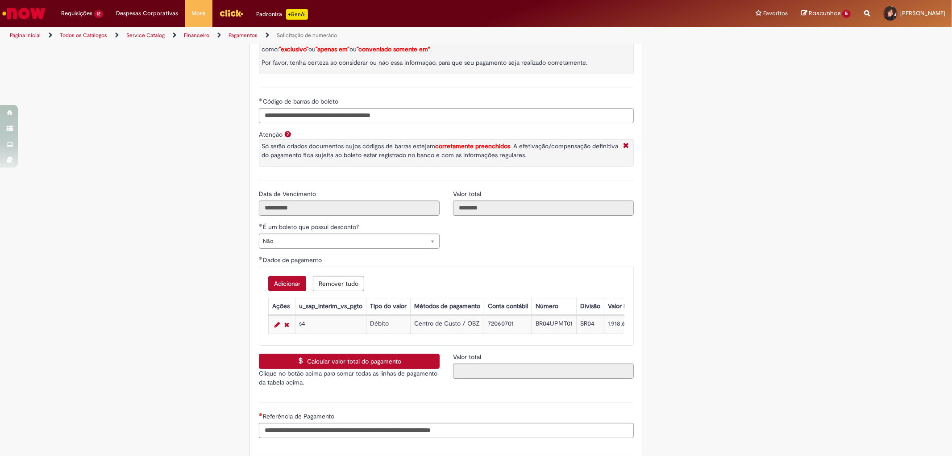
scroll to position [1687, 0]
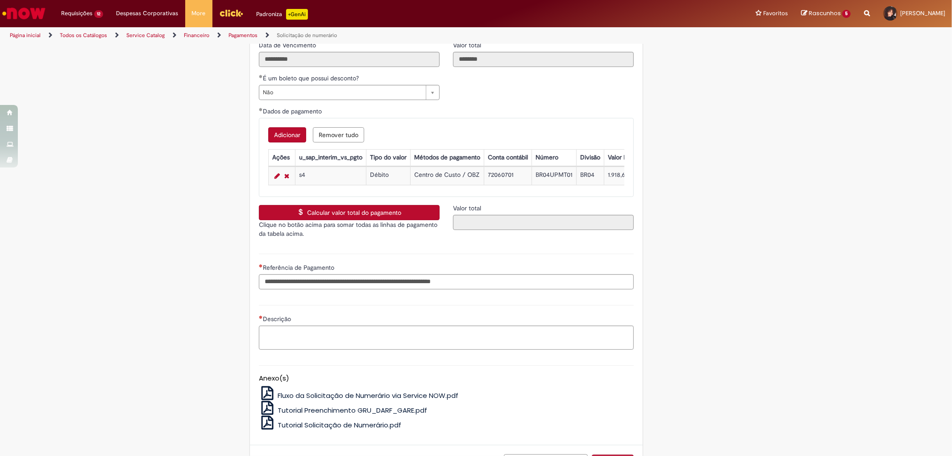
click at [352, 220] on p "Clique no botão acima para somar todas as linhas de pagamento da tabela acima." at bounding box center [349, 229] width 181 height 18
click at [352, 209] on button "Calcular valor total do pagamento" at bounding box center [349, 212] width 181 height 15
type input "********"
click at [420, 284] on input "Referência de Pagamento" at bounding box center [446, 281] width 375 height 15
paste input "**********"
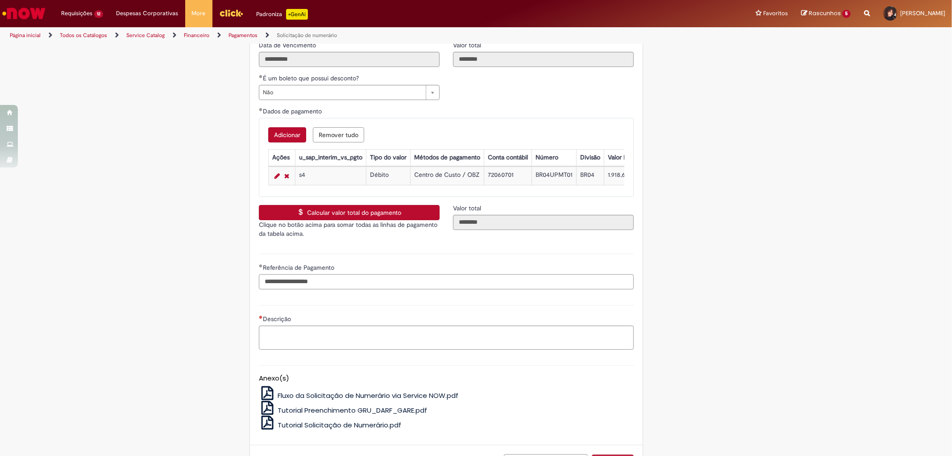
type input "**********"
click at [331, 330] on textarea "Descrição" at bounding box center [446, 338] width 375 height 24
click at [347, 328] on textarea "**********" at bounding box center [446, 338] width 375 height 24
click at [390, 330] on textarea "**********" at bounding box center [446, 338] width 375 height 24
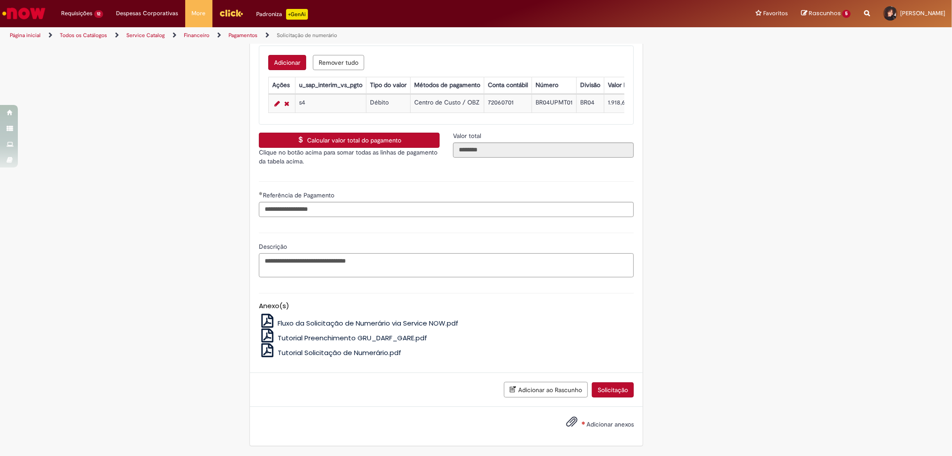
type textarea "**********"
click at [572, 419] on span "Adicionar anexos" at bounding box center [572, 422] width 11 height 11
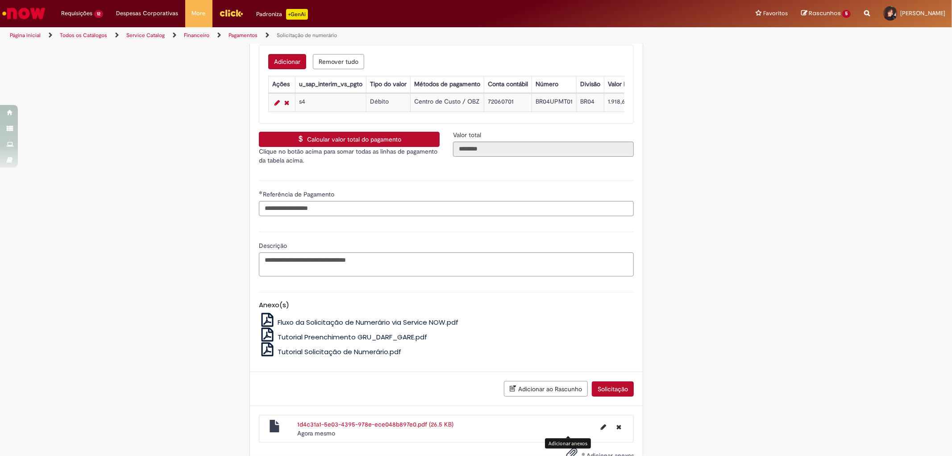
scroll to position [1792, 0]
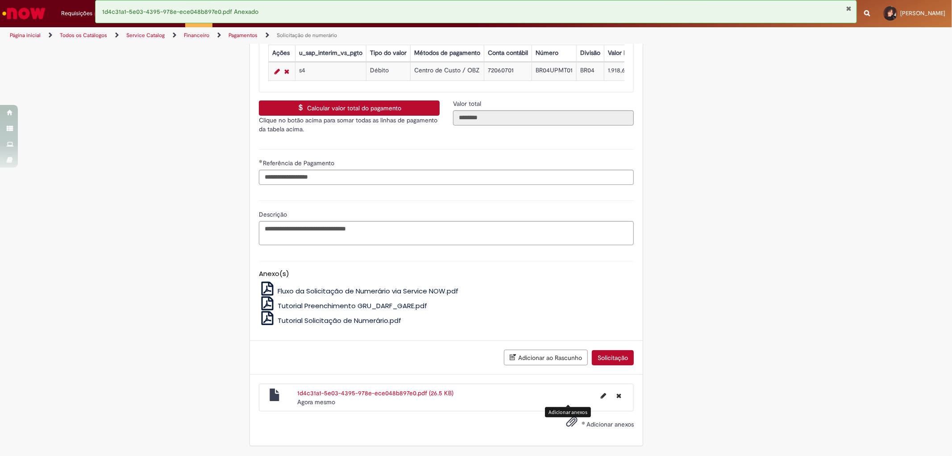
click at [610, 350] on button "Solicitação" at bounding box center [613, 357] width 42 height 15
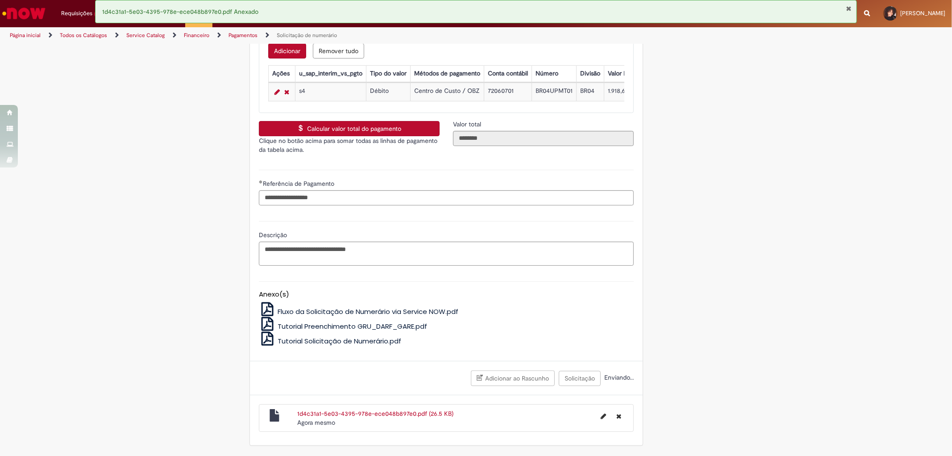
scroll to position [1721, 0]
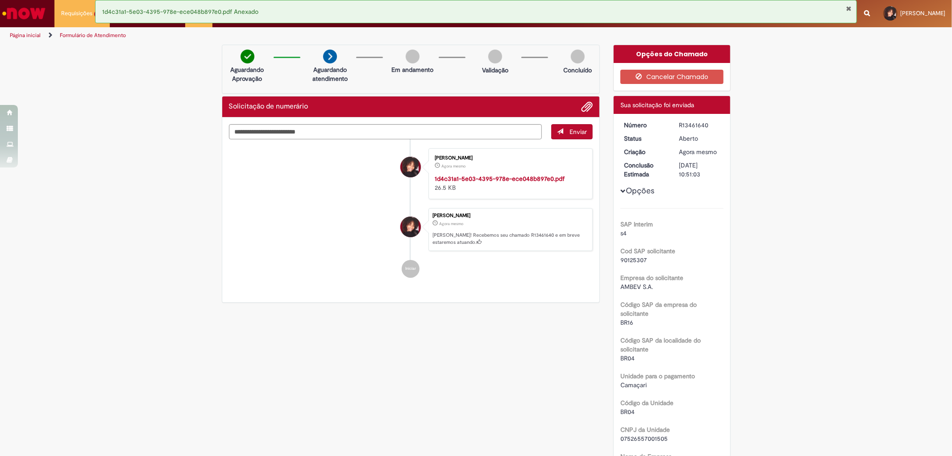
drag, startPoint x: 706, startPoint y: 123, endPoint x: 665, endPoint y: 123, distance: 40.2
click at [666, 121] on dl "Número R13461640 Status [GEOGRAPHIC_DATA] Criação Agora mesmo Agora mesmo Concl…" at bounding box center [673, 121] width 110 height 0
click at [664, 123] on dt "Número" at bounding box center [645, 125] width 55 height 9
drag, startPoint x: 672, startPoint y: 122, endPoint x: 706, endPoint y: 123, distance: 33.5
click at [706, 123] on dd "R13461640" at bounding box center [699, 125] width 55 height 9
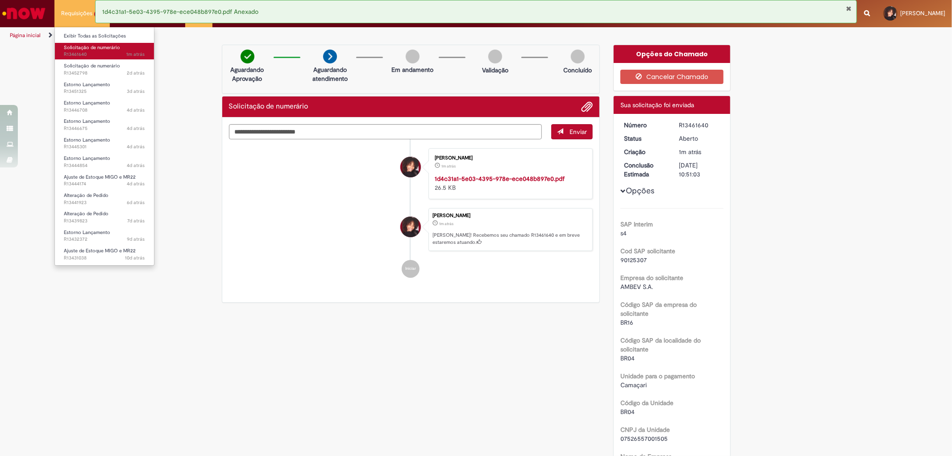
click at [82, 51] on span "1m atrás 1m atrás R13461640" at bounding box center [104, 54] width 81 height 7
click at [99, 64] on span "Solicitação de numerário" at bounding box center [92, 66] width 56 height 7
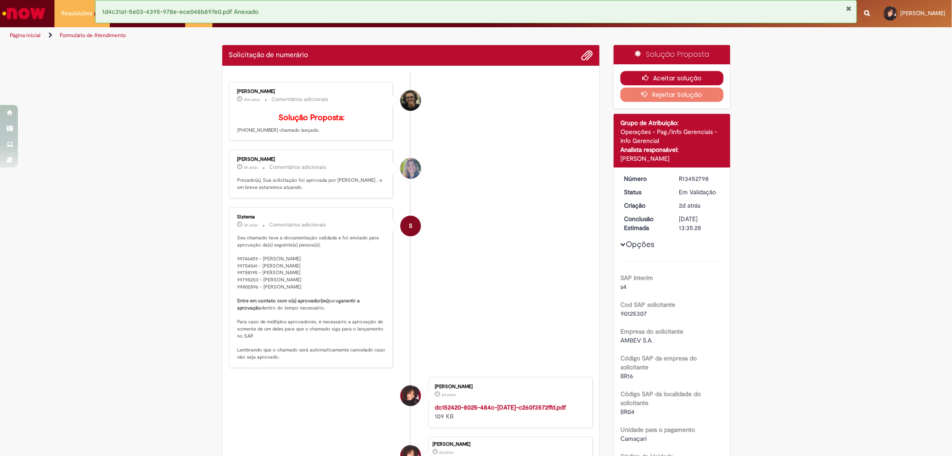
click at [711, 78] on button "Aceitar solução" at bounding box center [672, 78] width 103 height 14
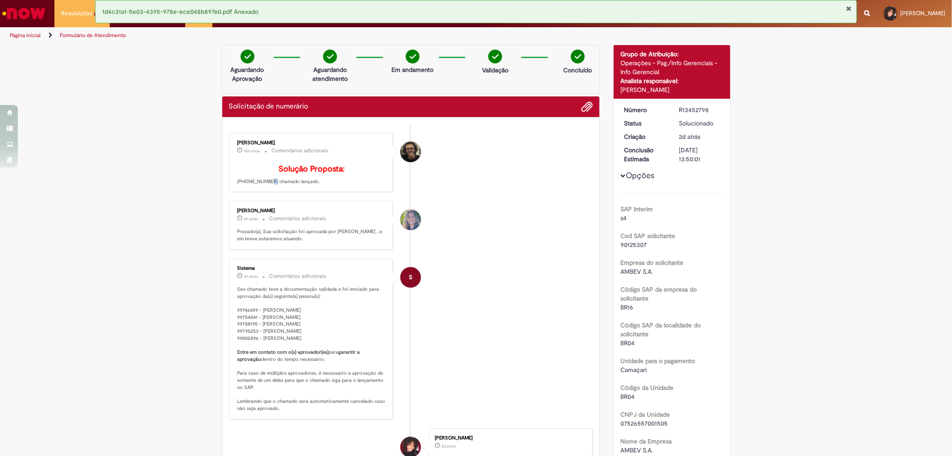
drag, startPoint x: 259, startPoint y: 192, endPoint x: 248, endPoint y: 192, distance: 11.6
click at [250, 185] on p "Solução Proposta: [PHONE_NUMBER] chamado lançado." at bounding box center [312, 175] width 149 height 21
click at [232, 190] on div "[PERSON_NAME] 15m atrás 15 minutos atrás Comentários adicionais Solução Propost…" at bounding box center [311, 163] width 159 height 54
drag, startPoint x: 234, startPoint y: 195, endPoint x: 259, endPoint y: 198, distance: 25.6
click at [259, 185] on p "Solução Proposta: [PHONE_NUMBER] chamado lançado." at bounding box center [312, 175] width 149 height 21
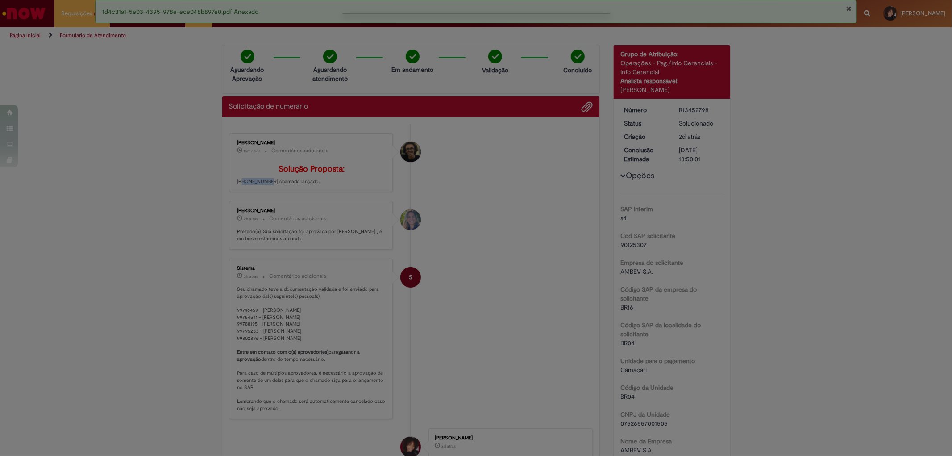
click at [259, 198] on body "Pular para o conteúdo da página Requisições 12 Exibir Todas as Solicitações Sol…" at bounding box center [476, 228] width 952 height 456
copy p "1900013527"
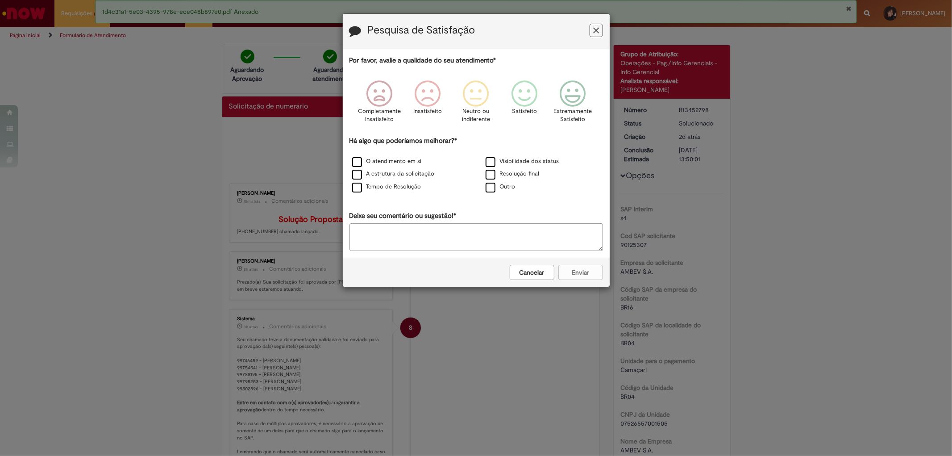
click at [600, 28] on button "Feedback" at bounding box center [596, 30] width 13 height 13
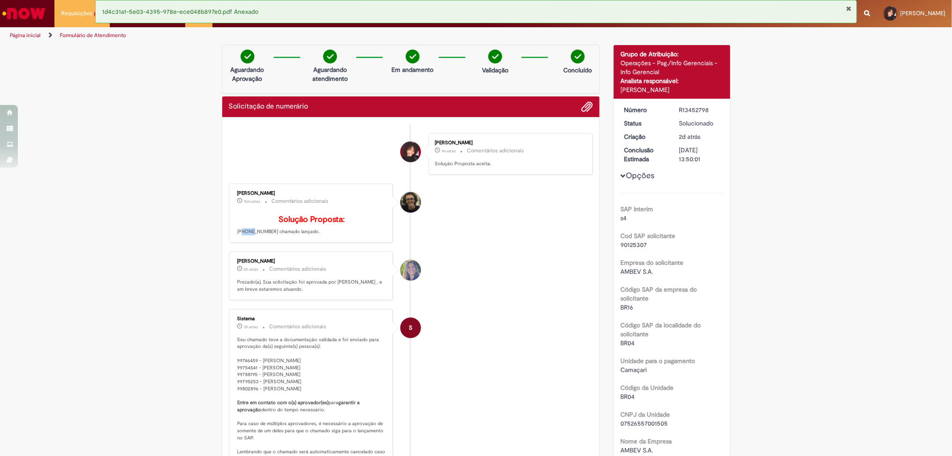
drag, startPoint x: 234, startPoint y: 242, endPoint x: 251, endPoint y: 247, distance: 17.1
click at [247, 236] on p "Solução Proposta: [PHONE_NUMBER] chamado lançado." at bounding box center [312, 225] width 149 height 21
click at [258, 236] on p "Solução Proposta: [PHONE_NUMBER] chamado lançado." at bounding box center [312, 225] width 149 height 21
click at [259, 236] on p "Solução Proposta: [PHONE_NUMBER] chamado lançado." at bounding box center [312, 225] width 149 height 21
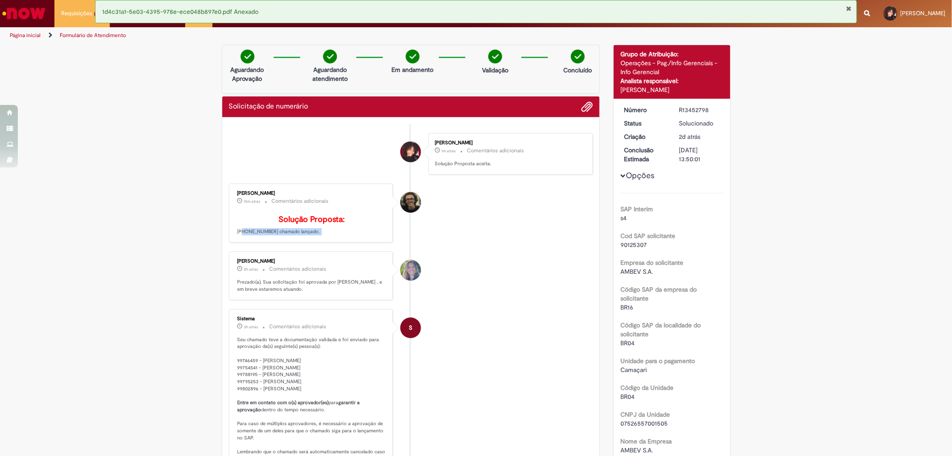
click at [259, 236] on p "Solução Proposta: [PHONE_NUMBER] chamado lançado." at bounding box center [312, 225] width 149 height 21
click at [256, 236] on p "Solução Proposta: [PHONE_NUMBER] chamado lançado." at bounding box center [312, 225] width 149 height 21
click at [248, 236] on p "Solução Proposta: [PHONE_NUMBER] chamado lançado." at bounding box center [312, 225] width 149 height 21
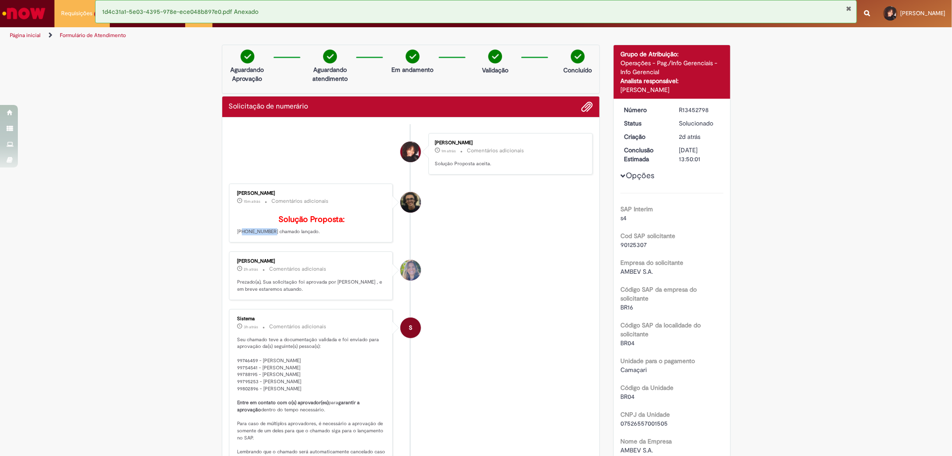
click at [248, 236] on p "Solução Proposta: [PHONE_NUMBER] chamado lançado." at bounding box center [312, 225] width 149 height 21
click at [249, 236] on p "Solução Proposta: [PHONE_NUMBER] chamado lançado." at bounding box center [312, 225] width 149 height 21
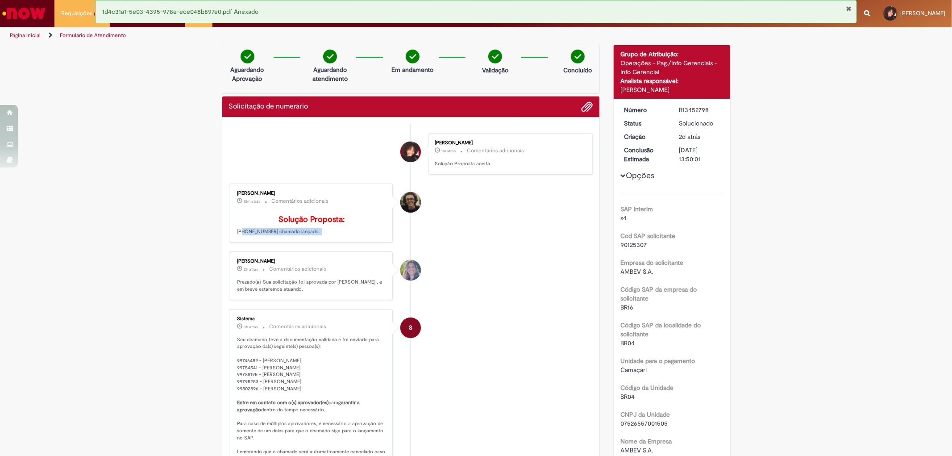
click at [259, 236] on p "Solução Proposta: [PHONE_NUMBER] chamado lançado." at bounding box center [312, 225] width 149 height 21
drag, startPoint x: 259, startPoint y: 243, endPoint x: 239, endPoint y: 243, distance: 20.1
click at [251, 236] on p "Solução Proposta: [PHONE_NUMBER] chamado lançado." at bounding box center [312, 225] width 149 height 21
drag, startPoint x: 239, startPoint y: 243, endPoint x: 234, endPoint y: 243, distance: 4.9
click at [238, 236] on p "Solução Proposta: [PHONE_NUMBER] chamado lançado." at bounding box center [312, 225] width 149 height 21
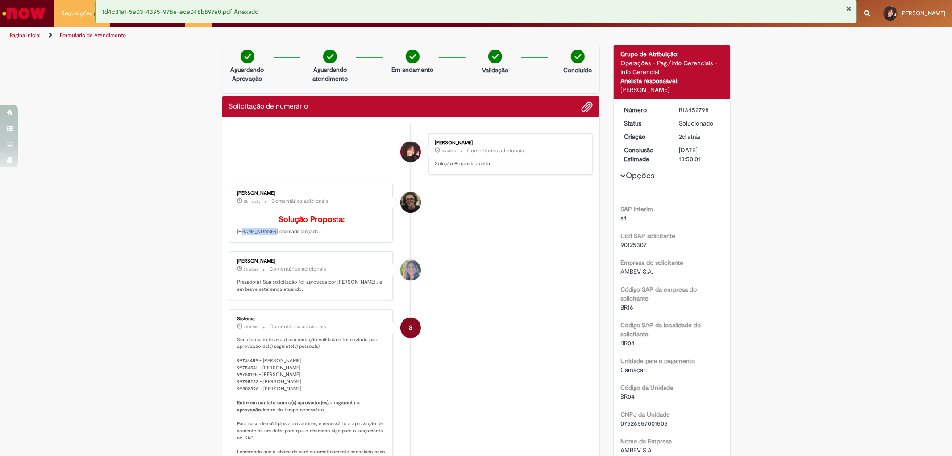
drag, startPoint x: 266, startPoint y: 246, endPoint x: 260, endPoint y: 246, distance: 5.9
click at [260, 236] on p "Solução Proposta: [PHONE_NUMBER] chamado lançado." at bounding box center [312, 225] width 149 height 21
click at [82, 60] on li "Solicitação de numerário 2d atrás 2 dias atrás R13452798" at bounding box center [104, 68] width 99 height 18
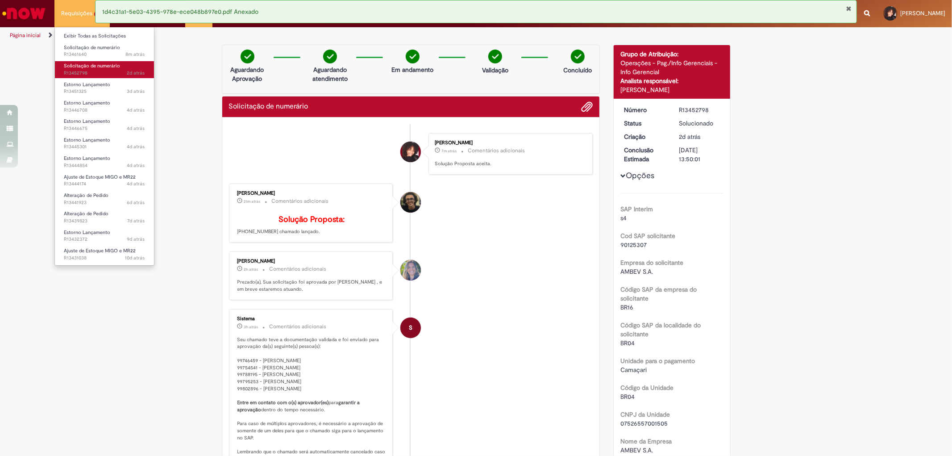
click at [81, 74] on span "2d atrás 2 dias atrás R13452798" at bounding box center [104, 73] width 81 height 7
click at [83, 51] on span "10m atrás 10 minutos atrás R13461640" at bounding box center [104, 54] width 81 height 7
